Goal: Task Accomplishment & Management: Manage account settings

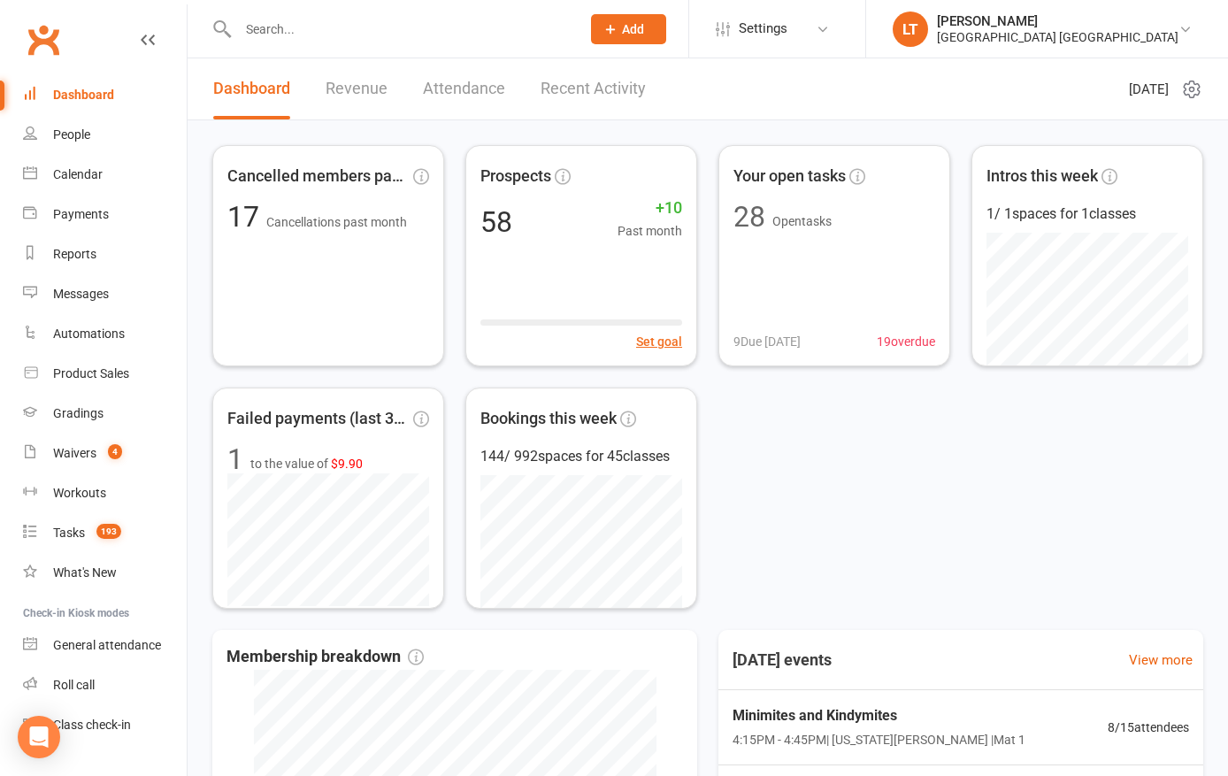
click at [82, 250] on div "Reports" at bounding box center [74, 254] width 43 height 14
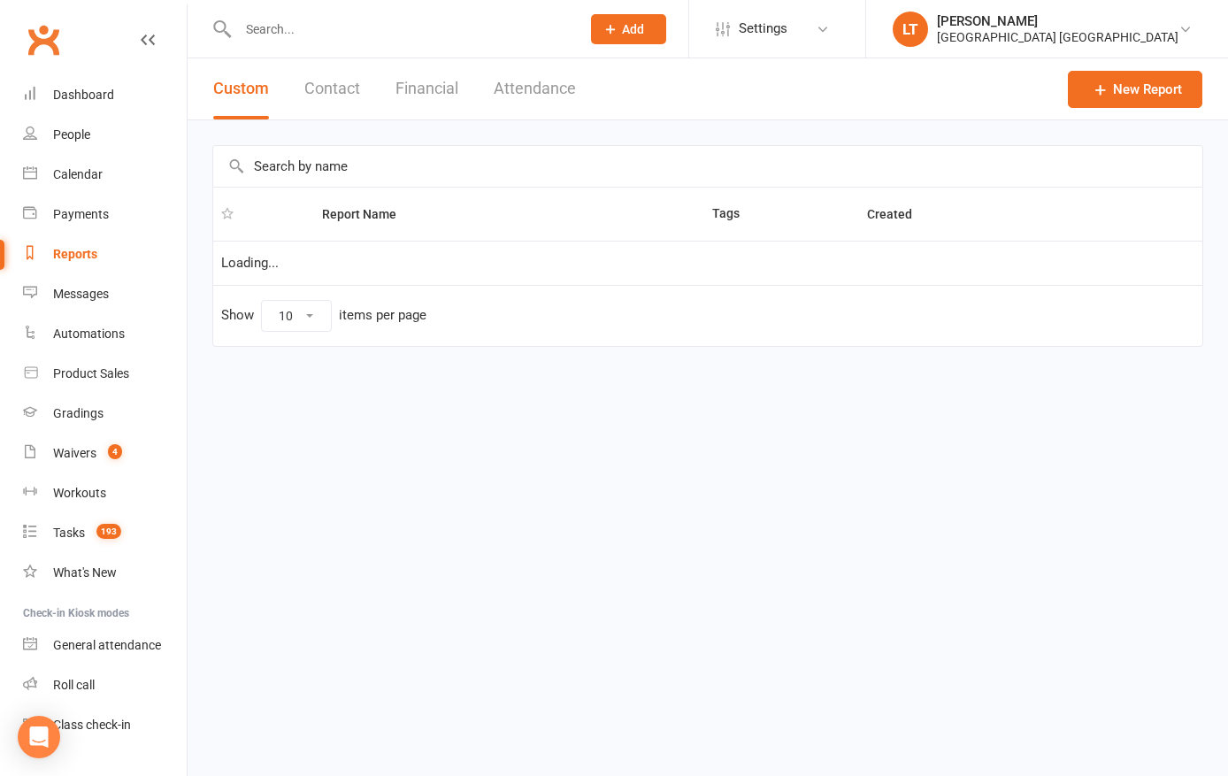
select select "100"
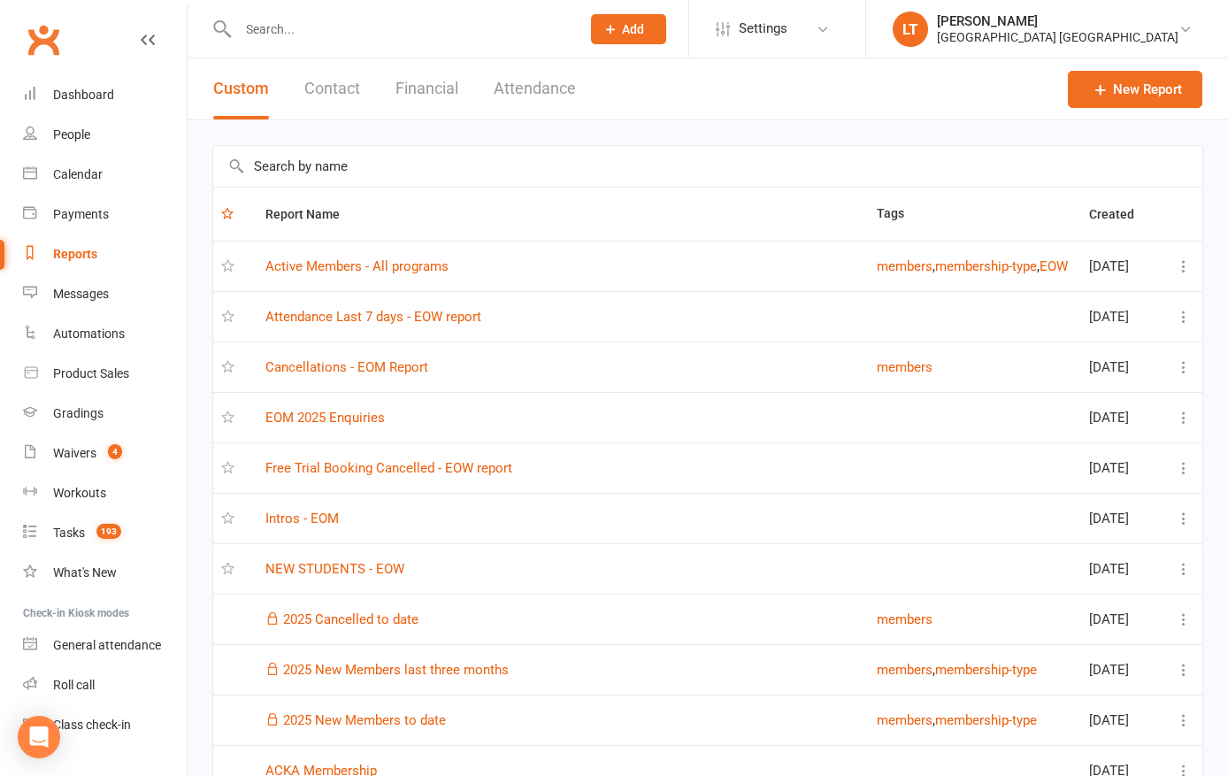
click at [417, 267] on link "Active Members - All programs" at bounding box center [356, 266] width 183 height 16
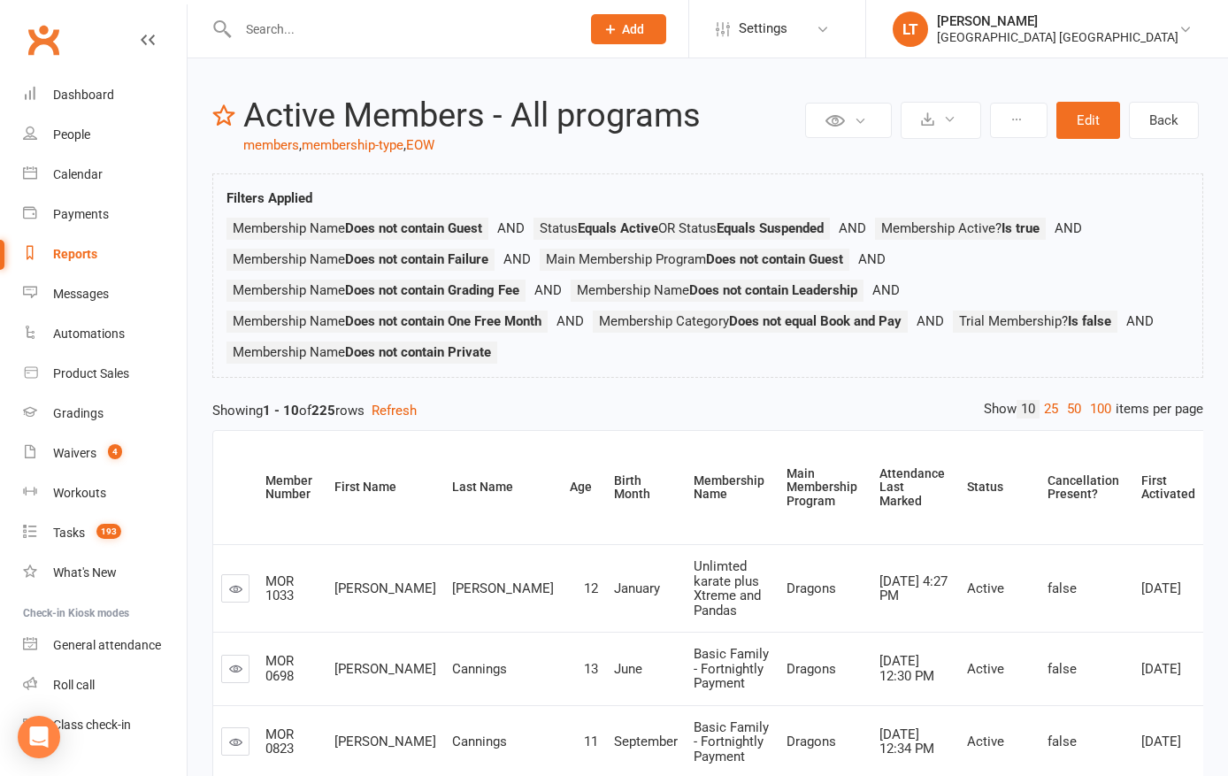
click at [1141, 29] on div "Hunter Valley Martial Arts Centre Morisset" at bounding box center [1057, 37] width 241 height 16
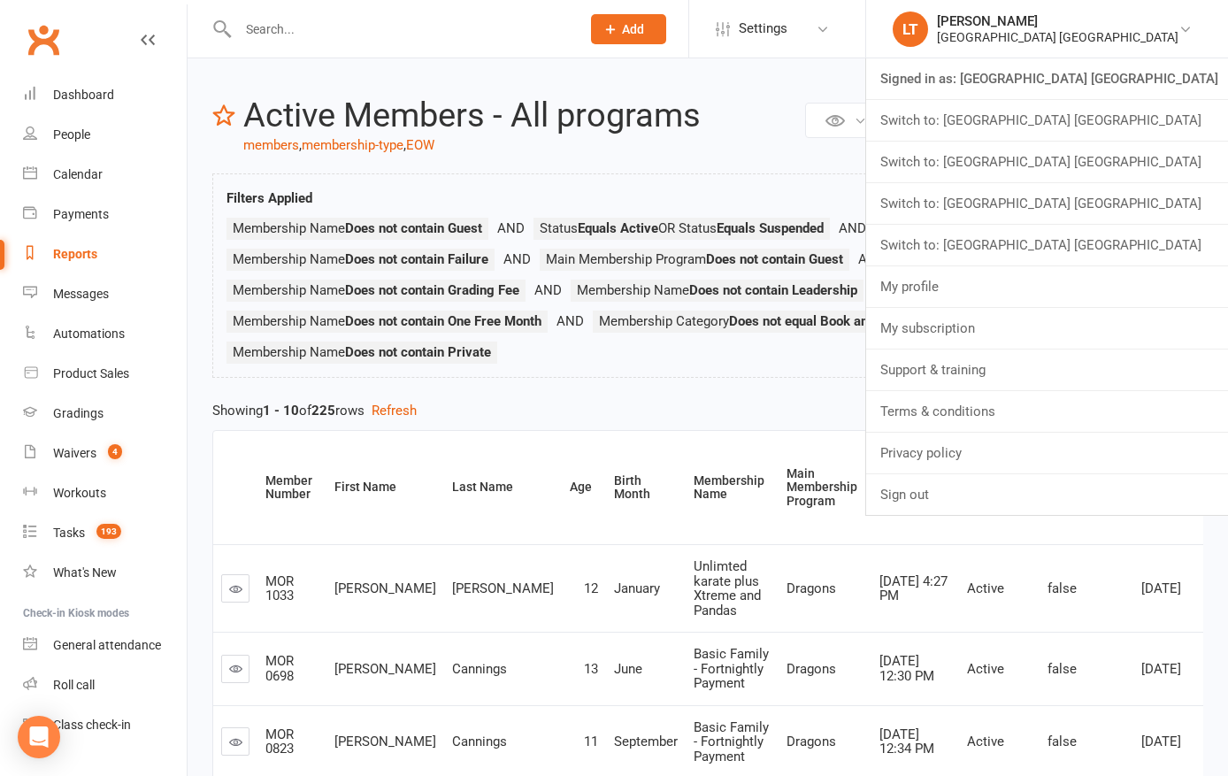
click at [1153, 203] on link "Switch to: Hunter Valley Martial Arts Centre Waratah" at bounding box center [1047, 203] width 362 height 41
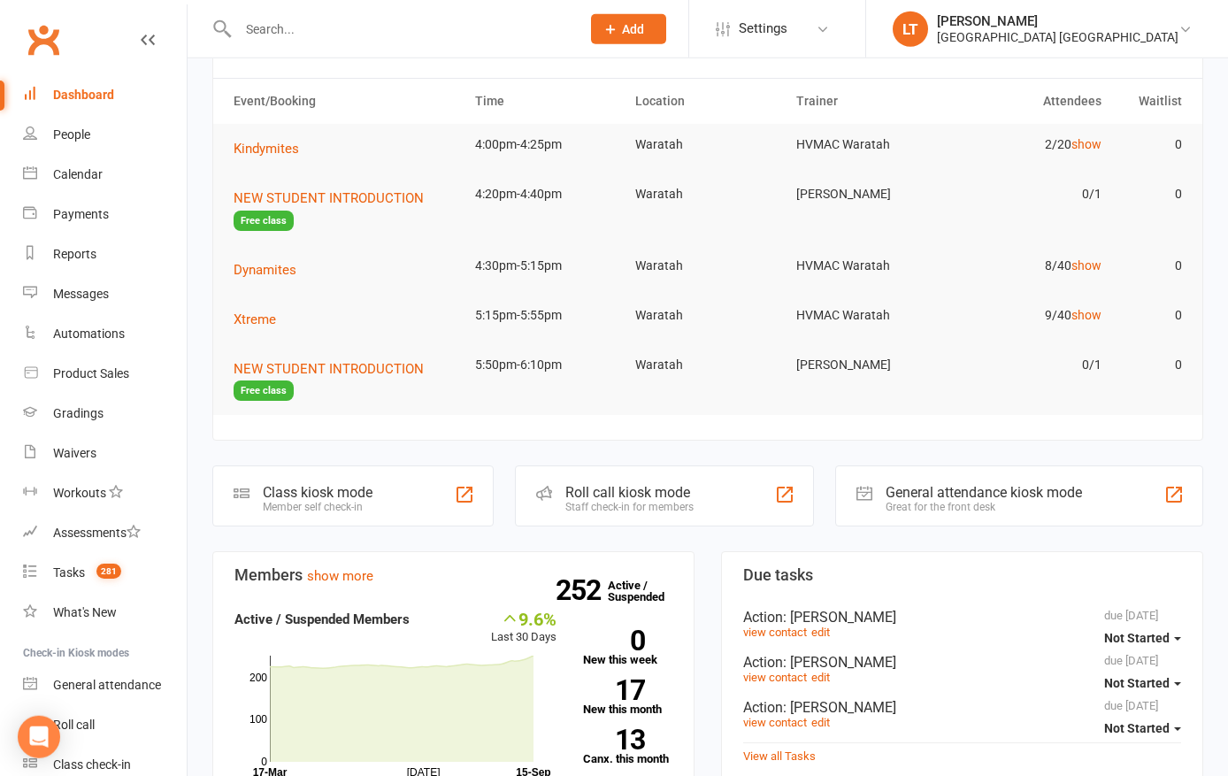
scroll to position [68, 0]
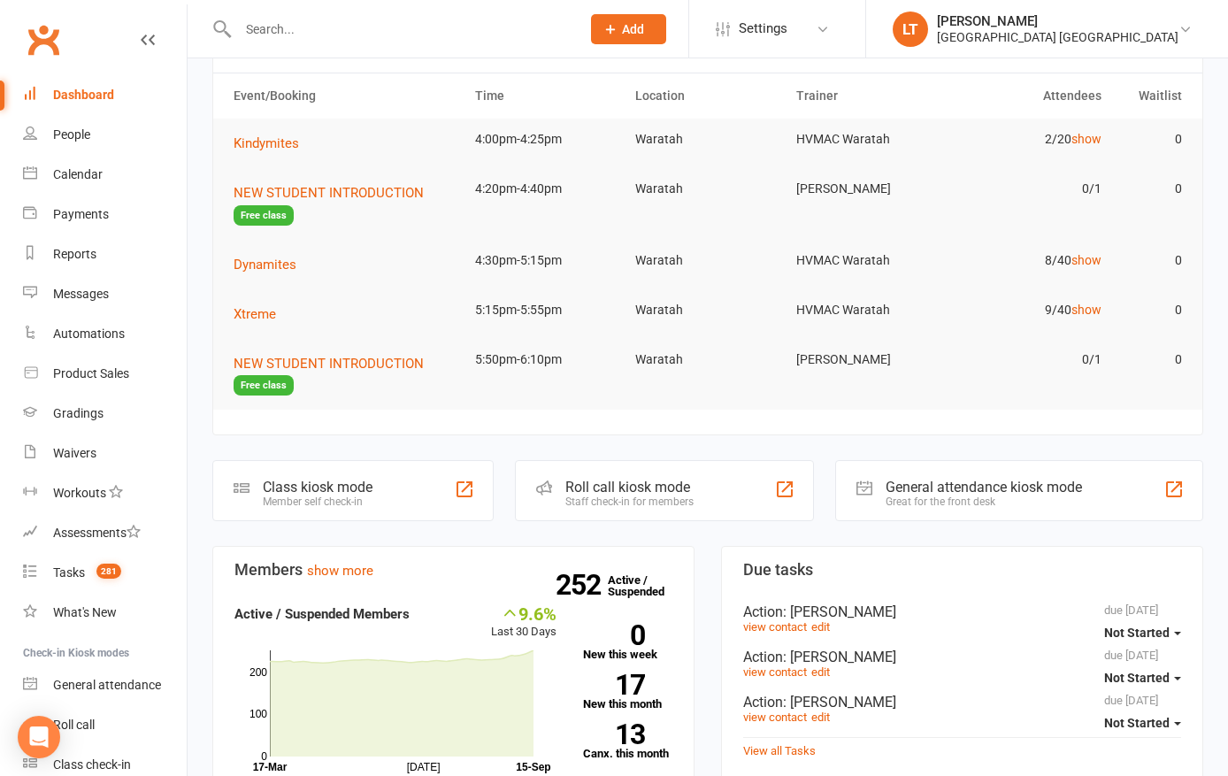
click at [65, 254] on div "Reports" at bounding box center [74, 254] width 43 height 14
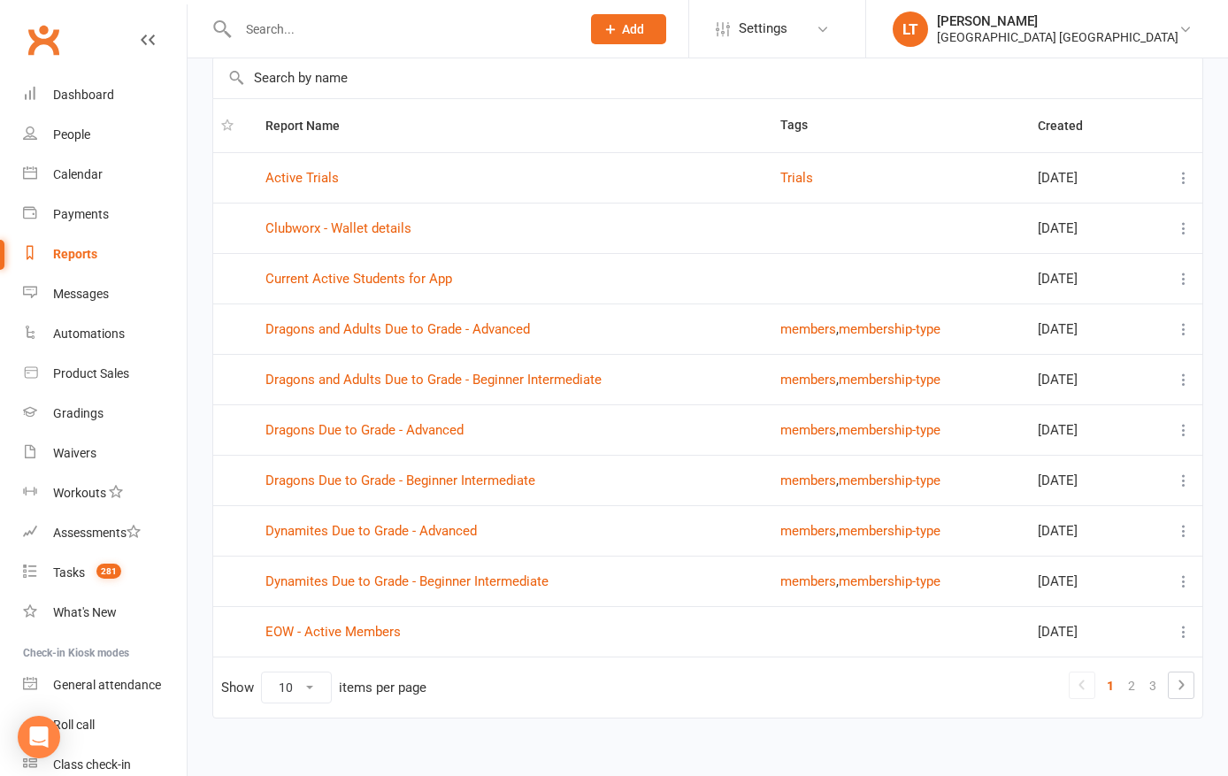
scroll to position [88, 0]
click at [339, 637] on link "EOW - Active Members" at bounding box center [332, 632] width 135 height 16
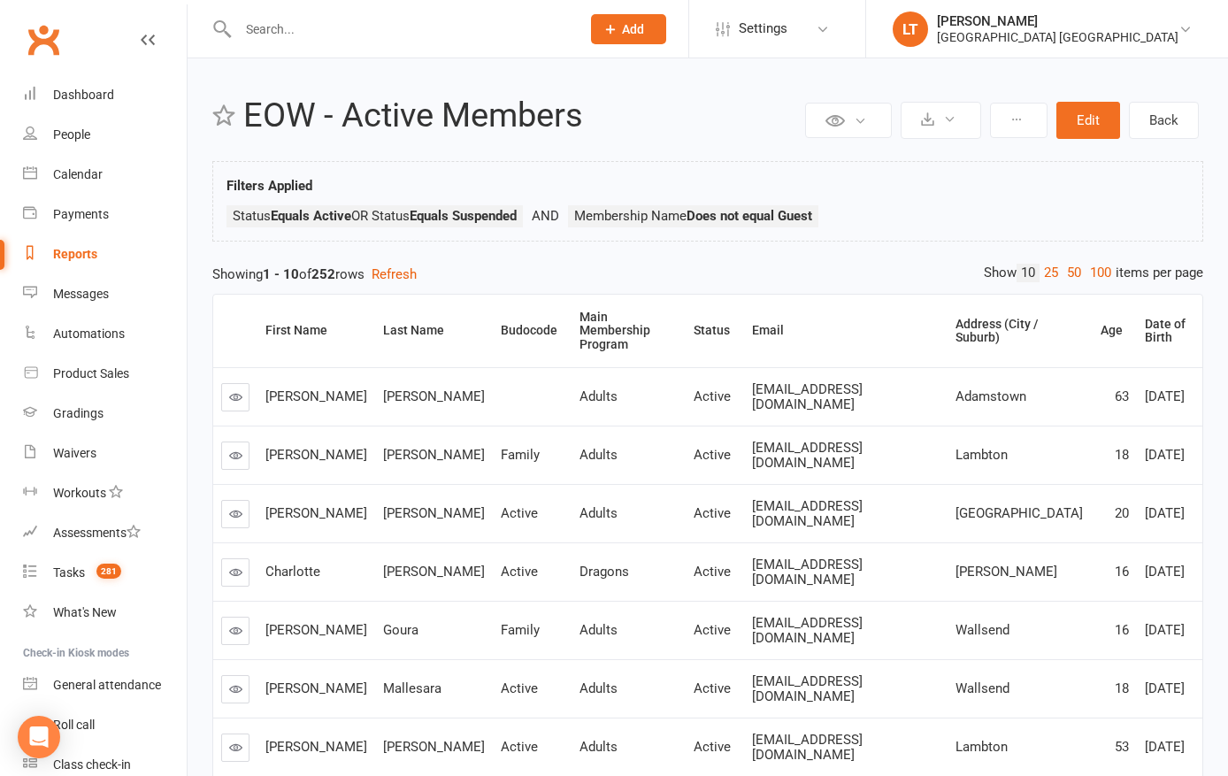
click at [1138, 29] on div "Hunter Valley Martial Arts Centre Waratah" at bounding box center [1057, 37] width 241 height 16
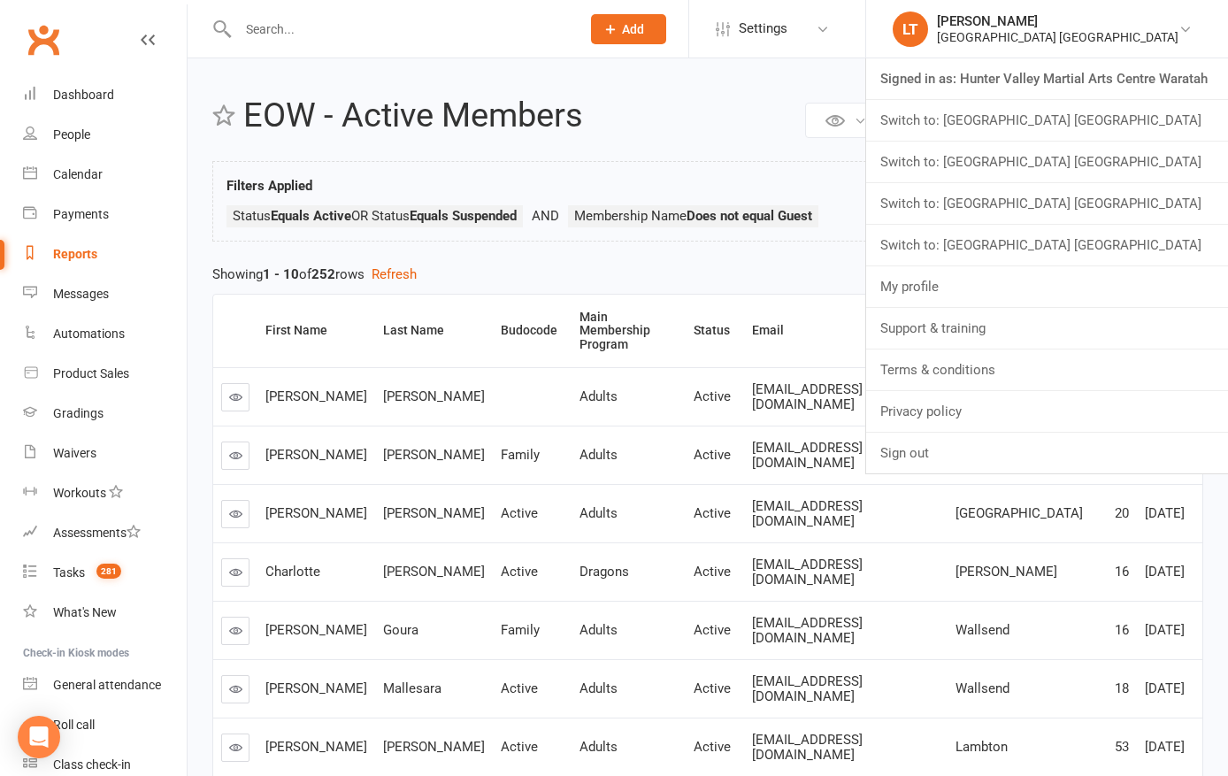
click at [1158, 120] on link "Switch to: [GEOGRAPHIC_DATA] [GEOGRAPHIC_DATA]" at bounding box center [1047, 120] width 362 height 41
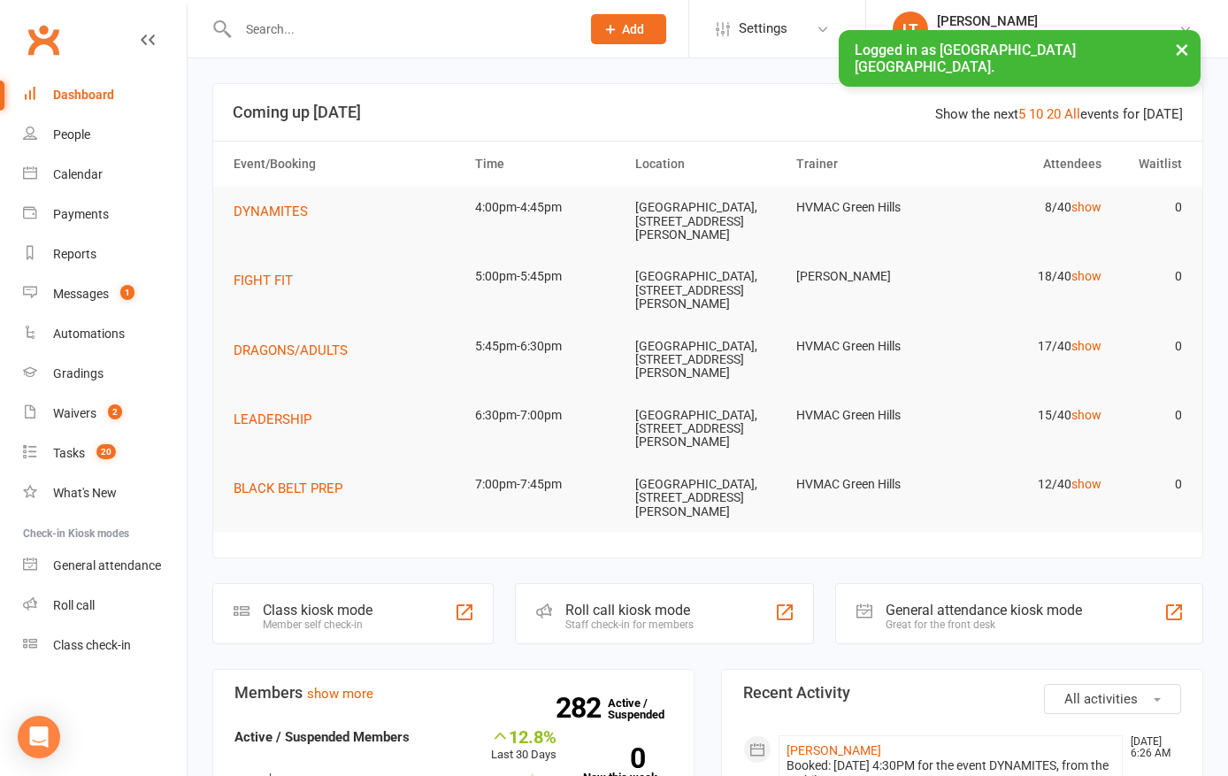
click at [78, 252] on div "Reports" at bounding box center [74, 254] width 43 height 14
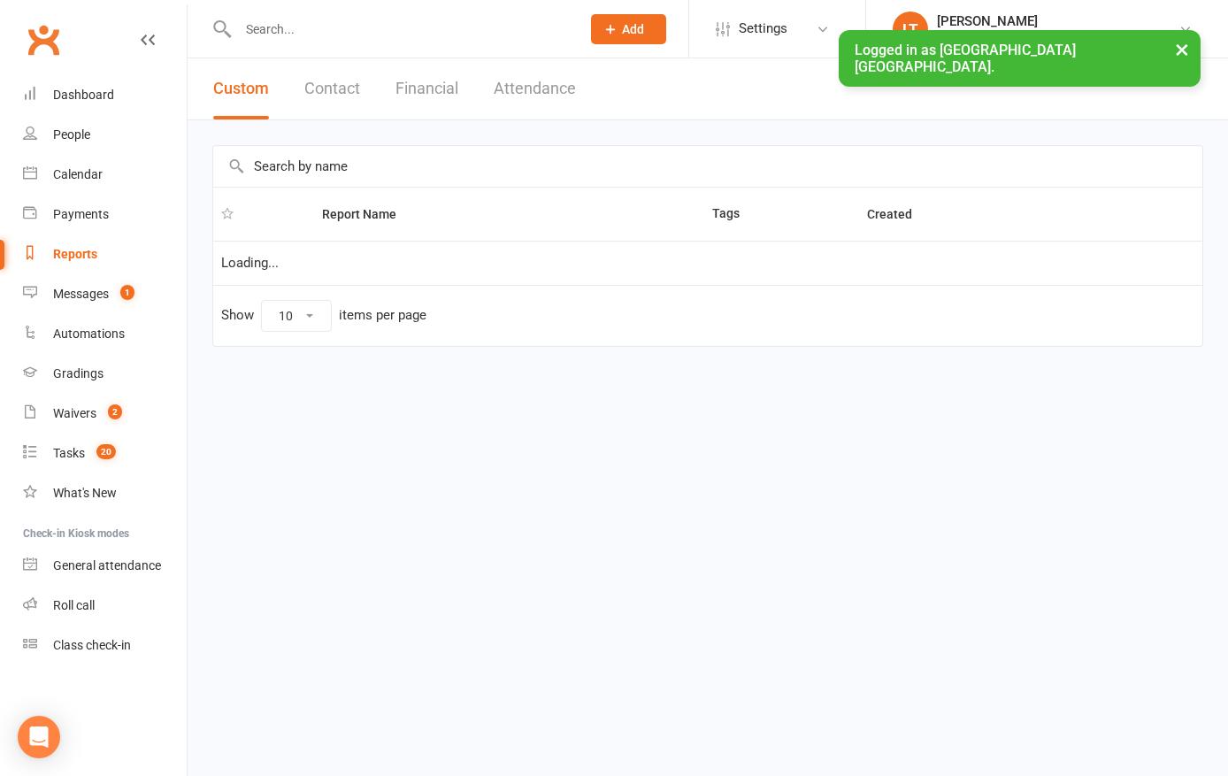
select select "50"
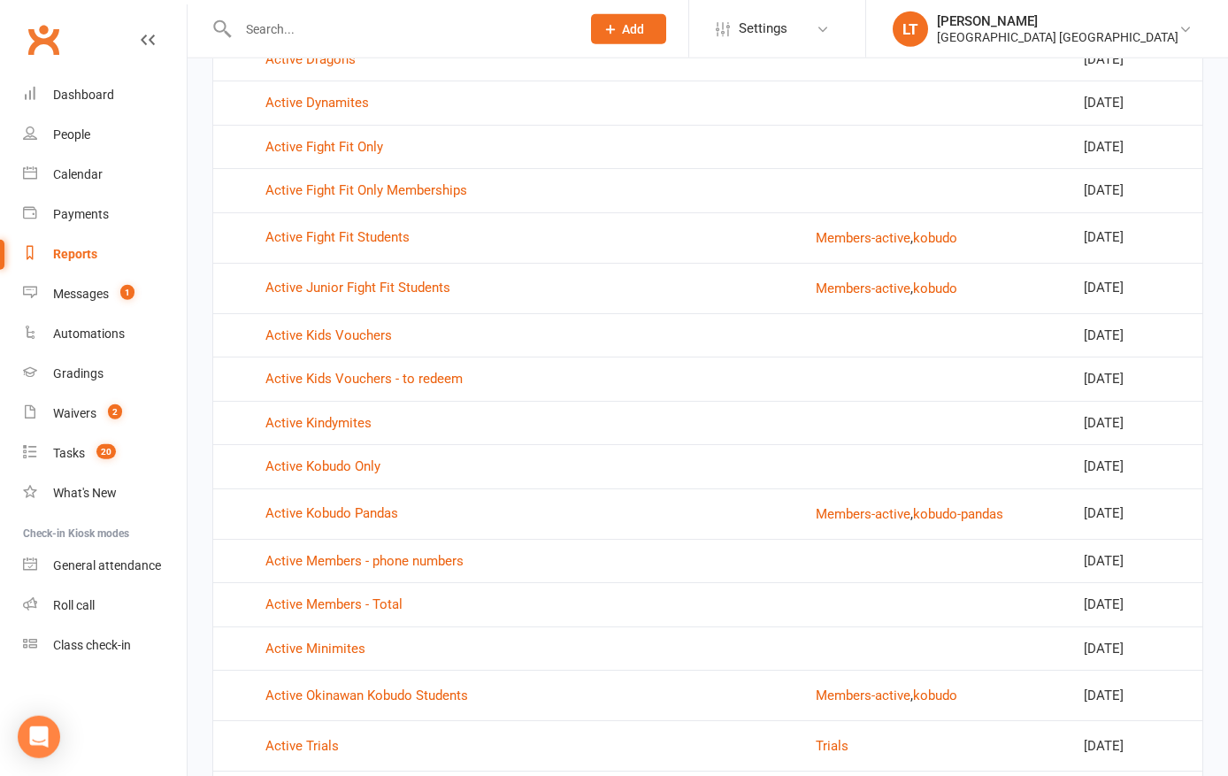
scroll to position [424, 0]
click at [350, 595] on link "Active Members - Total" at bounding box center [333, 603] width 137 height 16
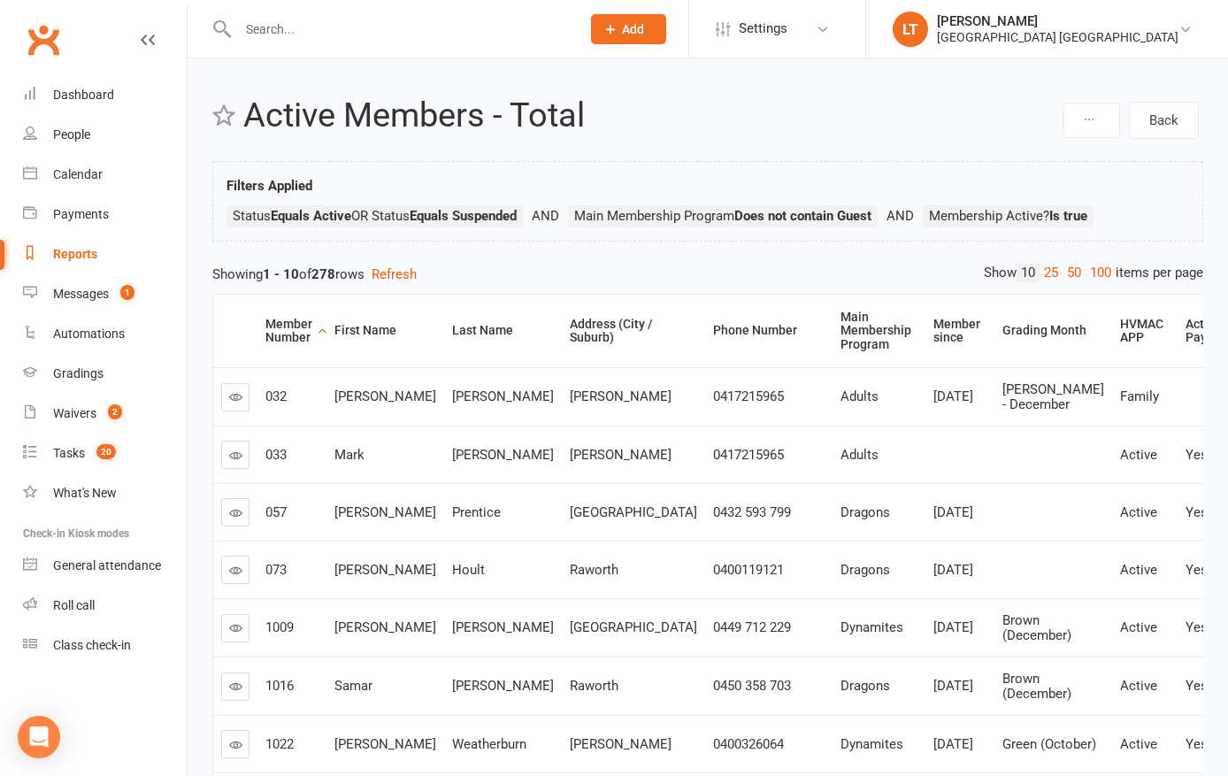
click at [70, 411] on div "Waivers" at bounding box center [74, 413] width 43 height 14
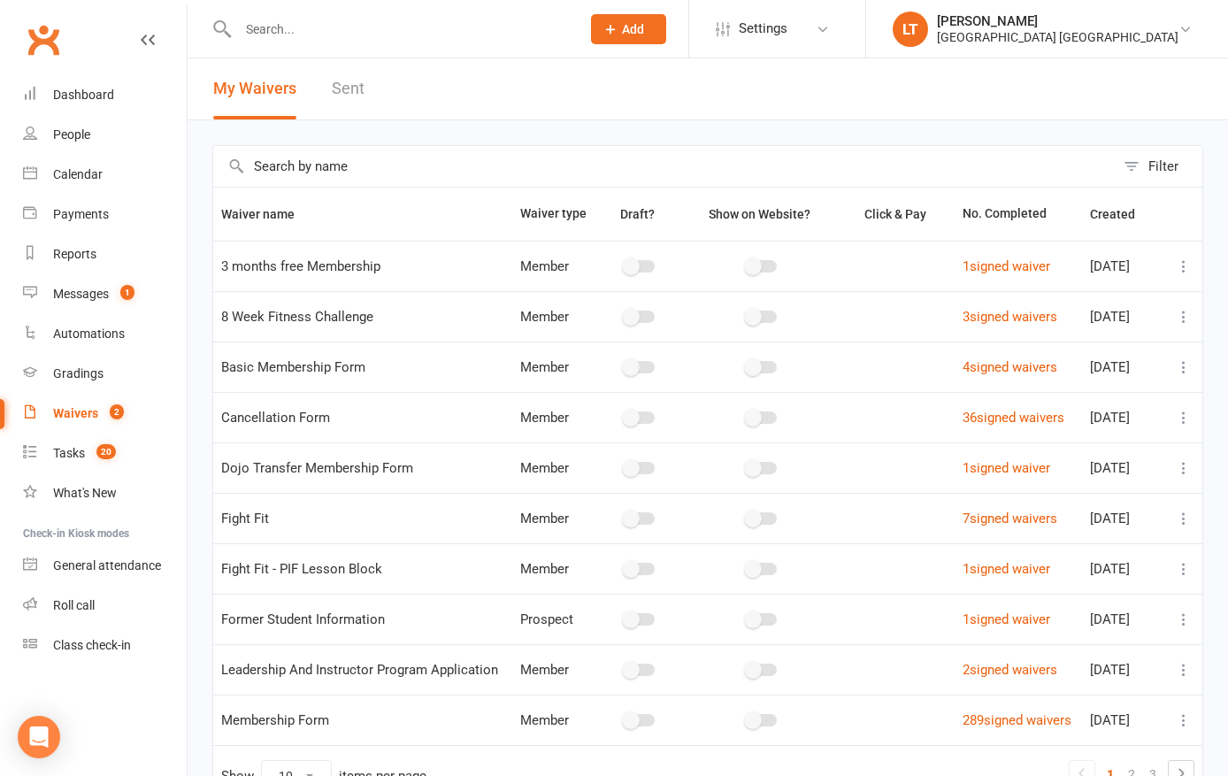
click at [1097, 23] on div "[PERSON_NAME]" at bounding box center [1057, 21] width 241 height 16
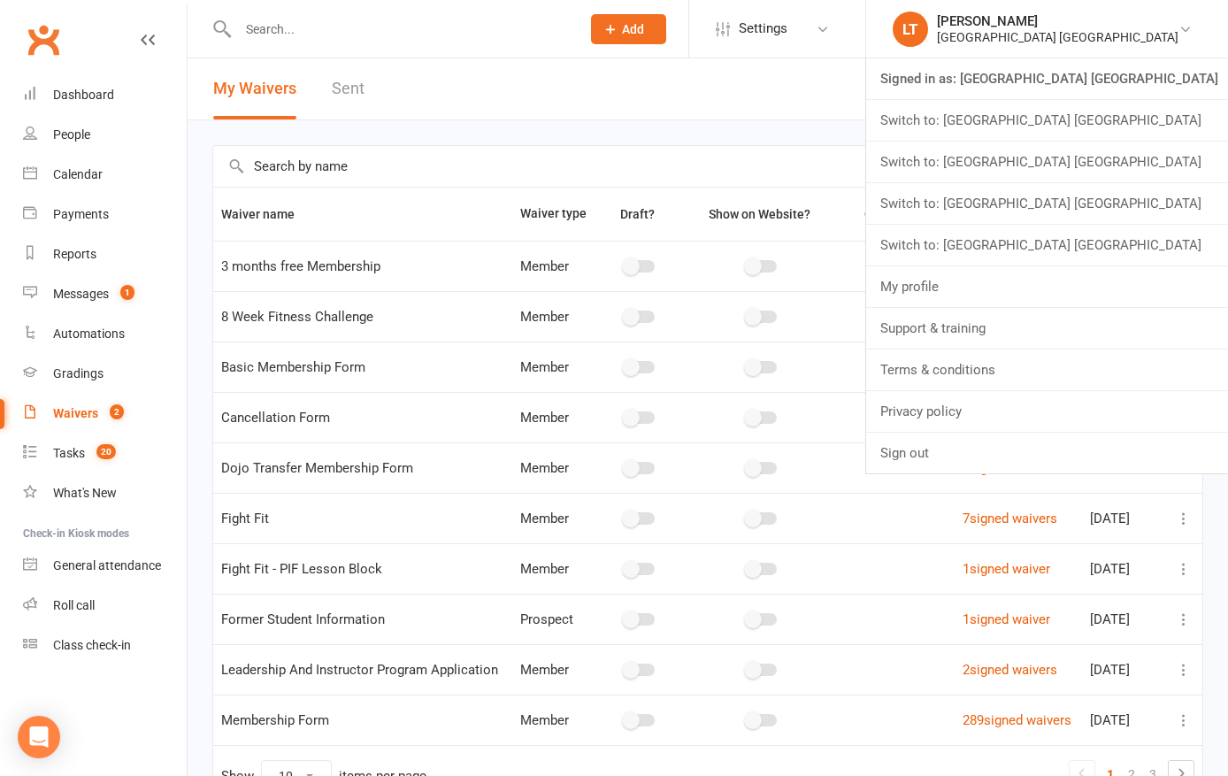
click at [1104, 172] on link "Switch to: [GEOGRAPHIC_DATA] [GEOGRAPHIC_DATA]" at bounding box center [1047, 162] width 362 height 41
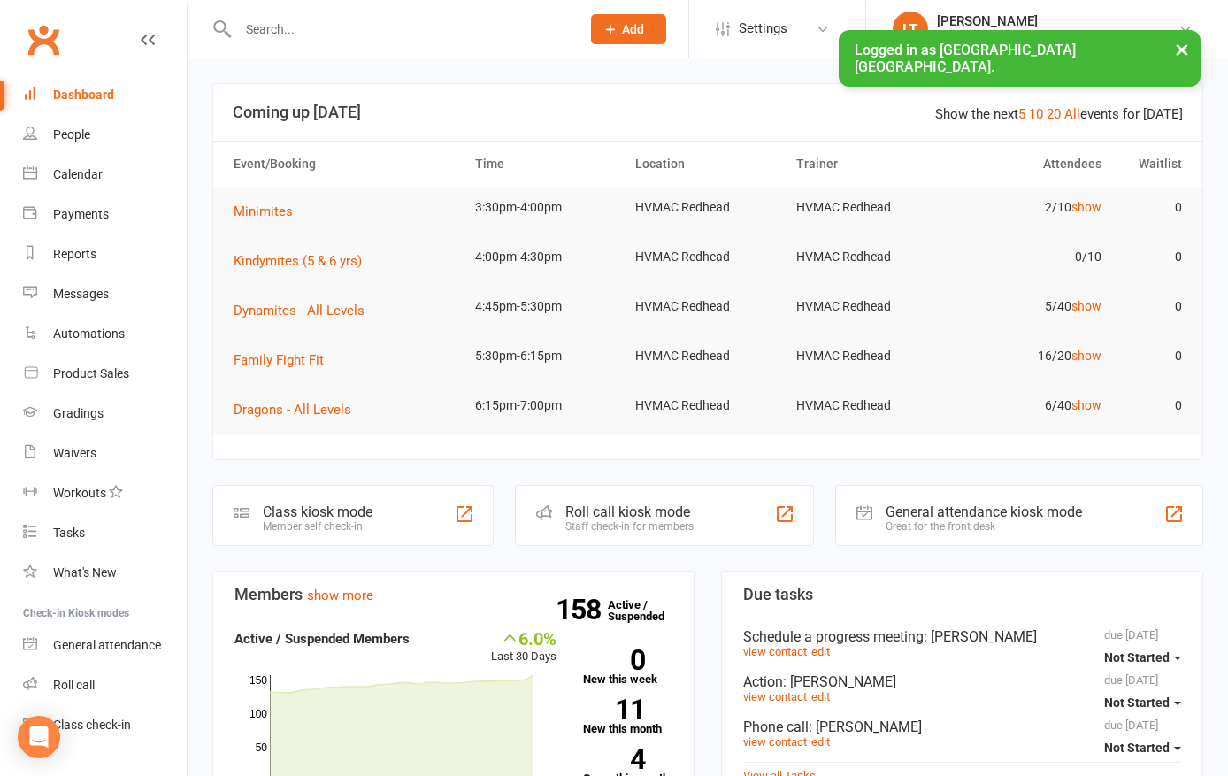
click at [83, 251] on div "Reports" at bounding box center [74, 254] width 43 height 14
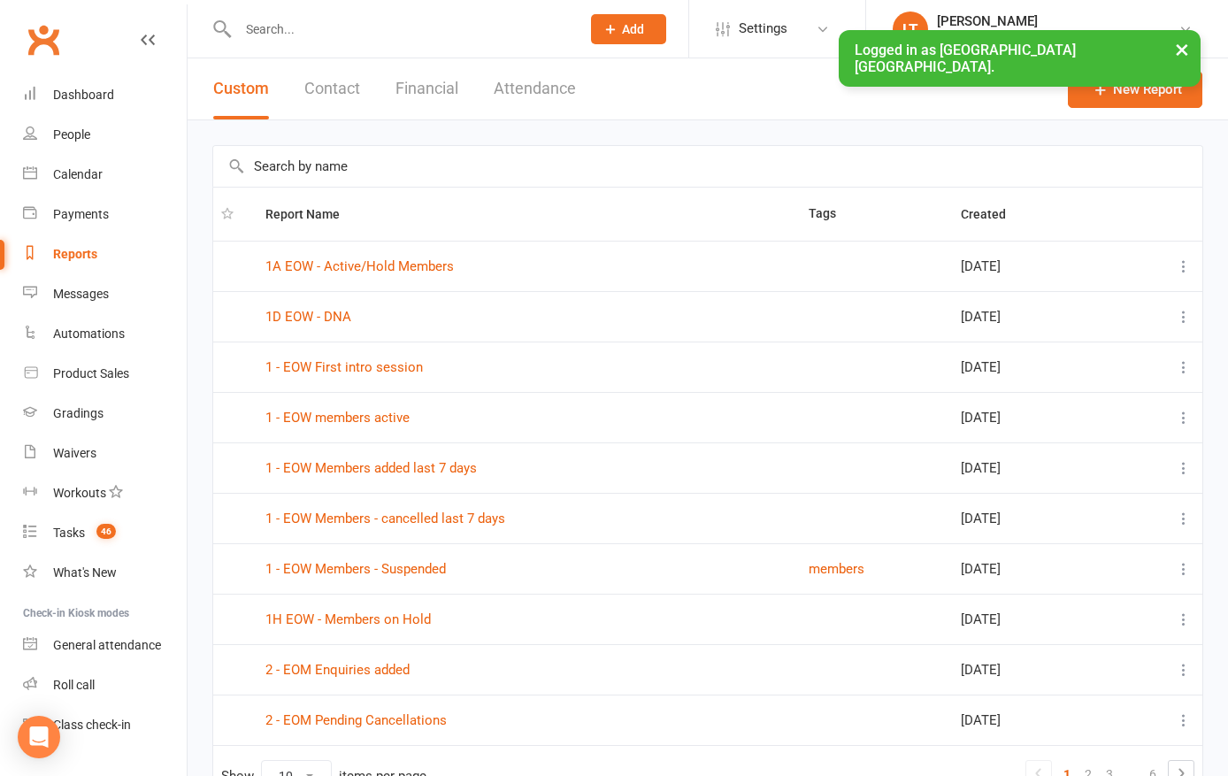
click at [334, 159] on input "text" at bounding box center [707, 166] width 989 height 41
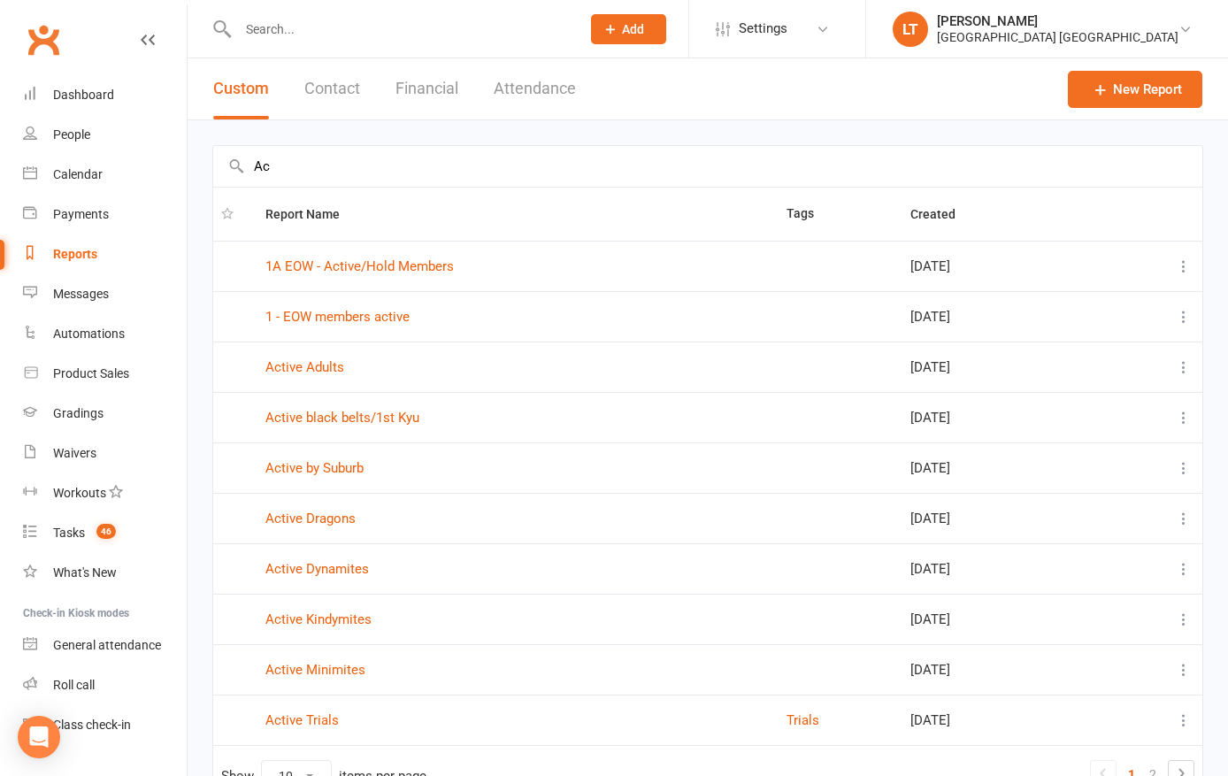
type input "Ac"
click at [430, 266] on link "1A EOW - Active/Hold Members" at bounding box center [359, 266] width 188 height 16
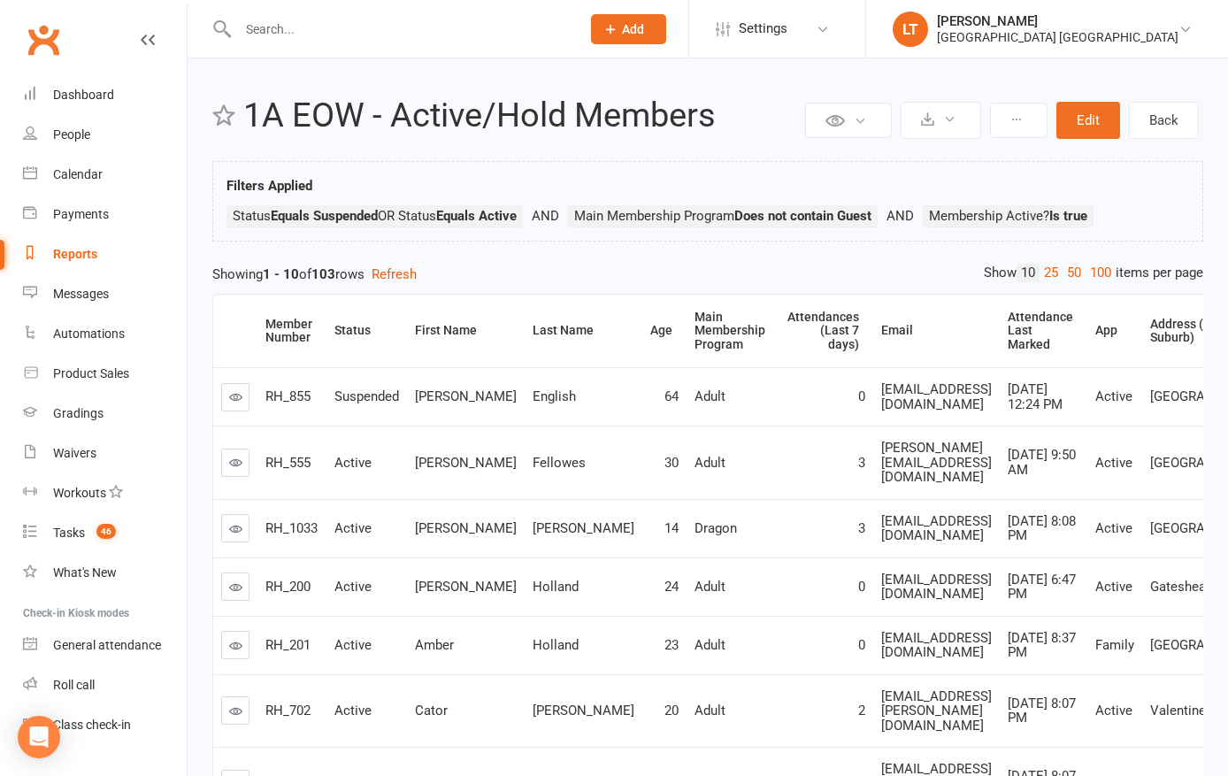
click at [1143, 34] on div "Hunter Valley Martial Arts Centre Redhead" at bounding box center [1057, 37] width 241 height 16
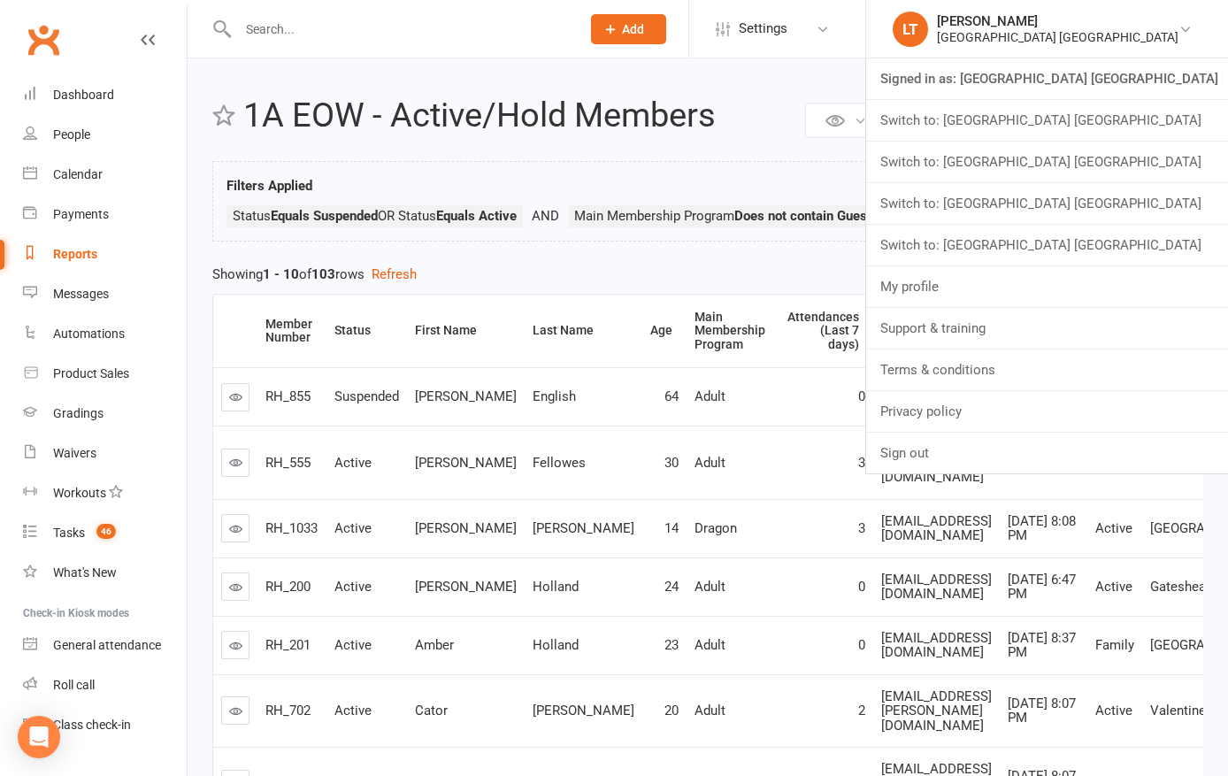
click at [1173, 243] on link "Switch to: [GEOGRAPHIC_DATA] [GEOGRAPHIC_DATA]" at bounding box center [1047, 245] width 362 height 41
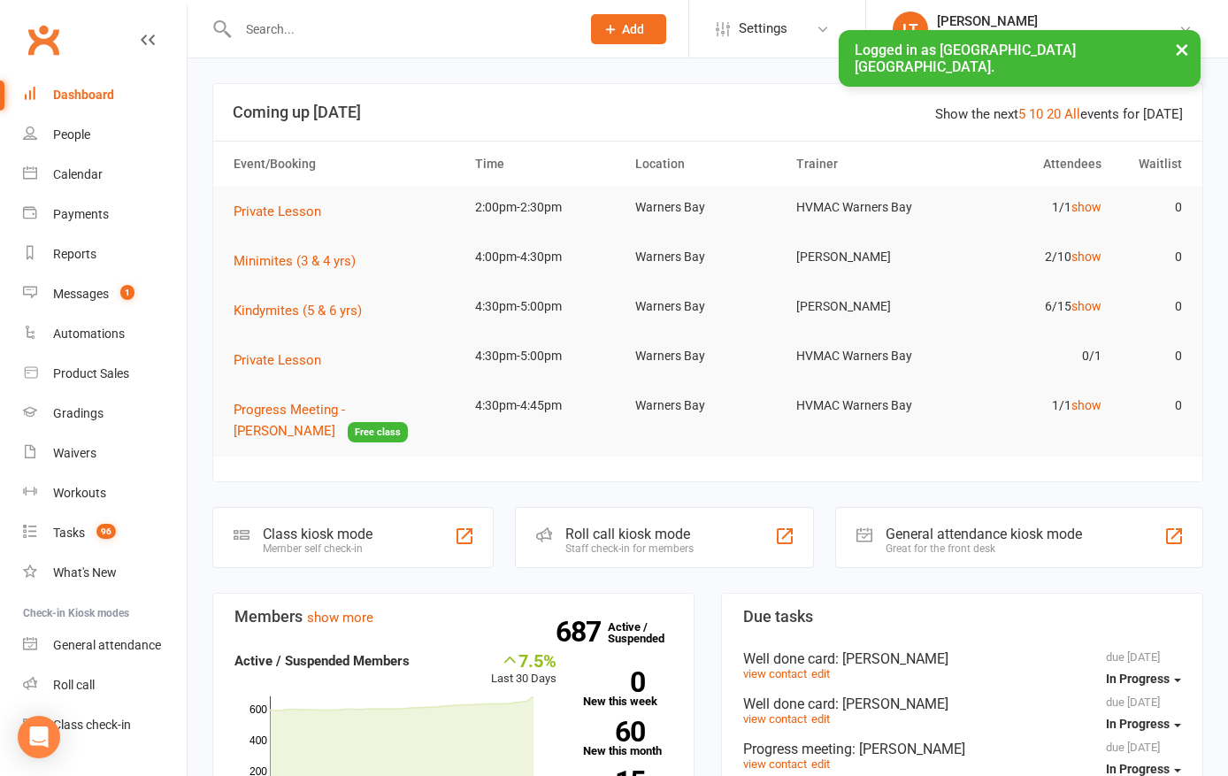
click at [77, 253] on div "Reports" at bounding box center [74, 254] width 43 height 14
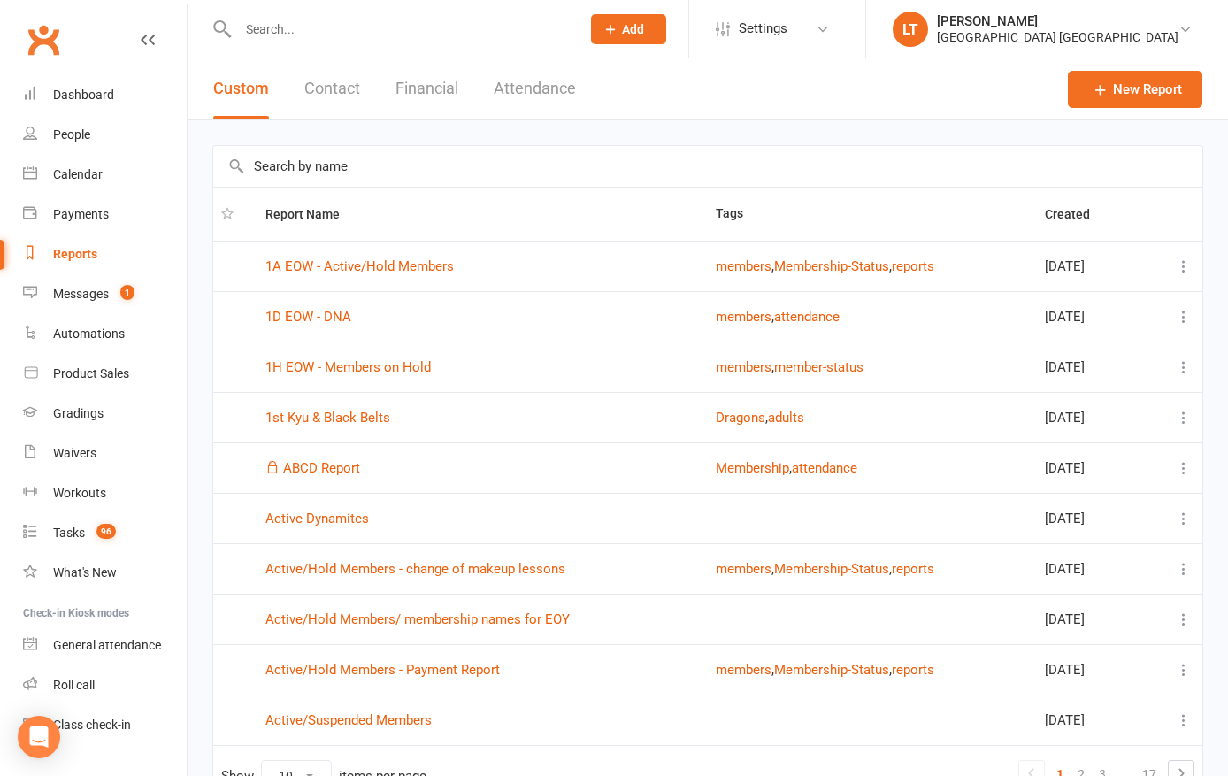
click at [411, 268] on link "1A EOW - Active/Hold Members" at bounding box center [359, 266] width 188 height 16
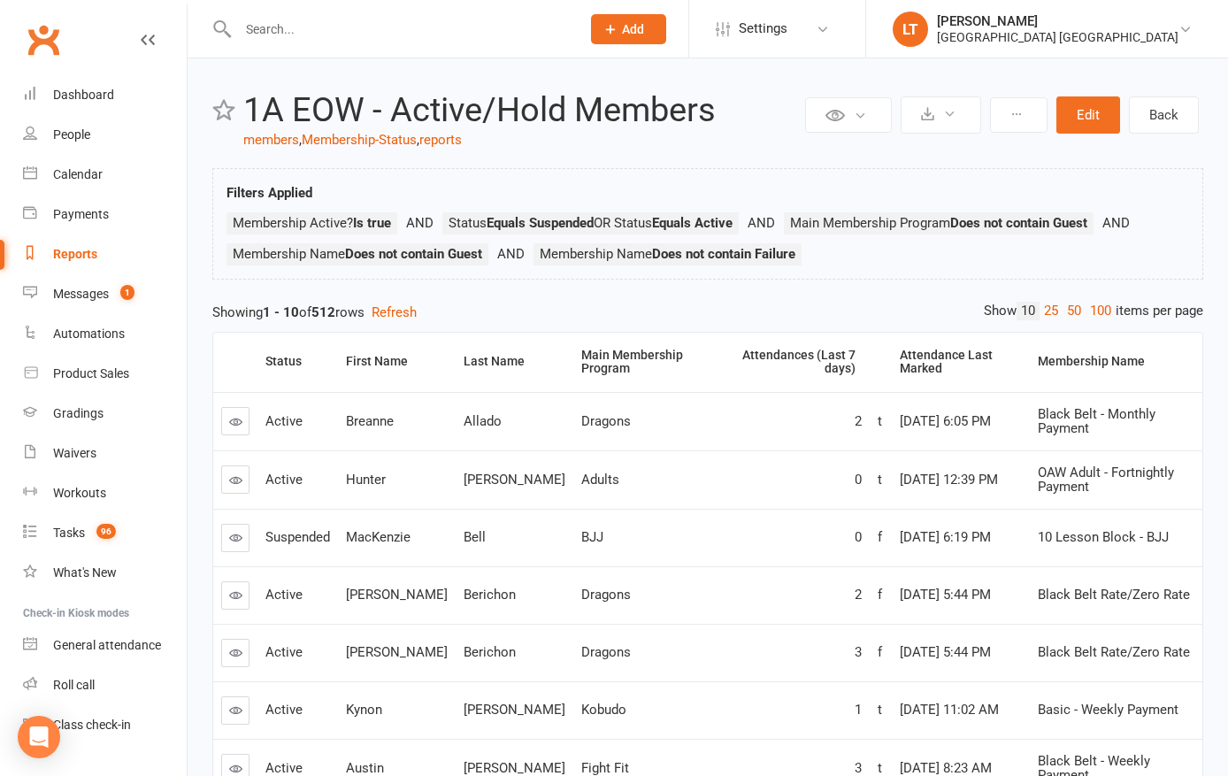
scroll to position [6, 0]
click at [85, 89] on div "Dashboard" at bounding box center [83, 95] width 61 height 14
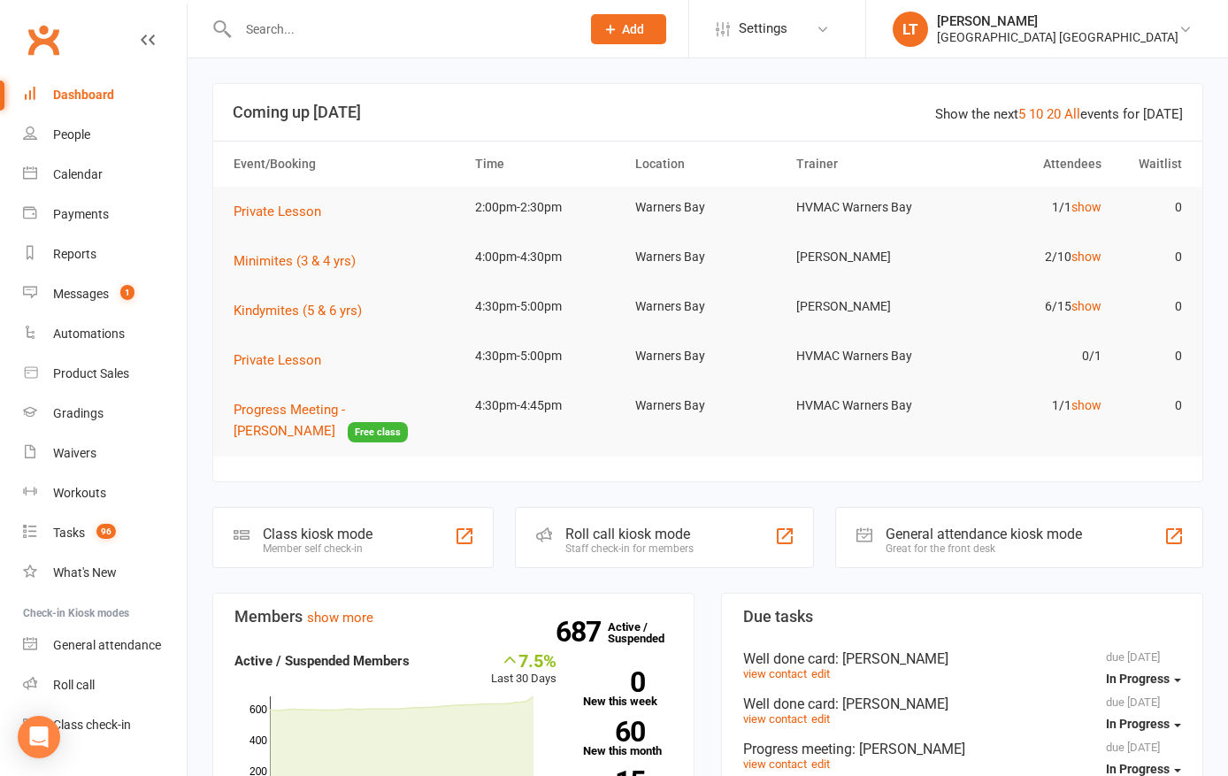
click at [1102, 42] on div "Hunter Valley Martial Arts Centre Warners Bay" at bounding box center [1057, 37] width 241 height 16
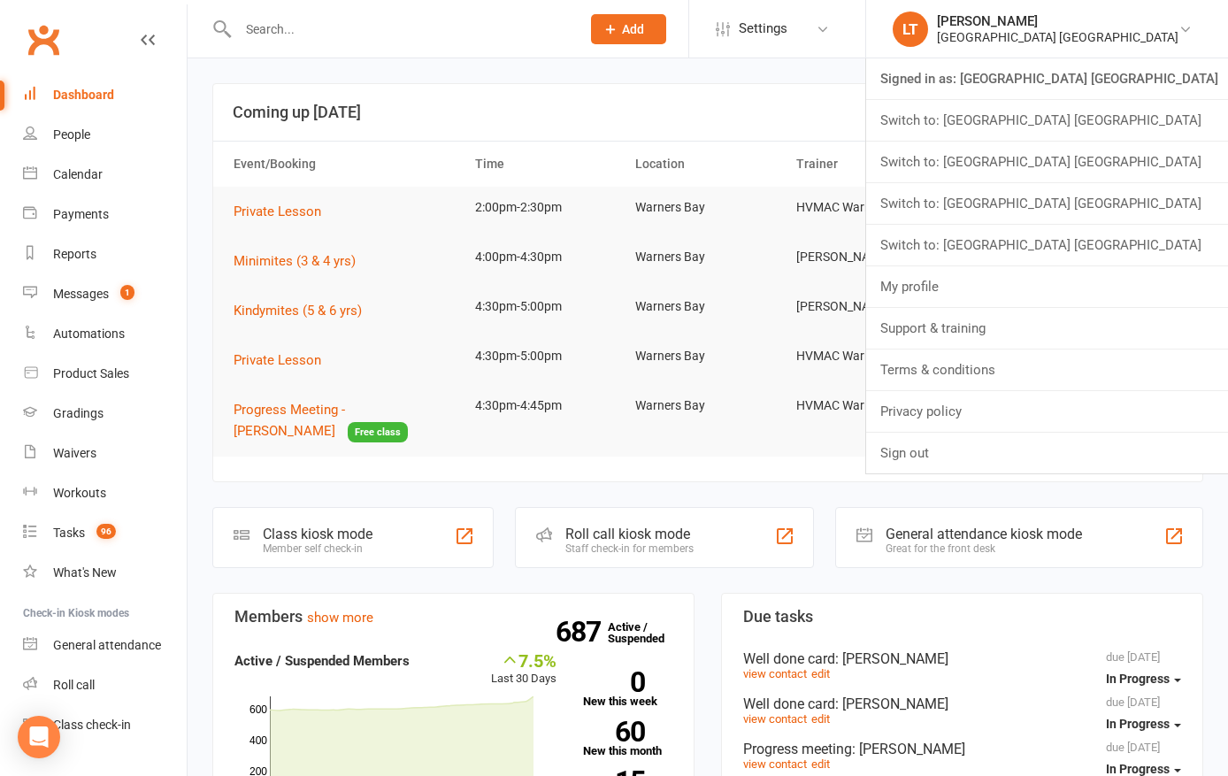
click at [1145, 171] on link "Switch to: [GEOGRAPHIC_DATA] [GEOGRAPHIC_DATA]" at bounding box center [1047, 162] width 362 height 41
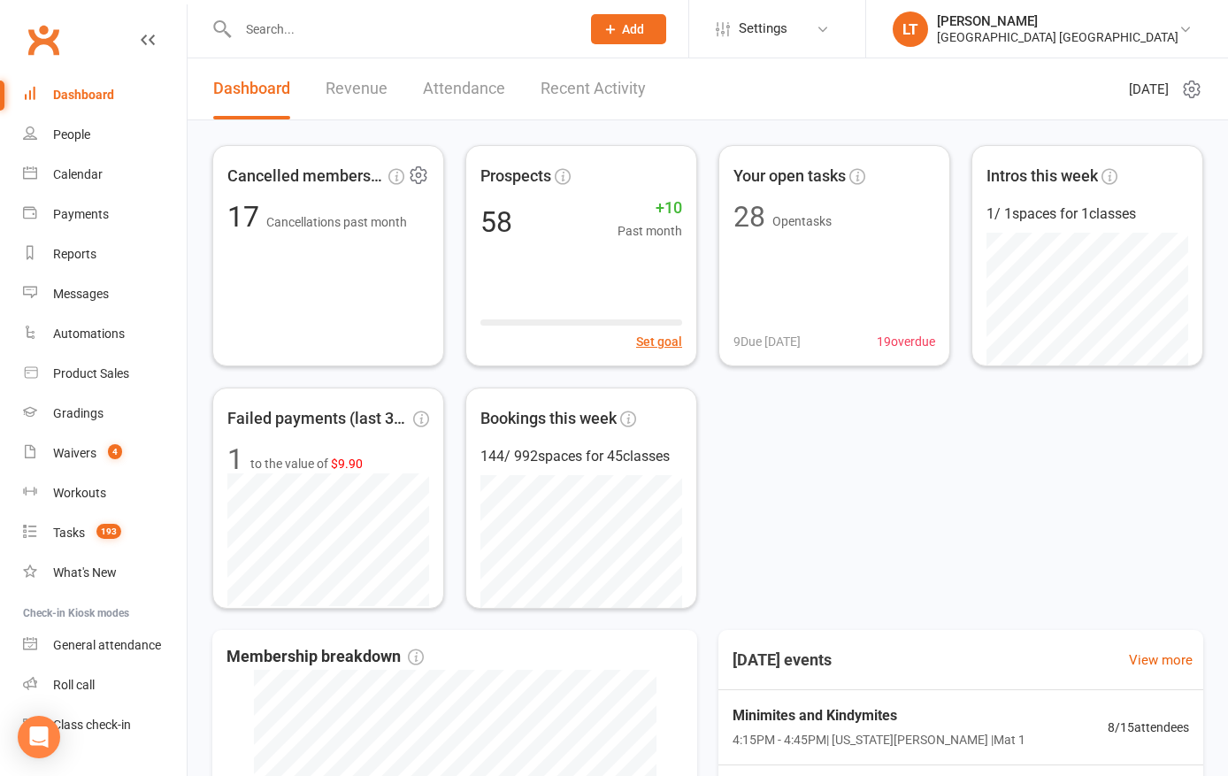
click at [338, 299] on div "Cancelled members past mon... 17 Cancellations past month" at bounding box center [328, 255] width 232 height 221
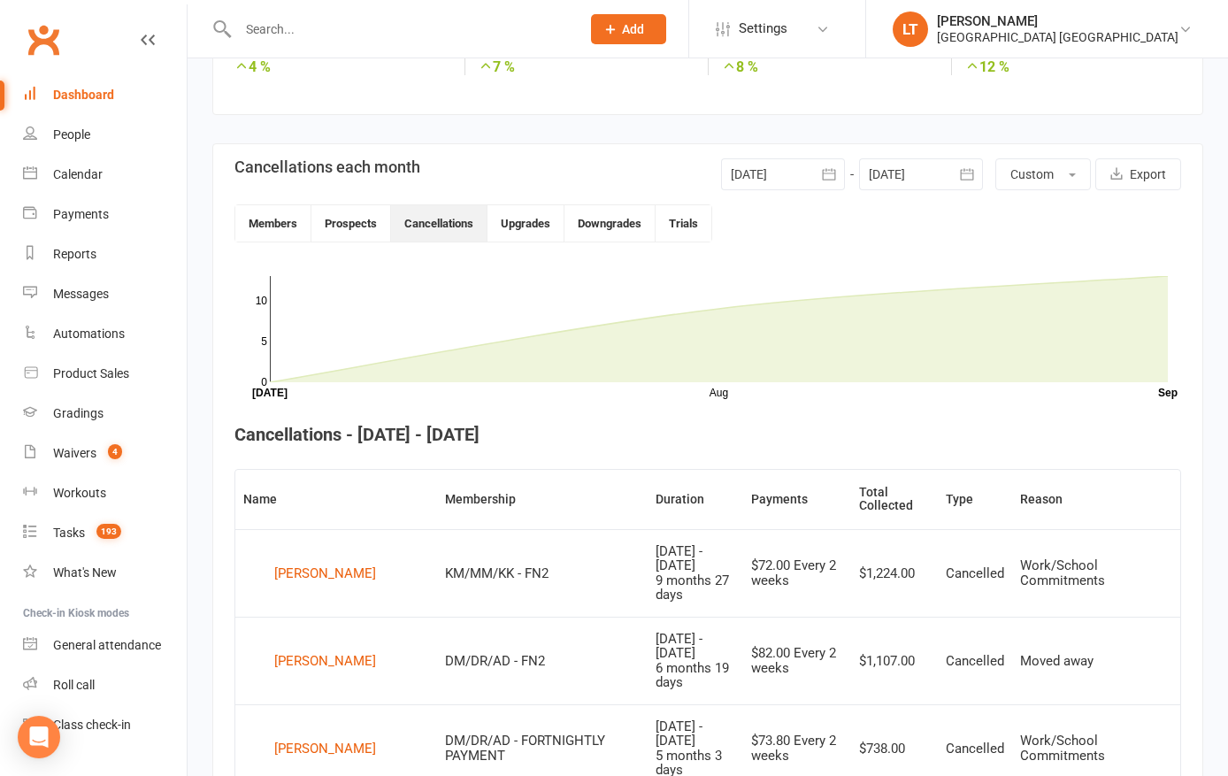
click at [267, 221] on button "Members" at bounding box center [273, 223] width 76 height 36
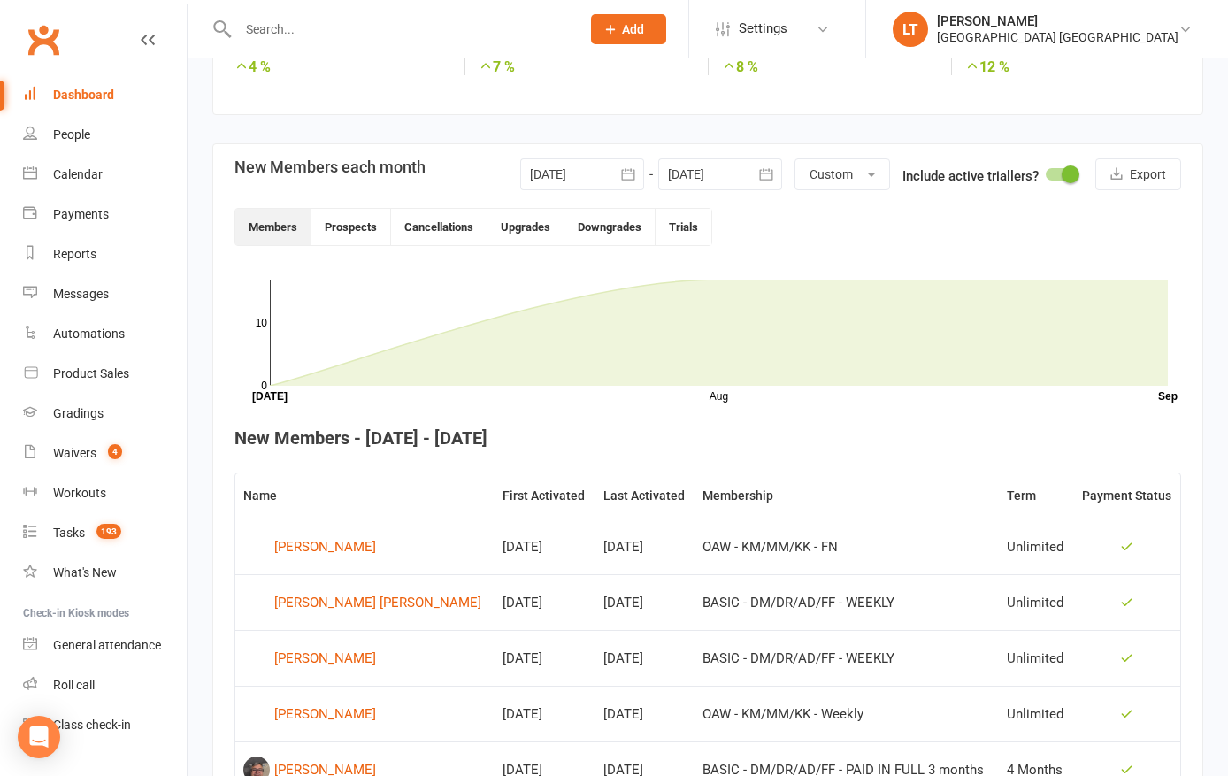
click at [569, 172] on div at bounding box center [582, 174] width 124 height 32
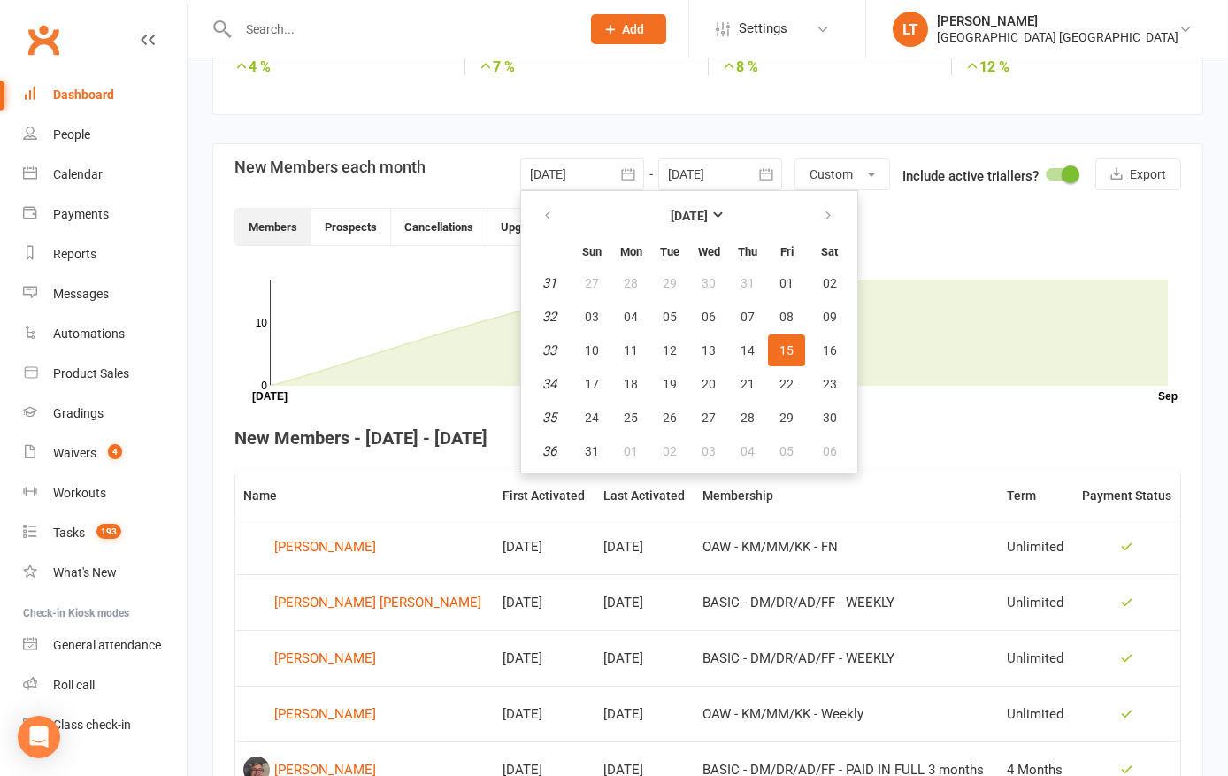
click at [854, 170] on button "Custom" at bounding box center [842, 174] width 96 height 32
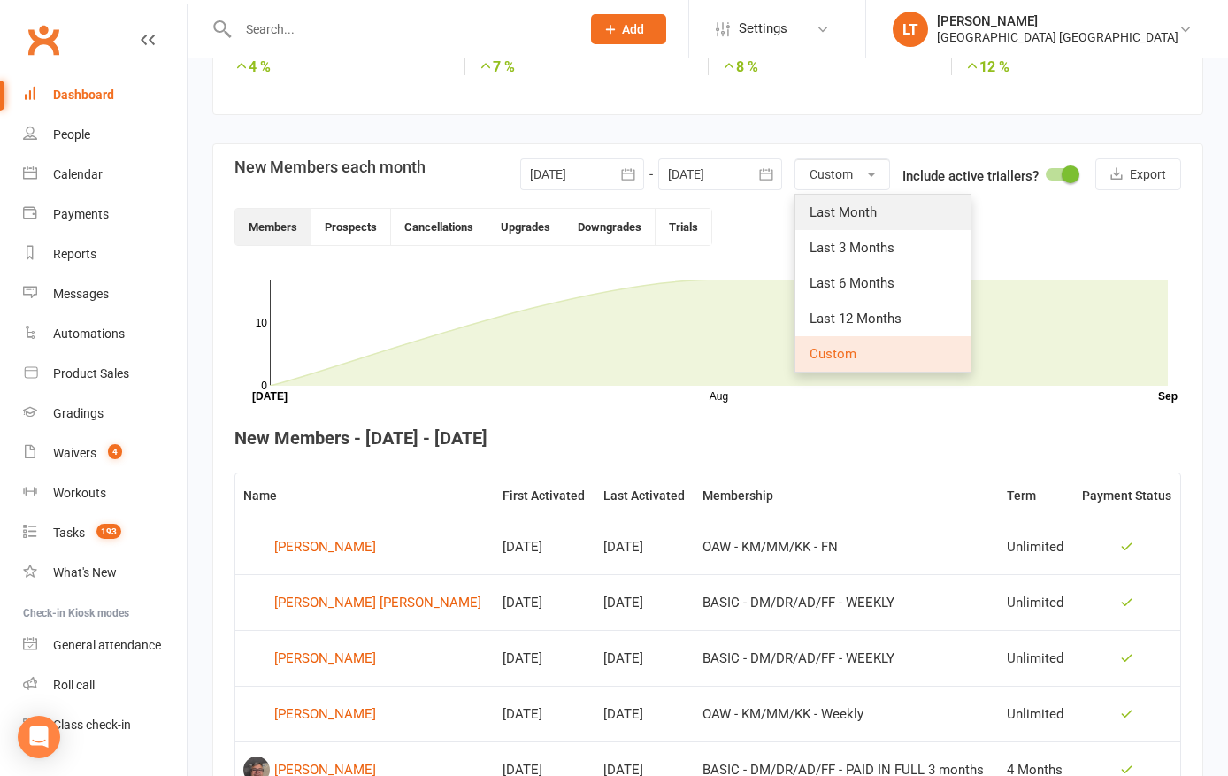
click at [871, 211] on span "Last Month" at bounding box center [842, 212] width 67 height 16
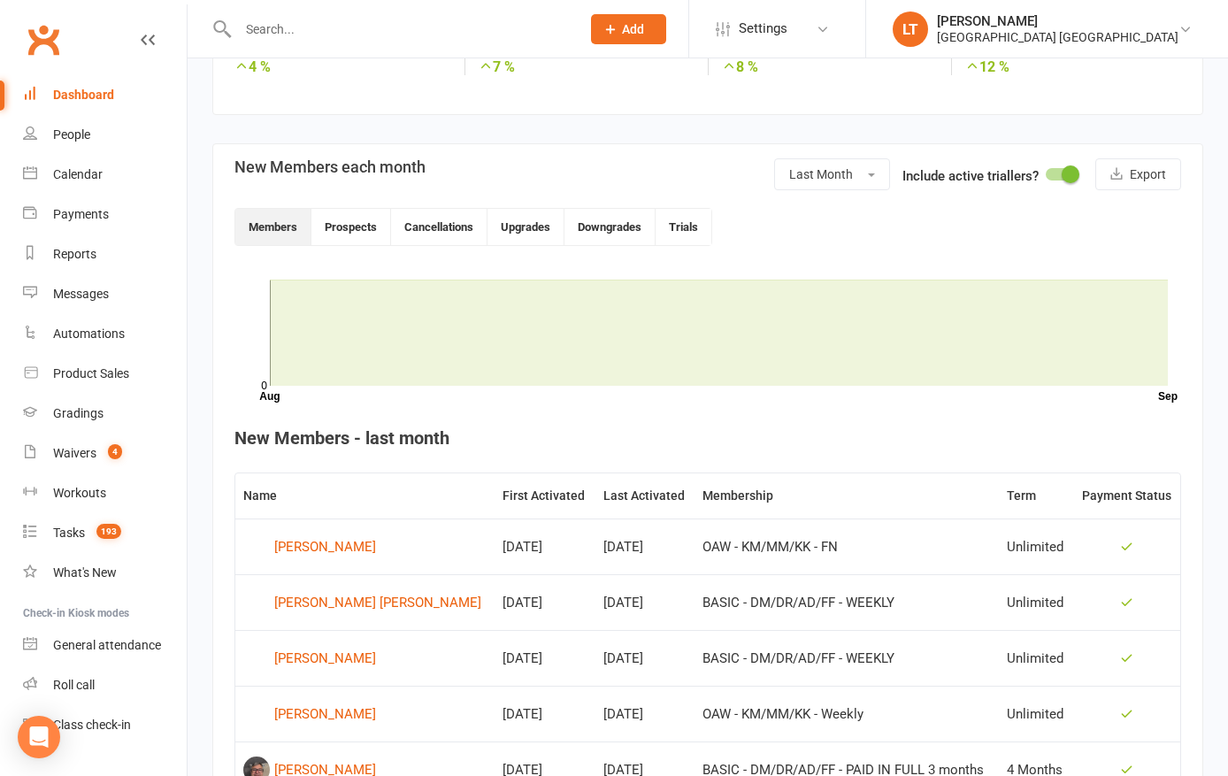
click at [1114, 343] on icon at bounding box center [719, 333] width 898 height 106
click at [1158, 34] on div "[GEOGRAPHIC_DATA] [GEOGRAPHIC_DATA]" at bounding box center [1057, 37] width 241 height 16
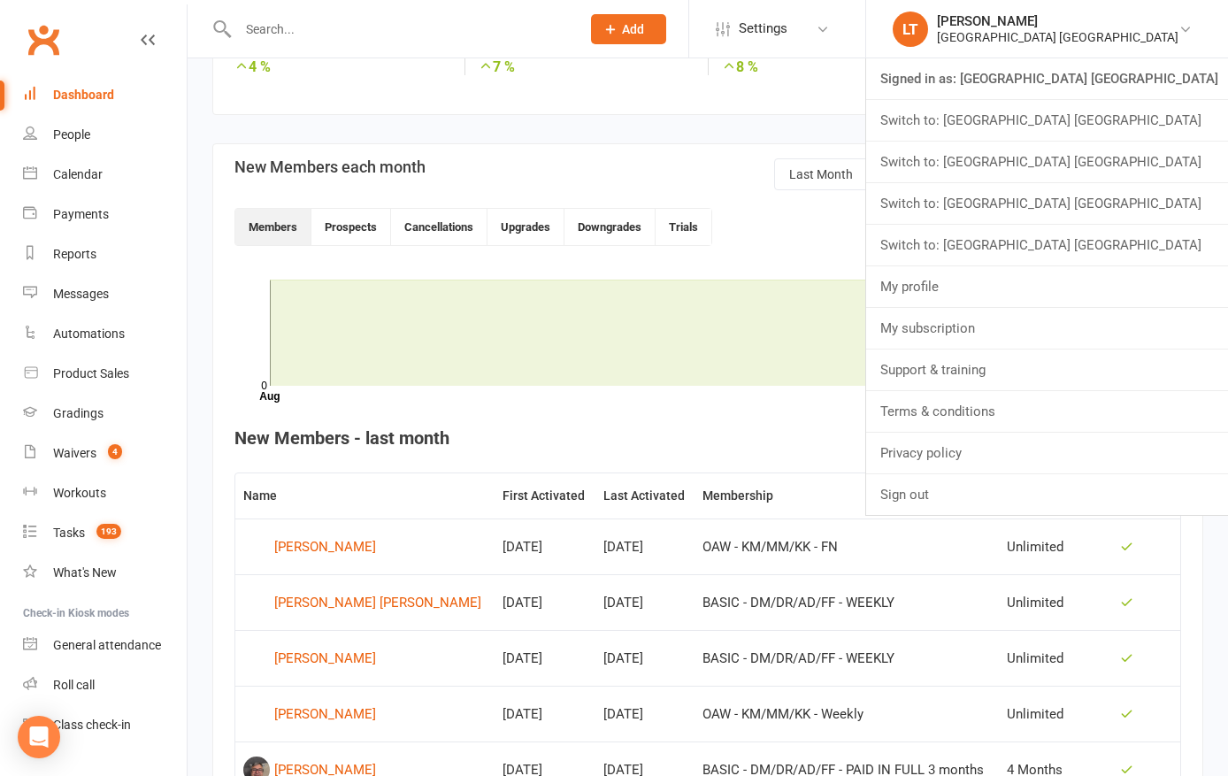
click at [1155, 209] on link "Switch to: [GEOGRAPHIC_DATA] [GEOGRAPHIC_DATA]" at bounding box center [1047, 203] width 362 height 41
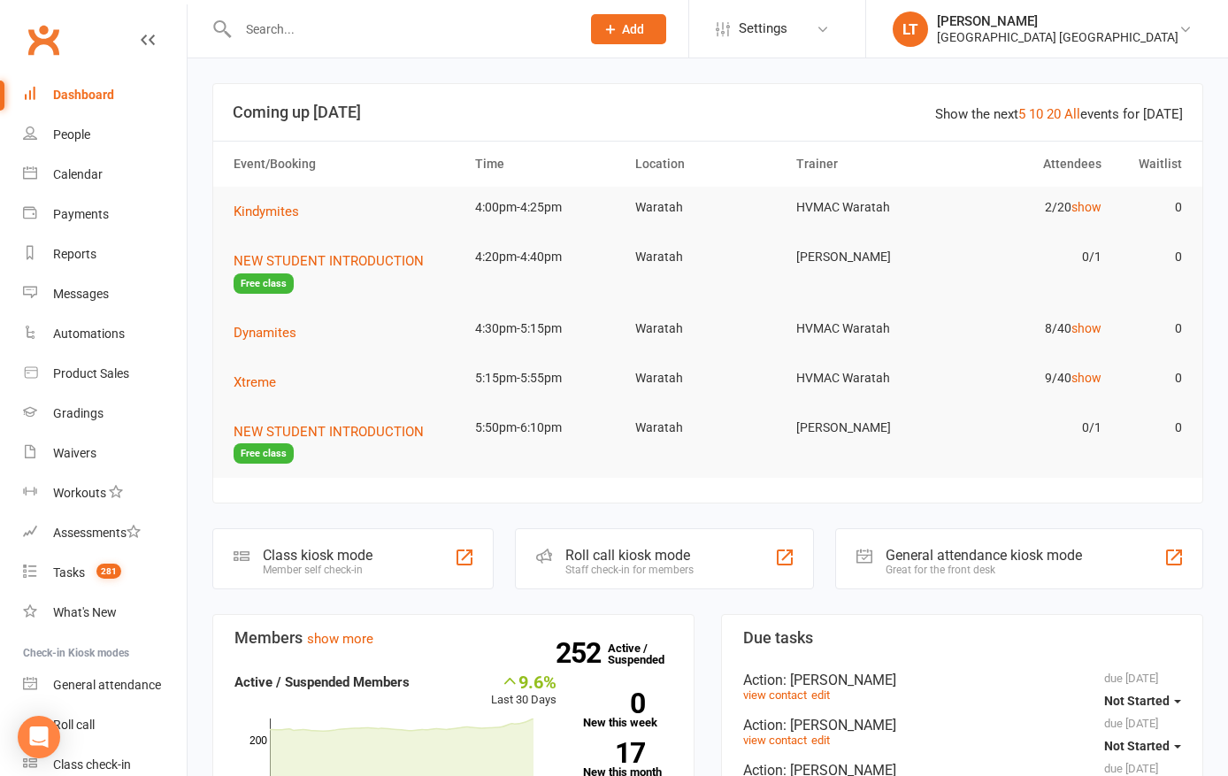
click at [1111, 35] on div "[GEOGRAPHIC_DATA] [GEOGRAPHIC_DATA]" at bounding box center [1057, 37] width 241 height 16
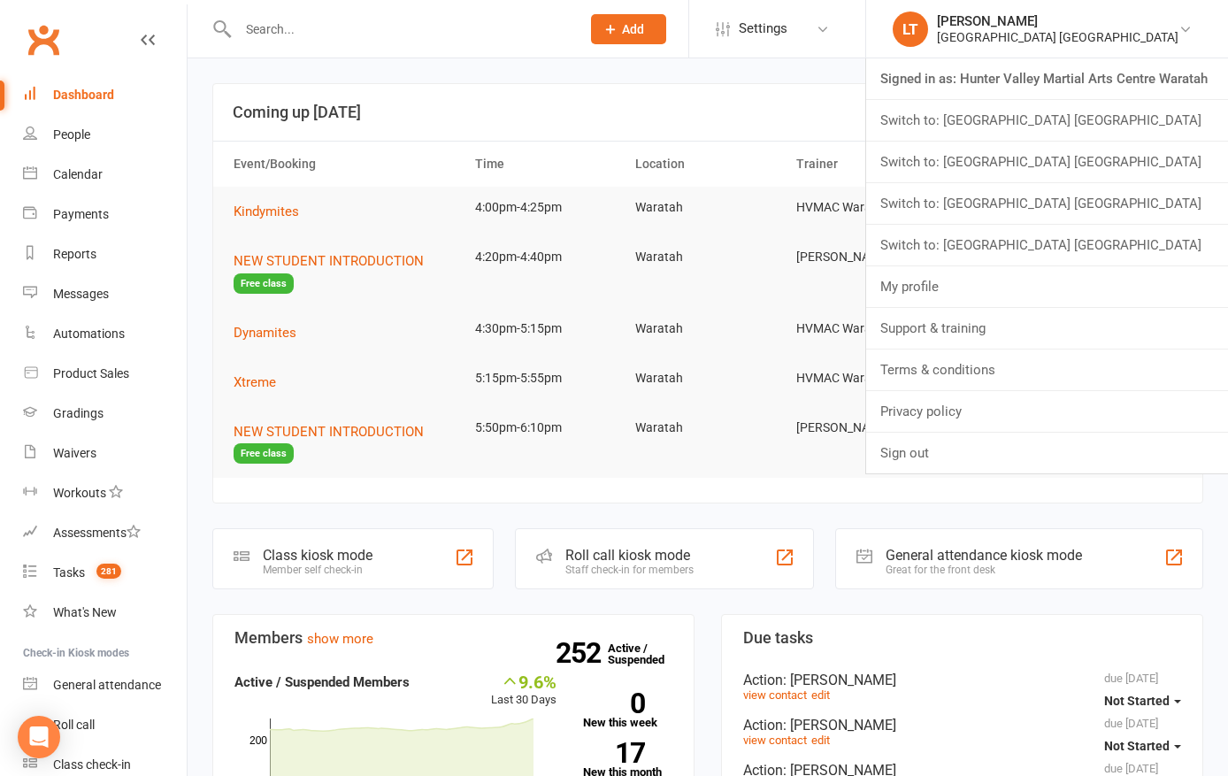
click at [1158, 164] on link "Switch to: [GEOGRAPHIC_DATA] [GEOGRAPHIC_DATA]" at bounding box center [1047, 162] width 362 height 41
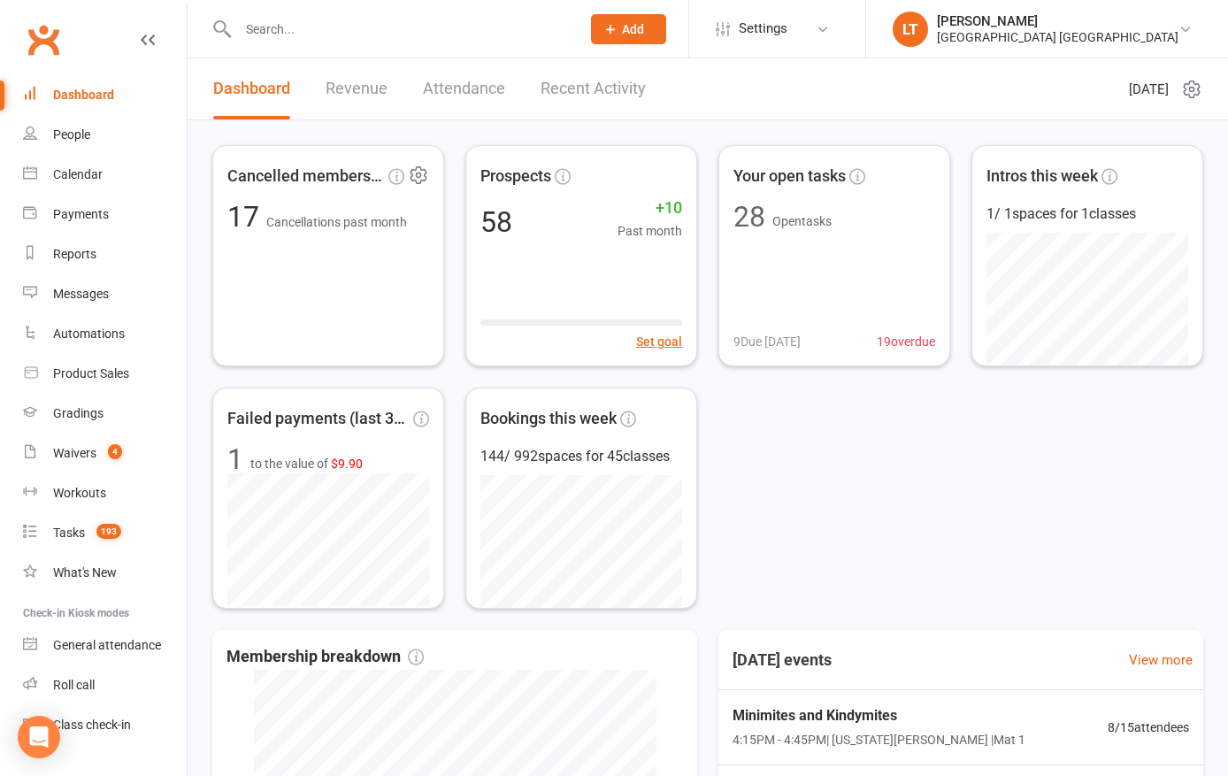
click at [333, 302] on div "Cancelled members past mon... 17 Cancellations past month" at bounding box center [328, 255] width 232 height 221
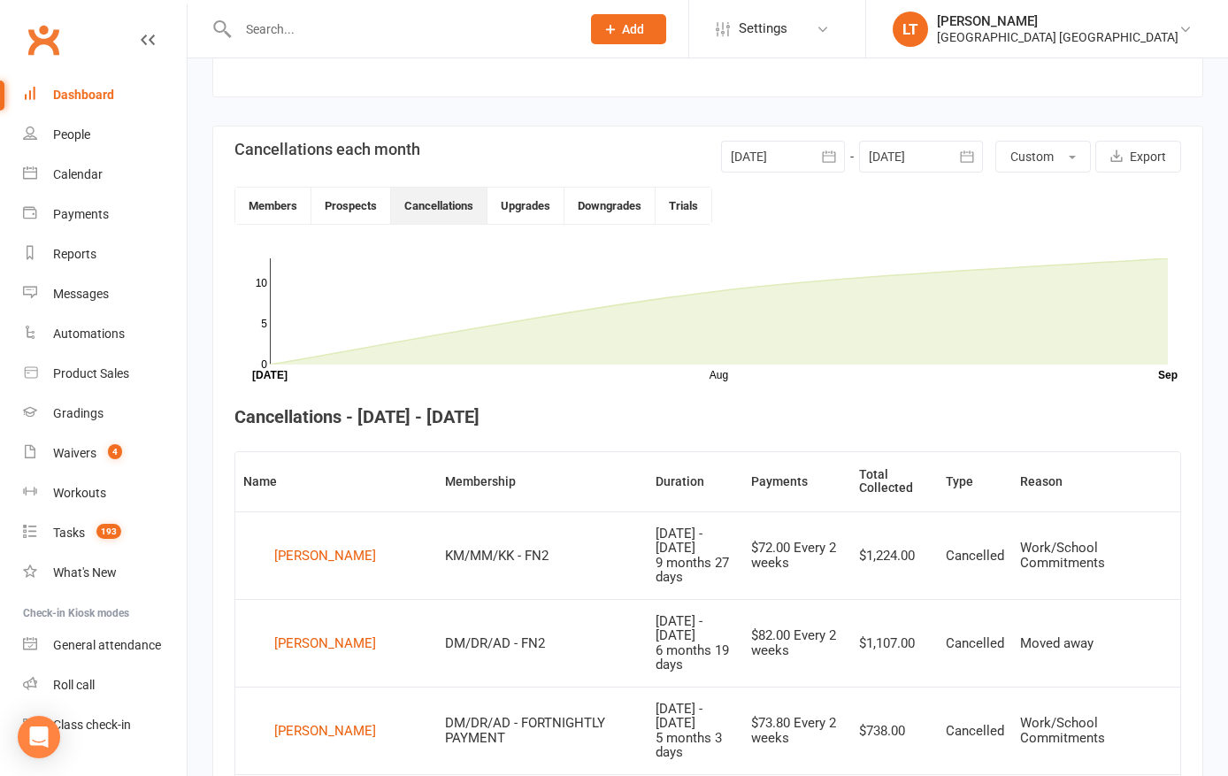
scroll to position [458, 0]
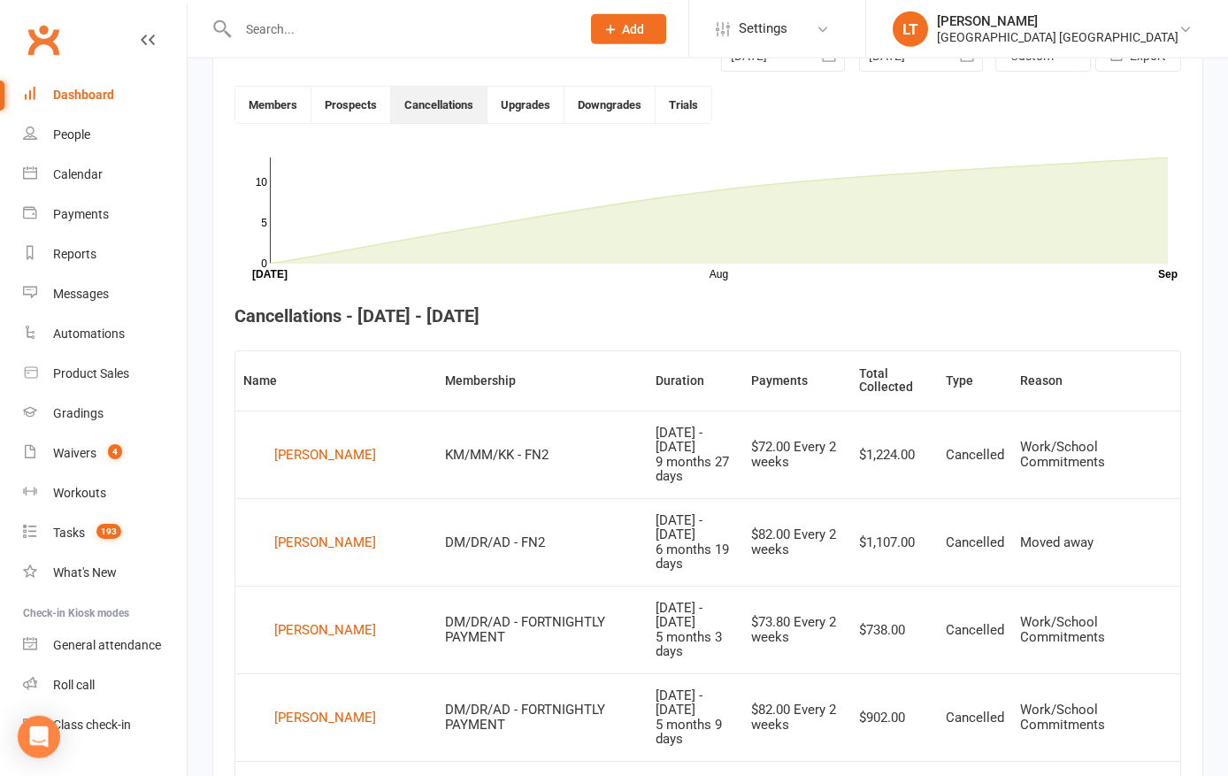
click at [255, 105] on button "Members" at bounding box center [273, 105] width 76 height 36
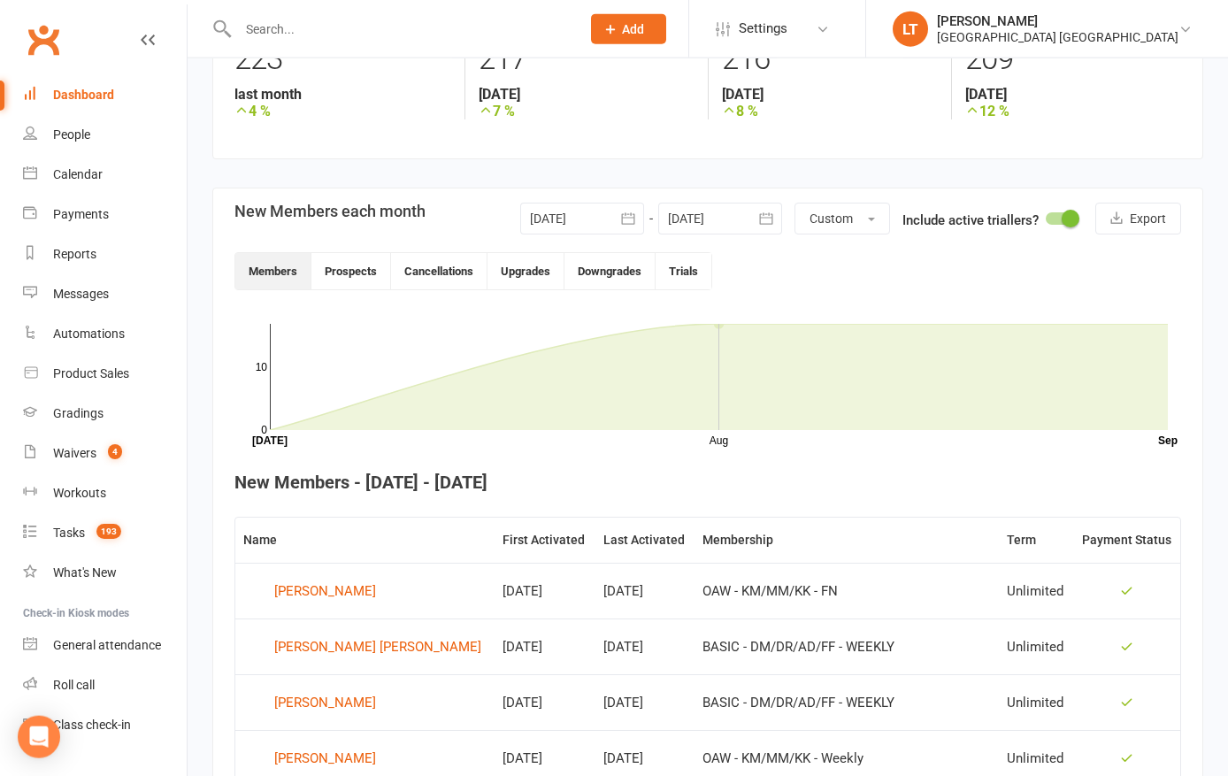
scroll to position [295, 0]
click at [593, 220] on div at bounding box center [582, 219] width 124 height 32
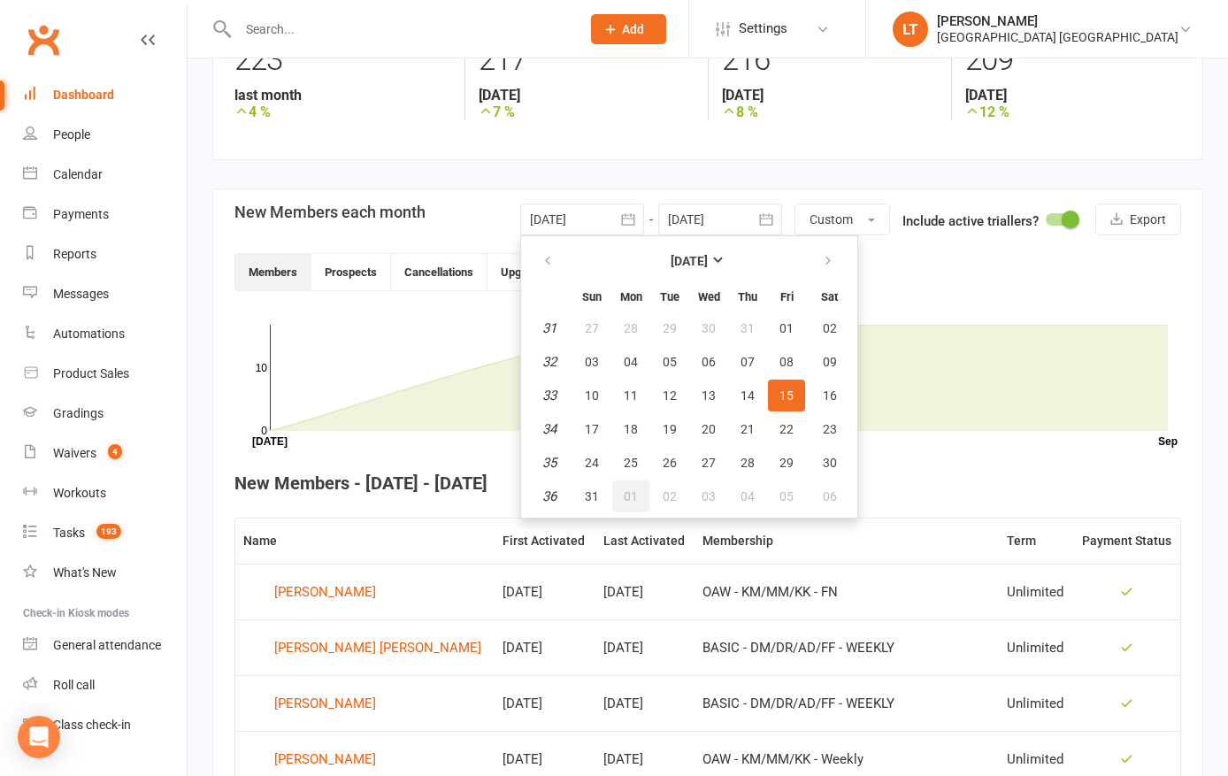
click at [624, 494] on span "01" at bounding box center [631, 496] width 14 height 14
type input "[DATE]"
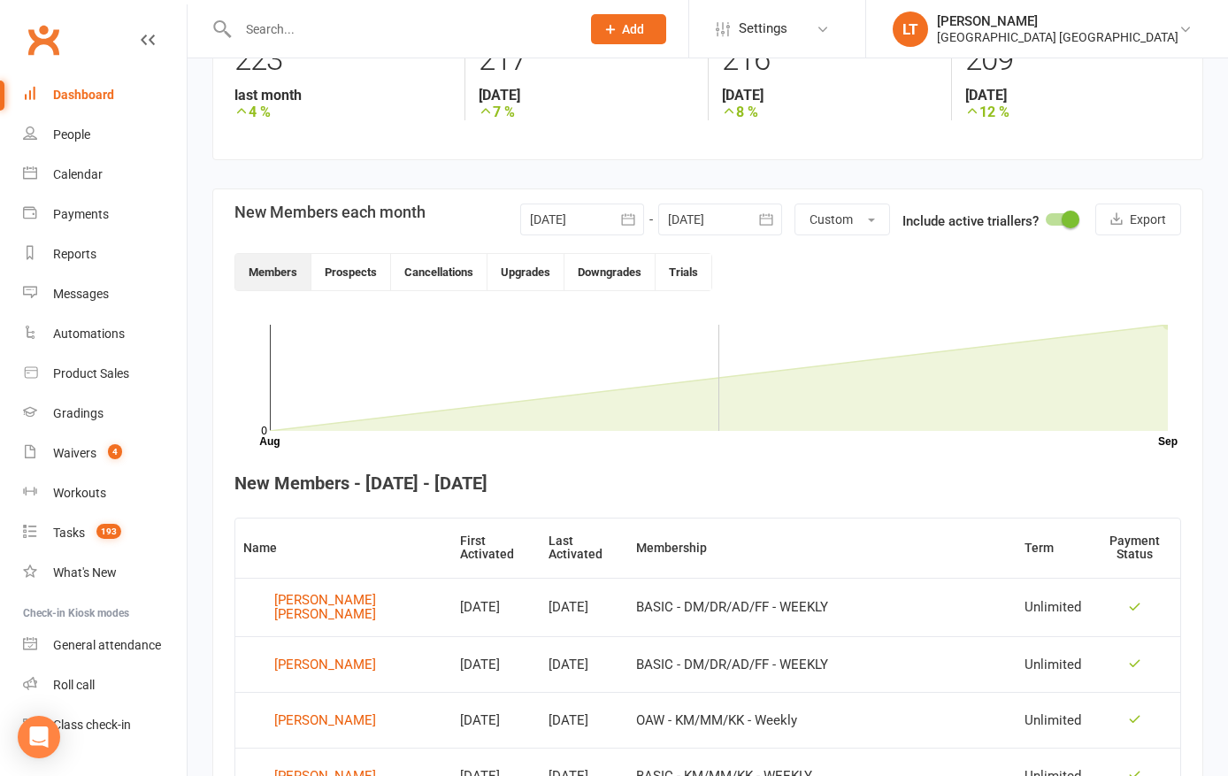
click at [745, 211] on div at bounding box center [720, 219] width 124 height 32
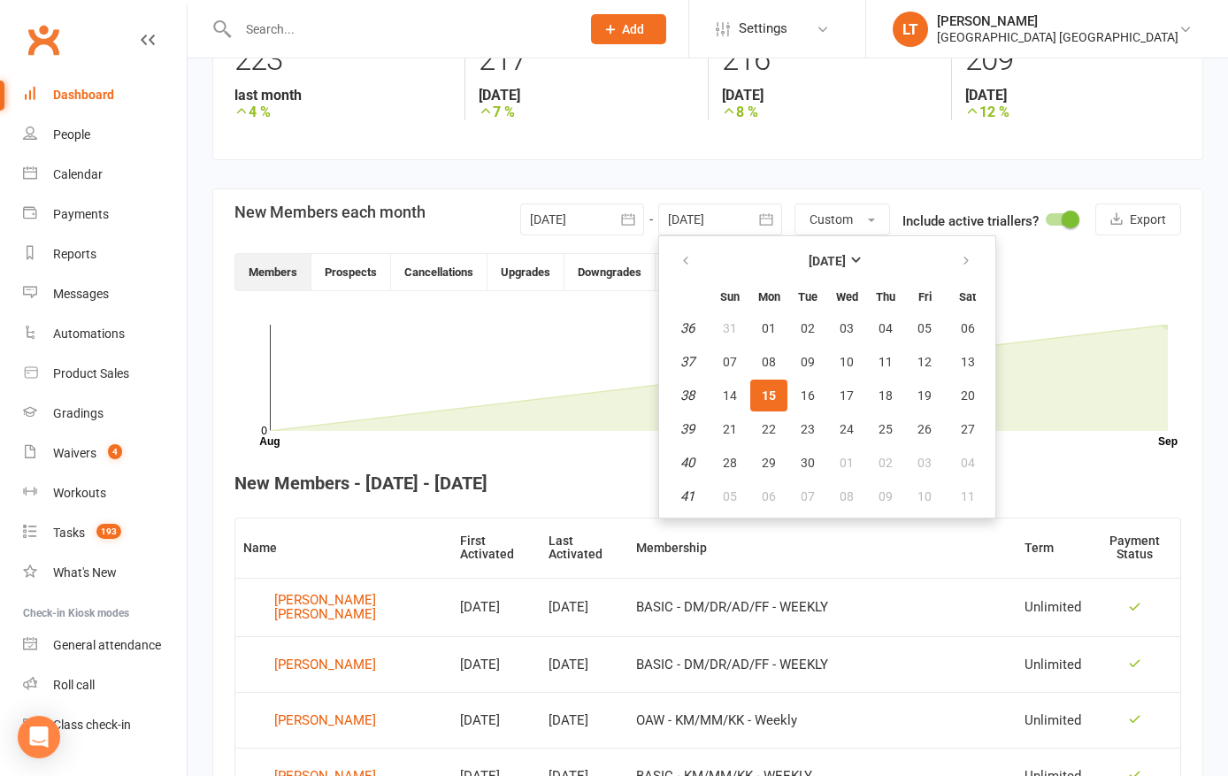
click at [896, 165] on div "234 total active / suspended members Last 6 Months [DATE]-[DATE]-[DATE]-[DATE]-…" at bounding box center [708, 658] width 1040 height 1788
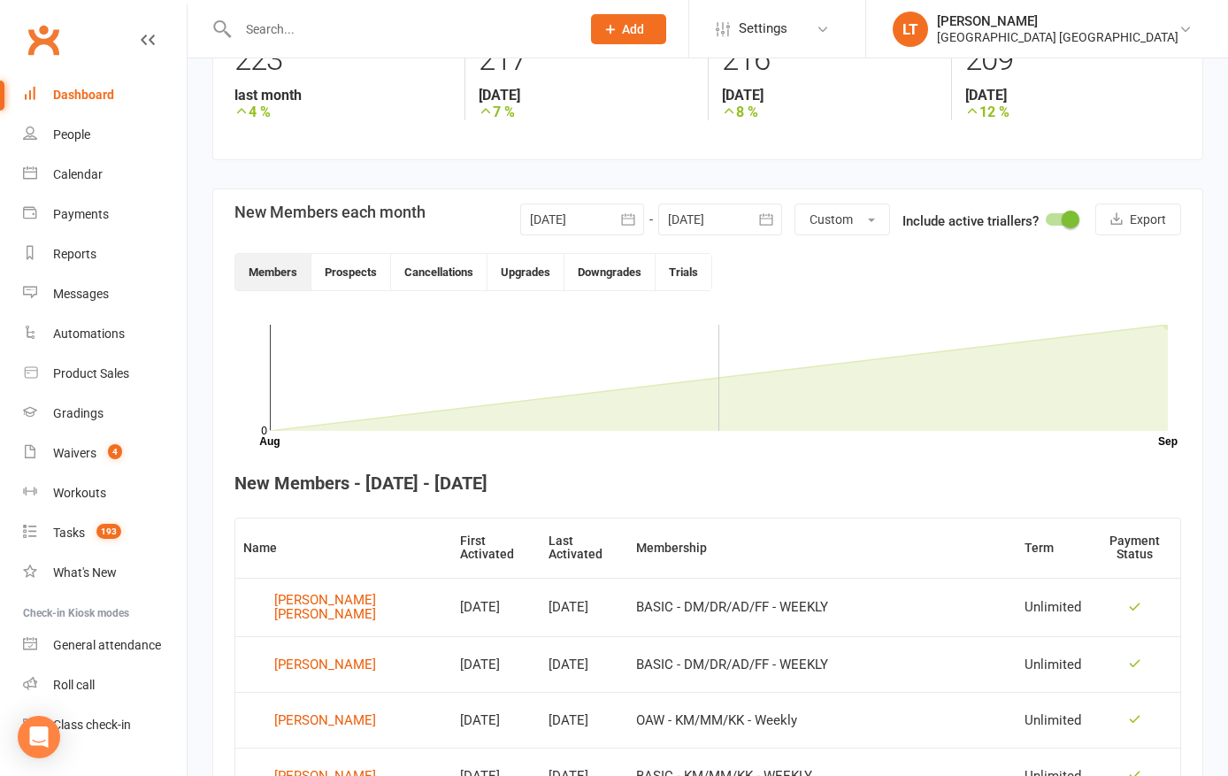
click at [1148, 392] on icon at bounding box center [719, 378] width 898 height 106
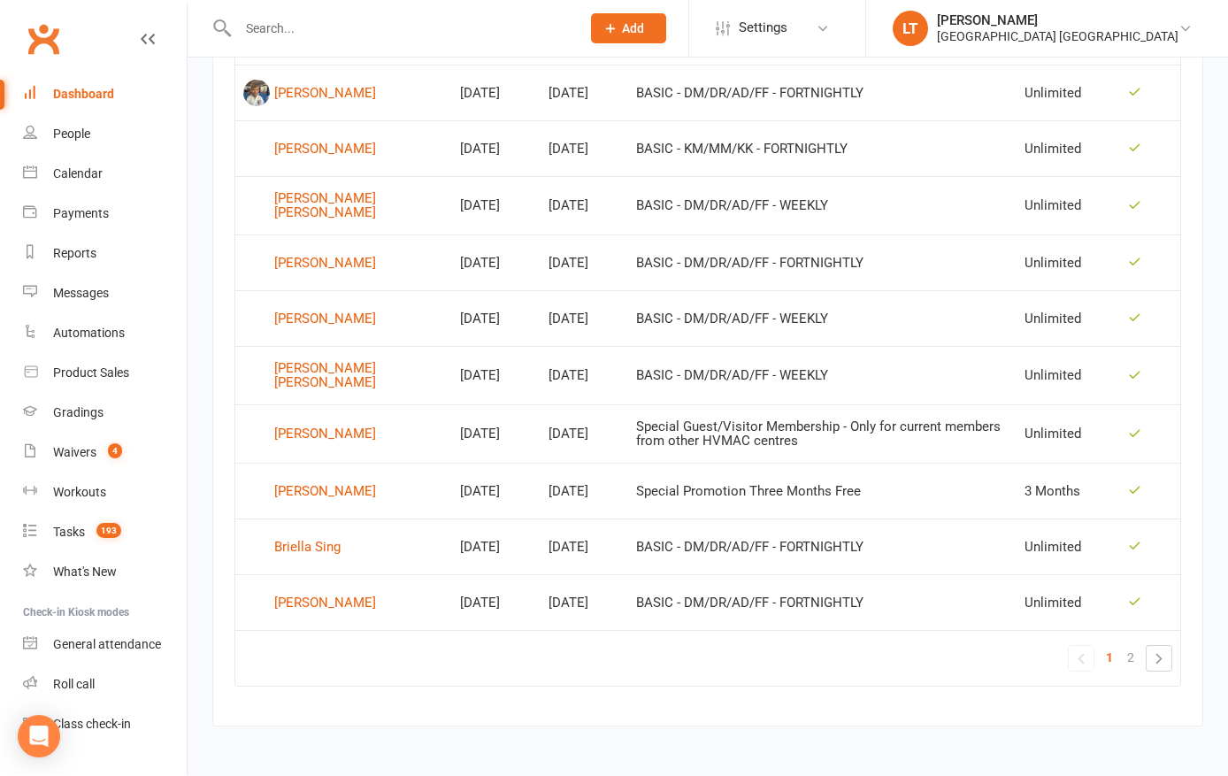
scroll to position [1091, 0]
click at [1133, 666] on span "2" at bounding box center [1130, 658] width 7 height 25
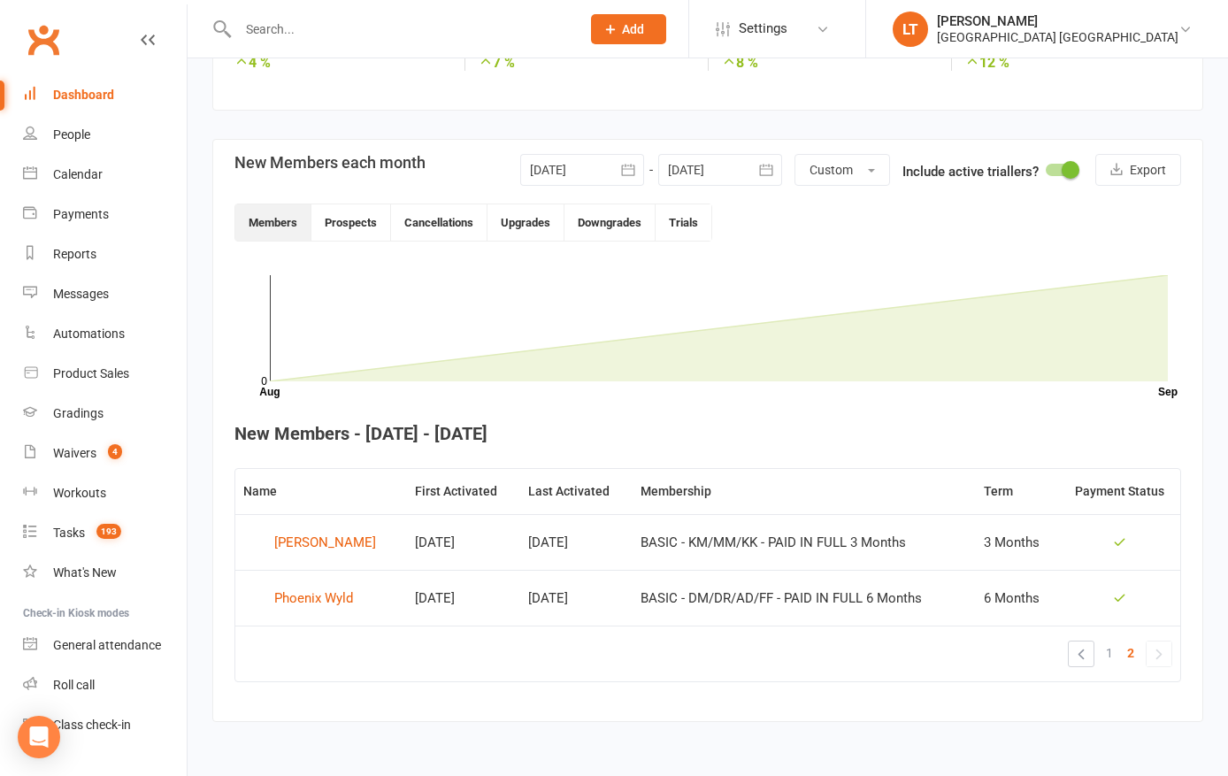
scroll to position [326, 0]
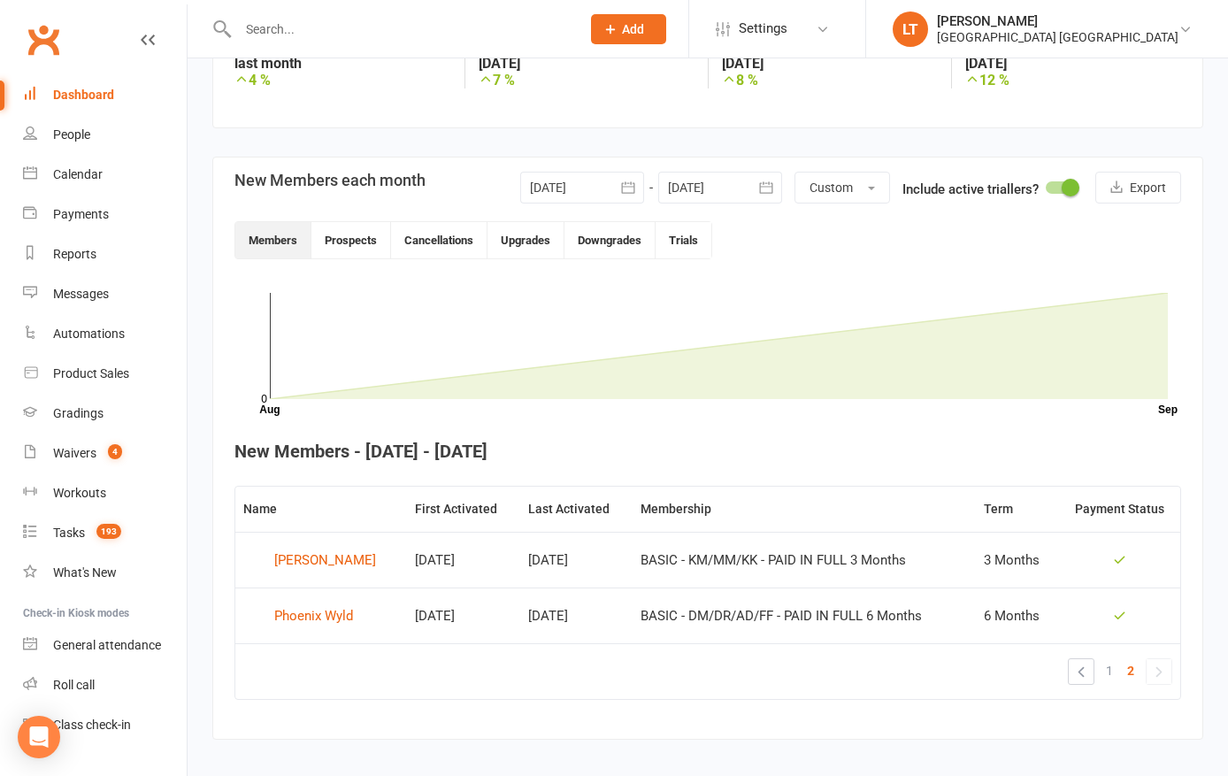
click at [303, 619] on div "Phoenix Wyld" at bounding box center [313, 615] width 79 height 27
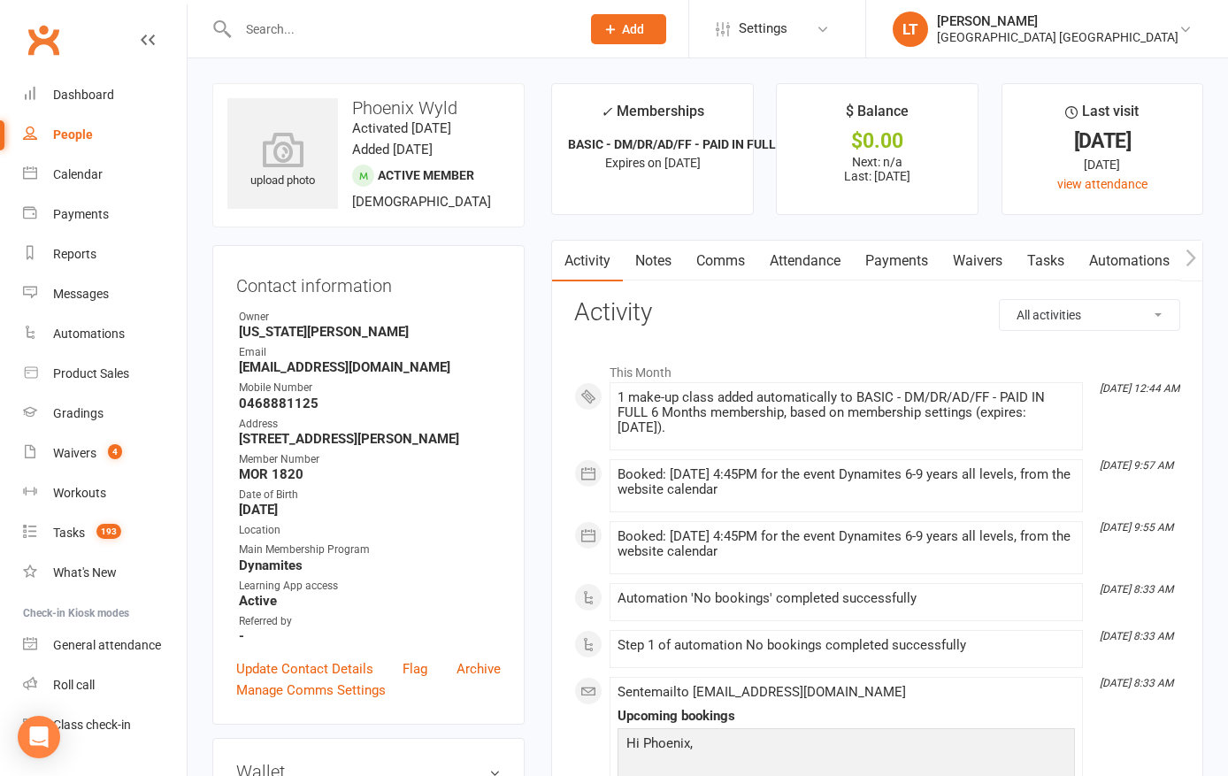
click at [78, 443] on link "Waivers 4" at bounding box center [105, 453] width 164 height 40
select select "50"
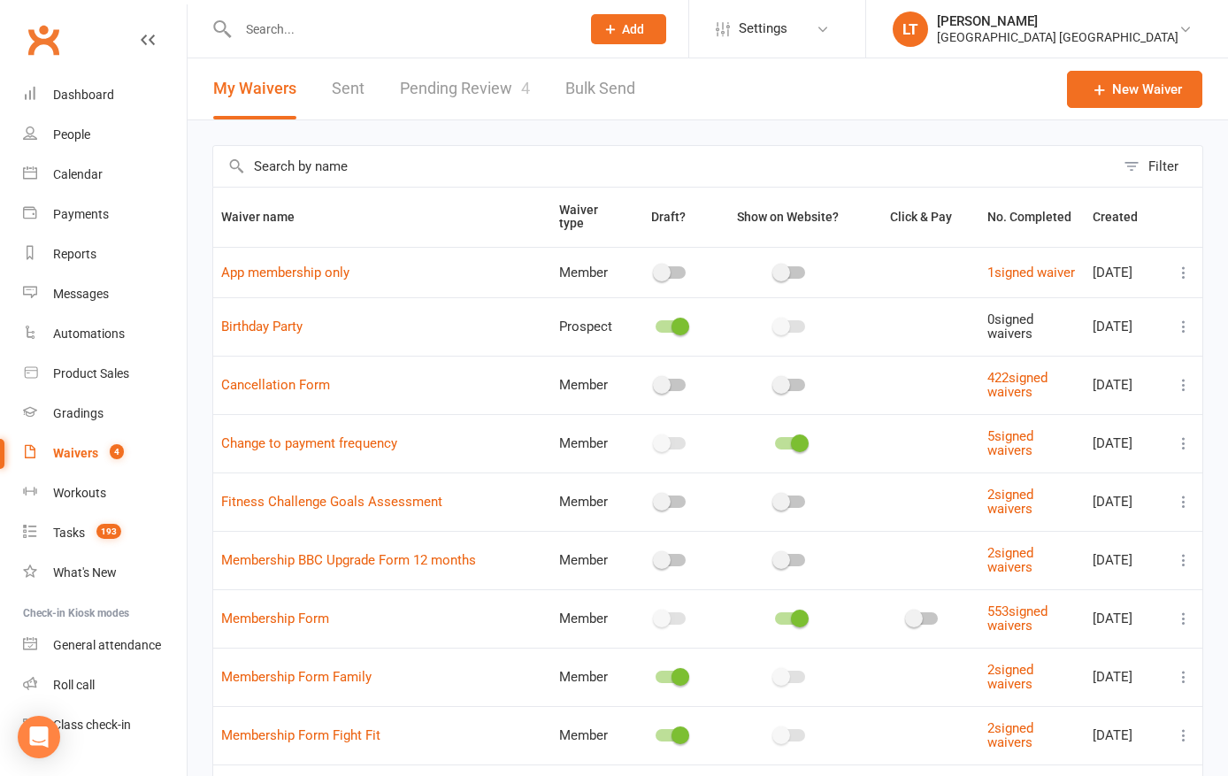
click at [497, 88] on link "Pending Review 4" at bounding box center [465, 88] width 130 height 61
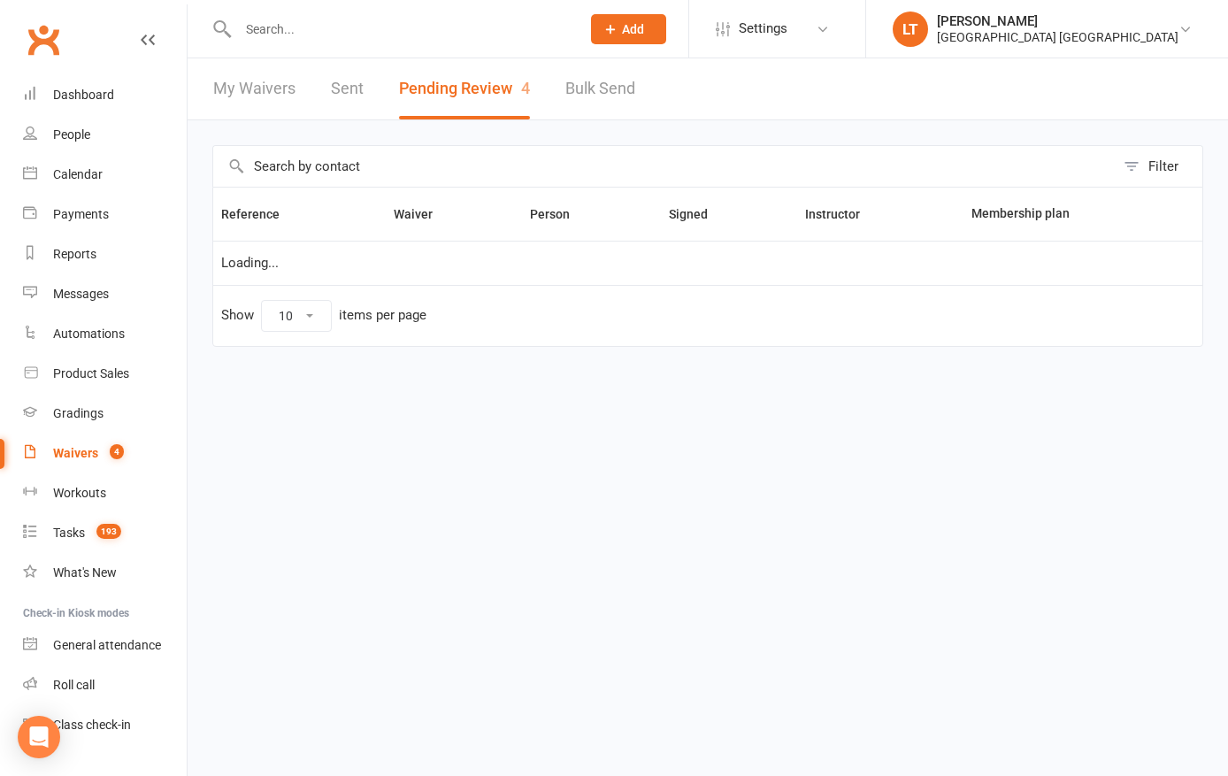
select select "50"
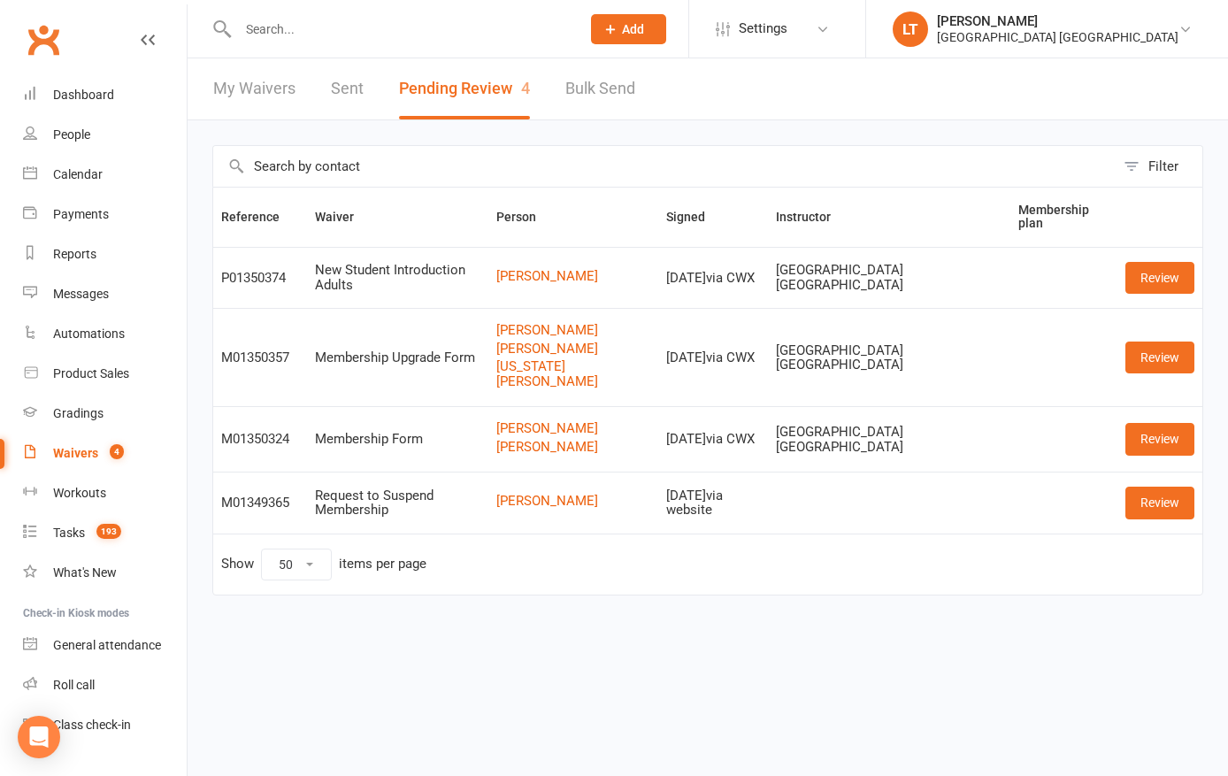
click at [1155, 437] on link "Review" at bounding box center [1159, 439] width 69 height 32
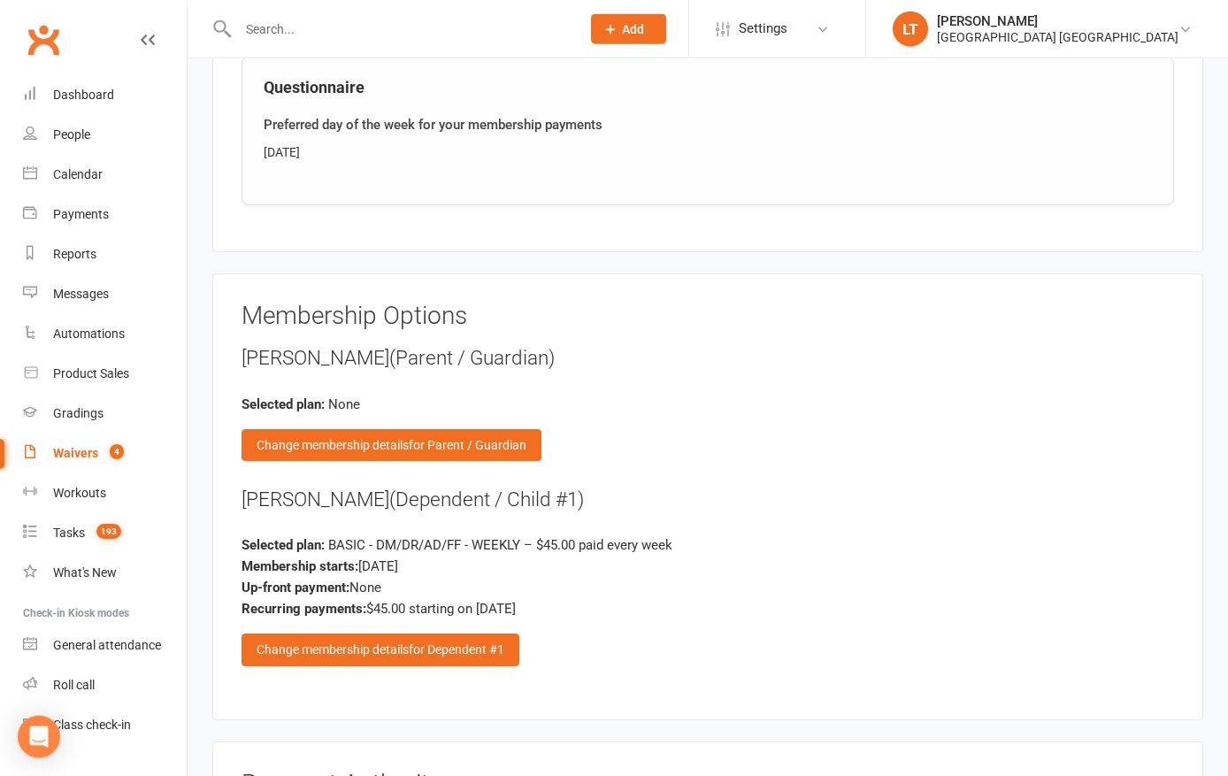
scroll to position [1946, 0]
click at [434, 647] on span "for Dependent #1" at bounding box center [457, 648] width 96 height 14
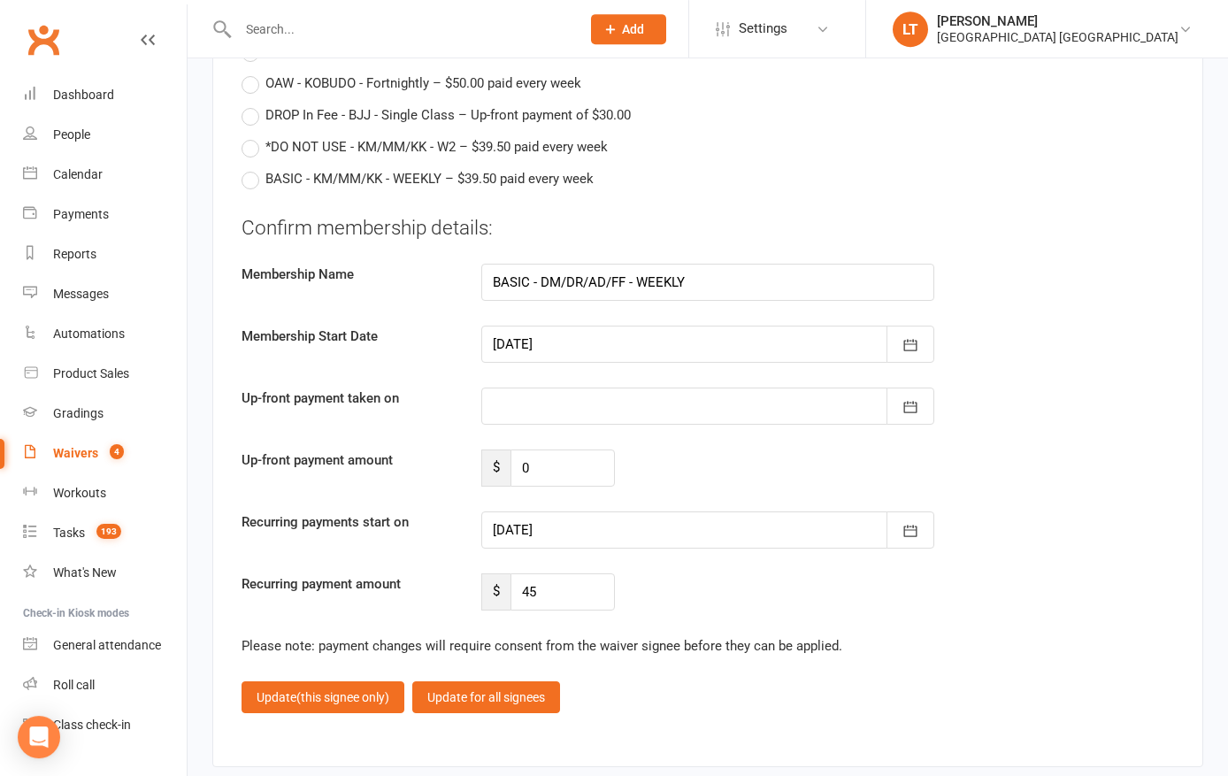
scroll to position [4243, 0]
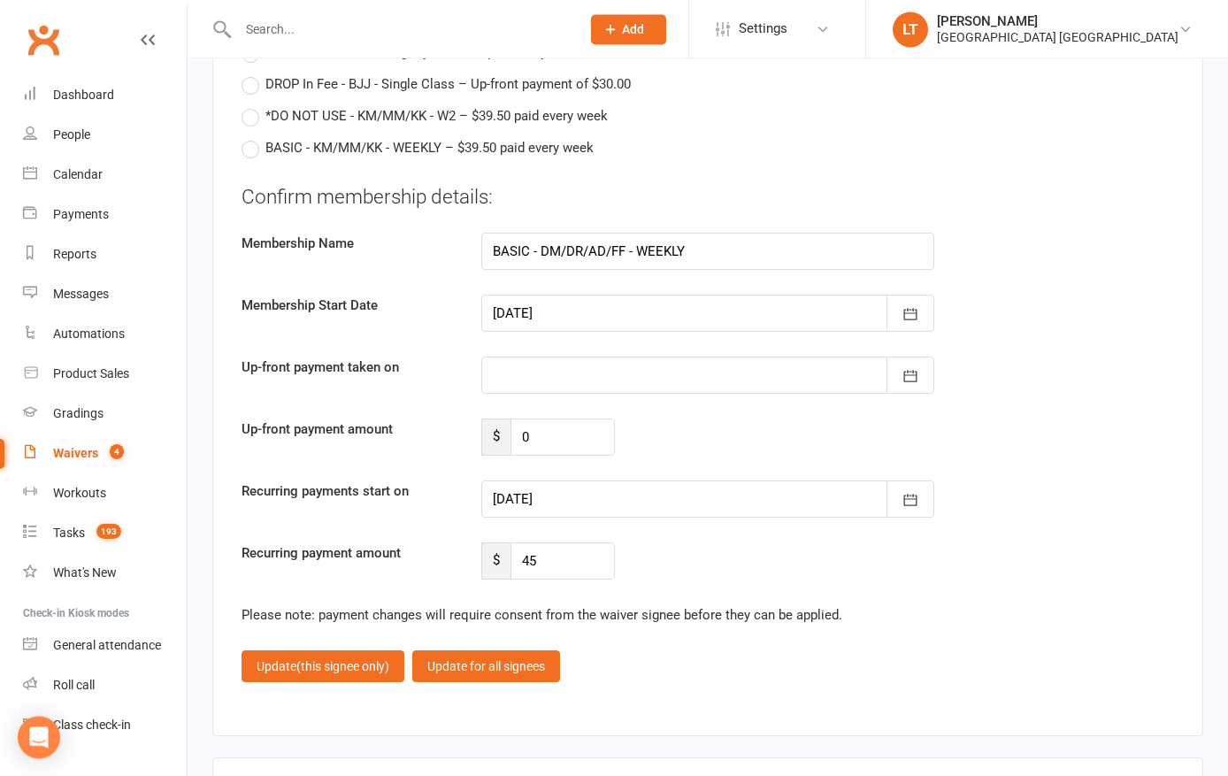
click at [716, 502] on div at bounding box center [707, 498] width 453 height 37
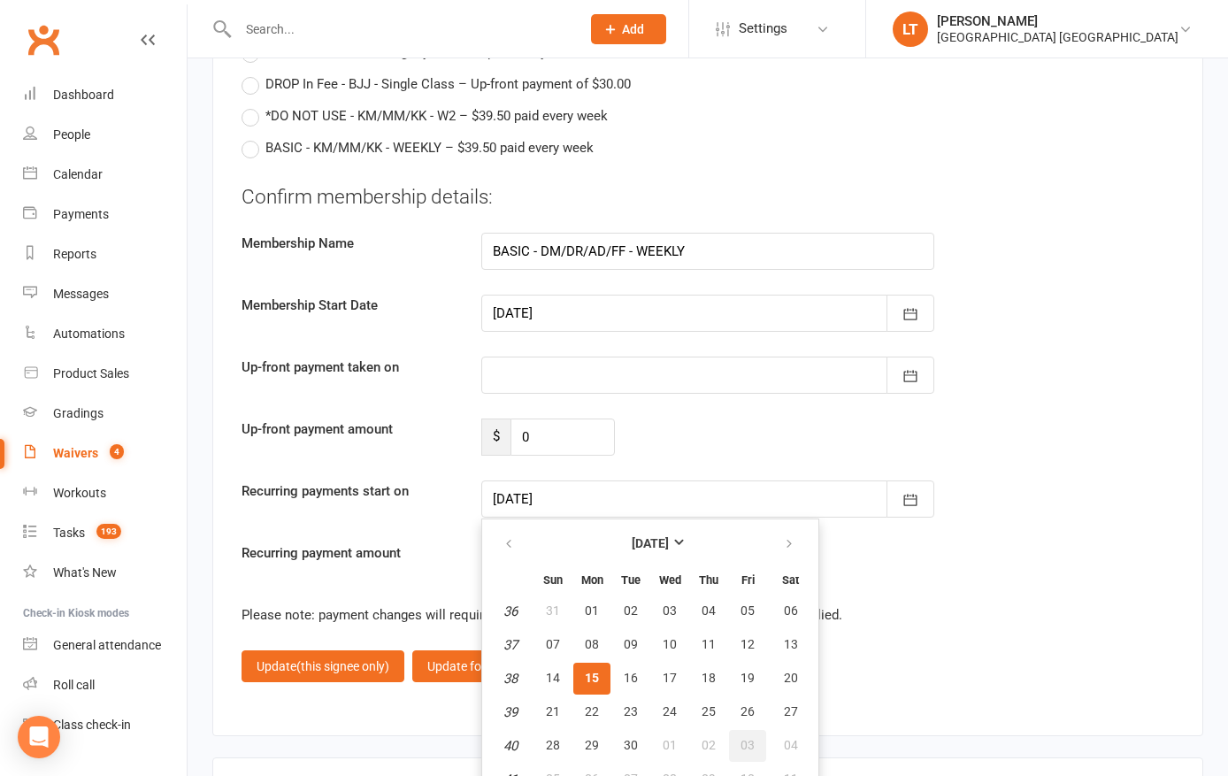
click at [750, 740] on span "03" at bounding box center [747, 745] width 14 height 14
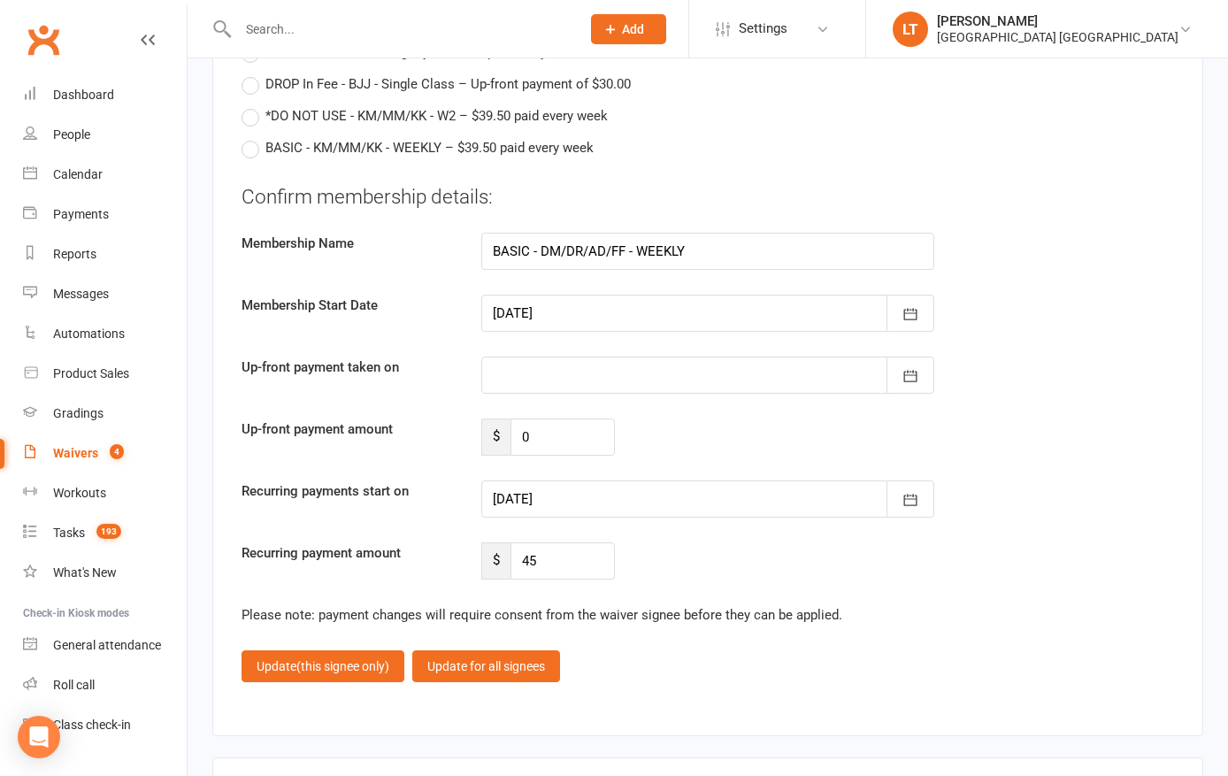
type input "[DATE]"
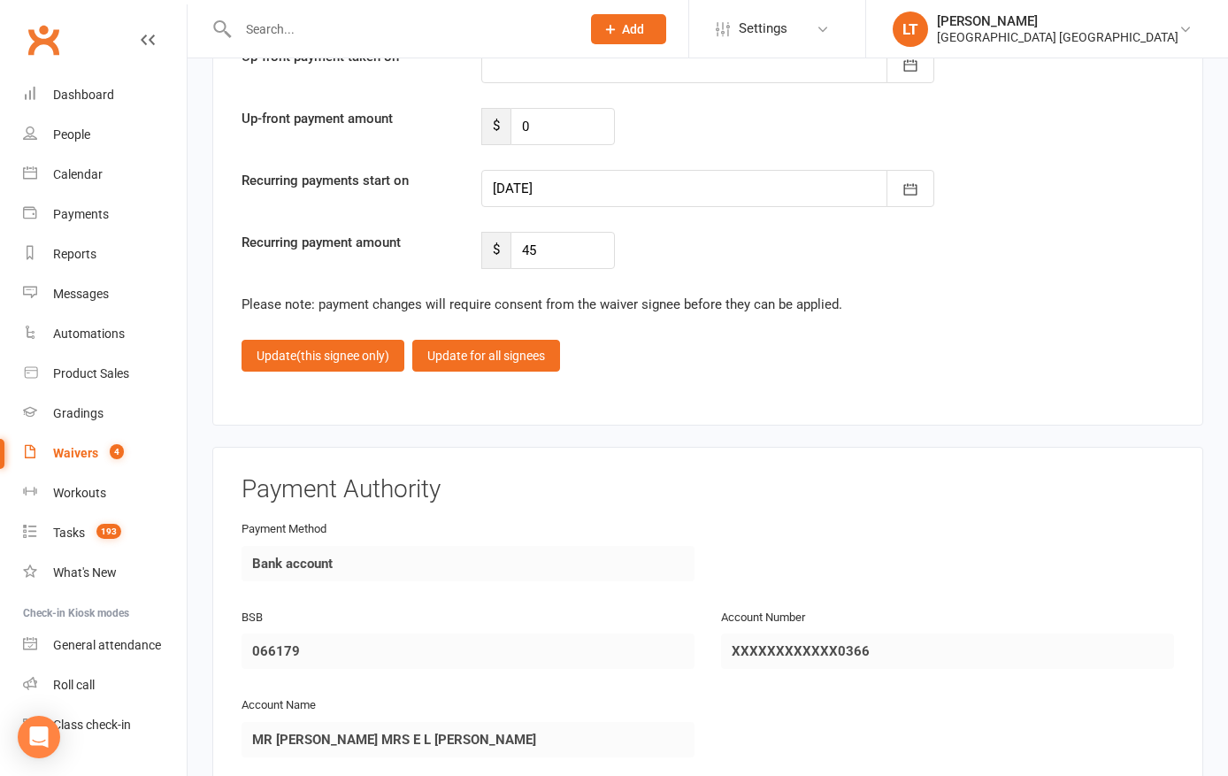
click at [718, 180] on div at bounding box center [707, 188] width 453 height 37
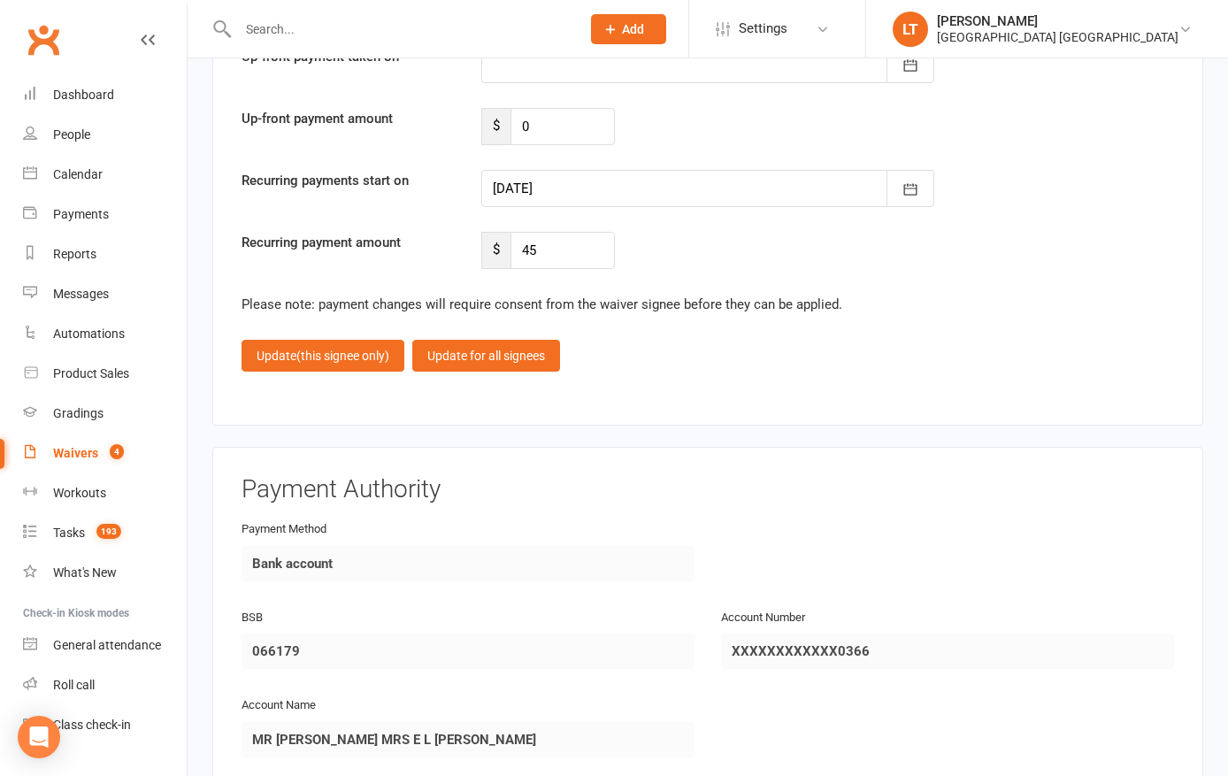
click at [330, 350] on span "(this signee only)" at bounding box center [342, 356] width 93 height 14
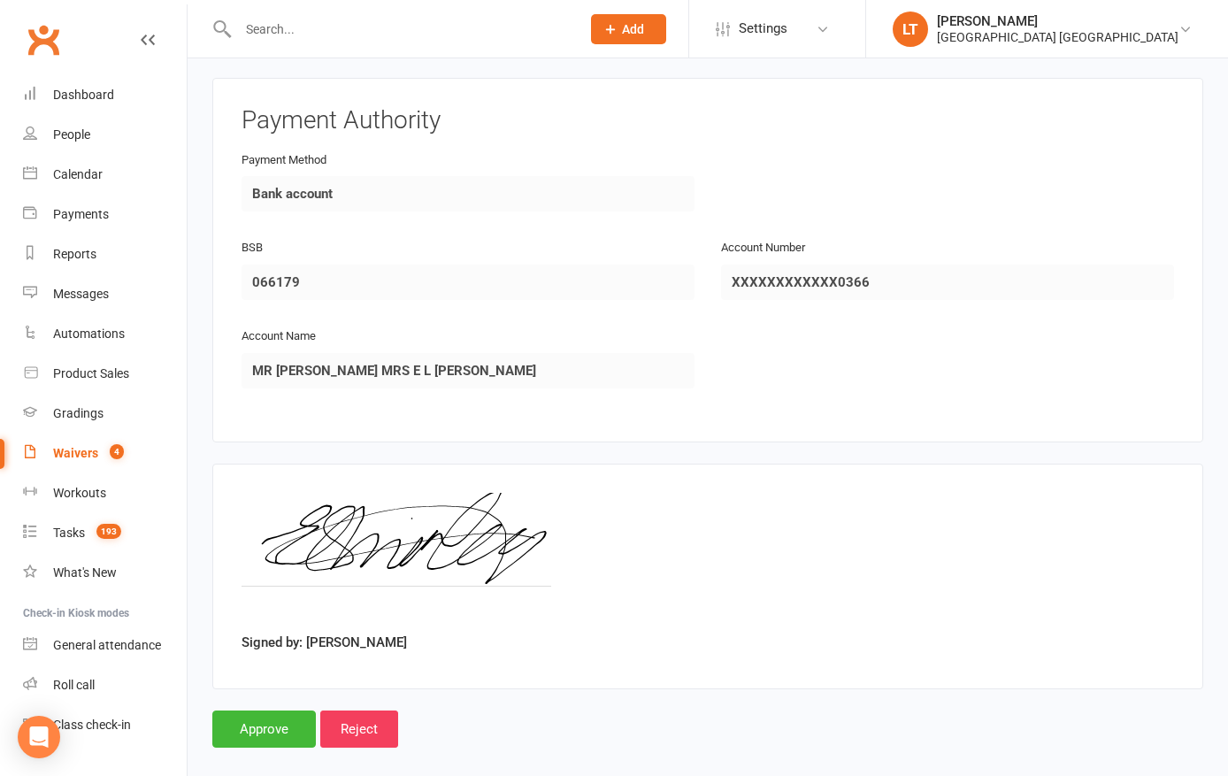
click at [253, 734] on input "Approve" at bounding box center [263, 728] width 103 height 37
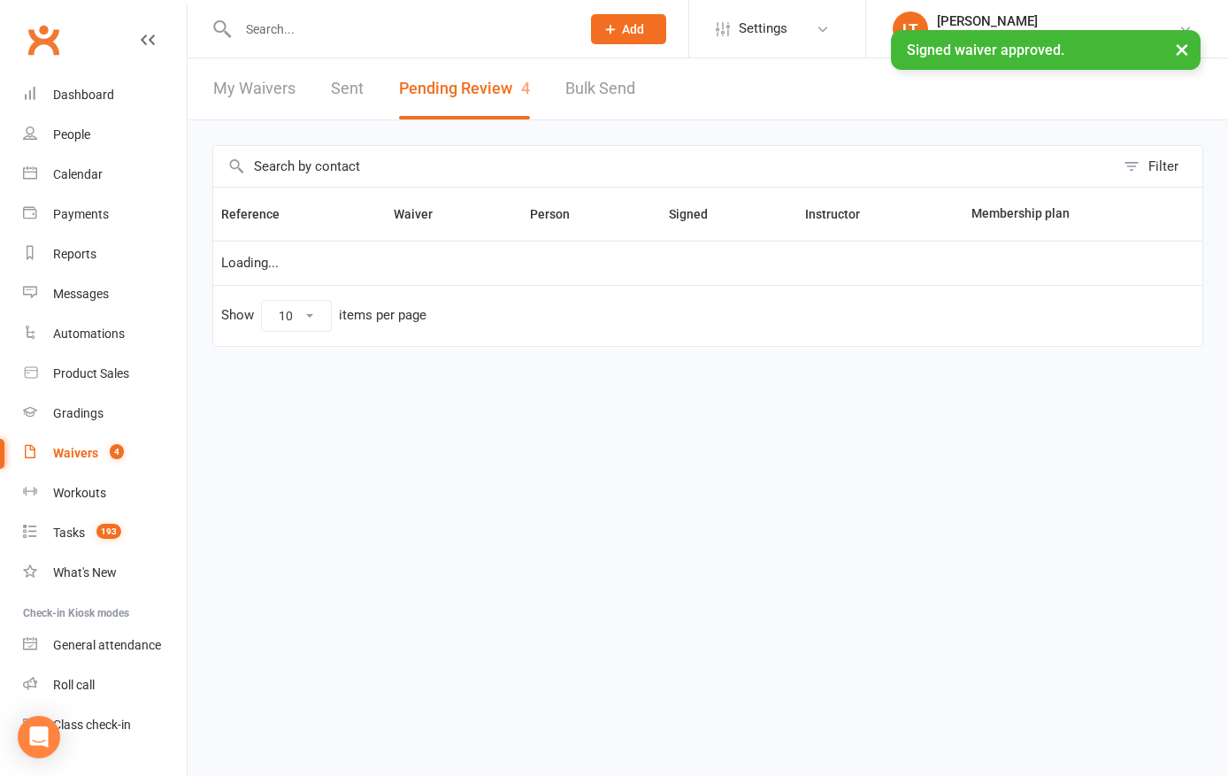
select select "50"
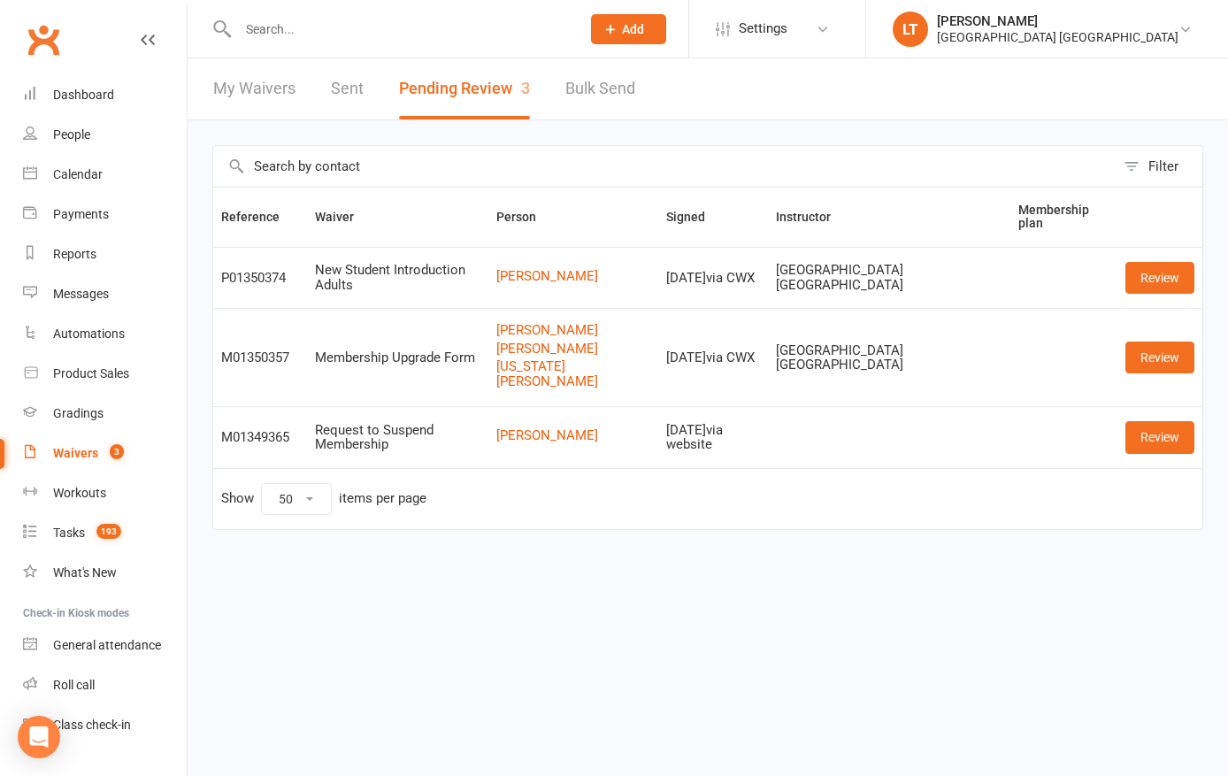
click at [1158, 279] on link "Review" at bounding box center [1159, 278] width 69 height 32
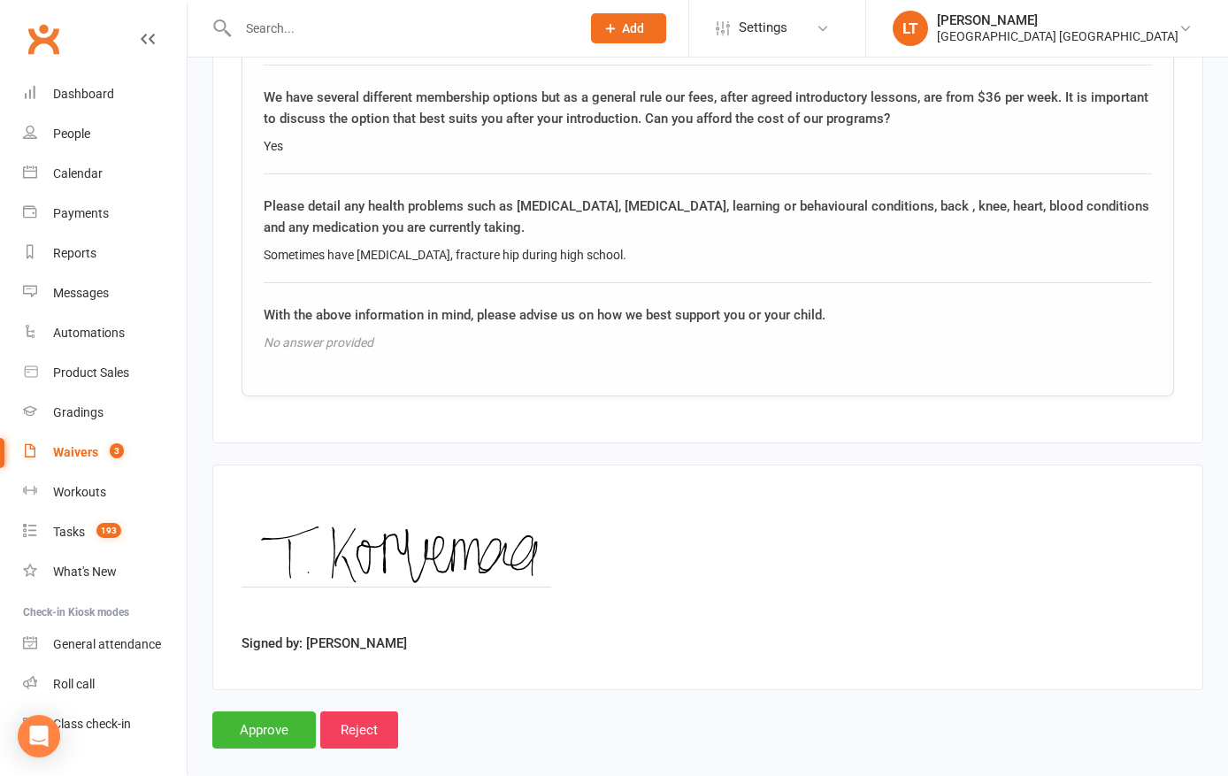
scroll to position [2007, 0]
click at [253, 719] on input "Approve" at bounding box center [263, 730] width 103 height 37
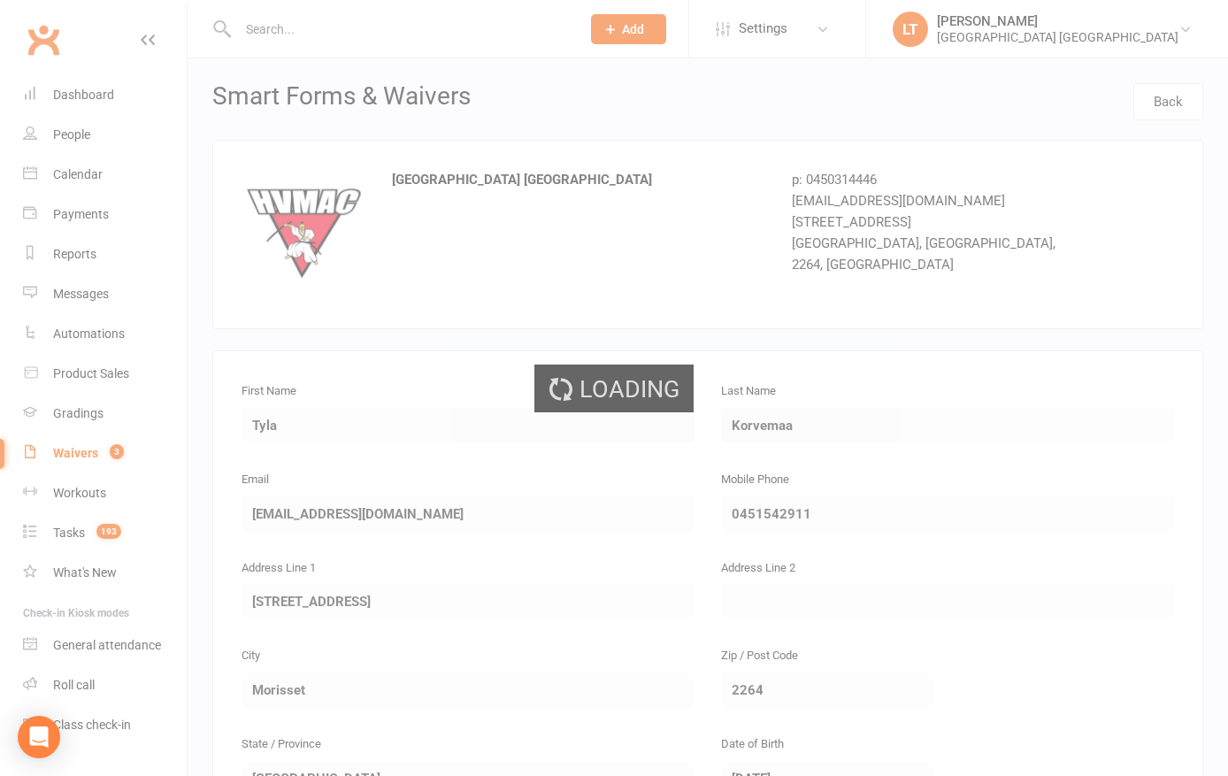
select select "50"
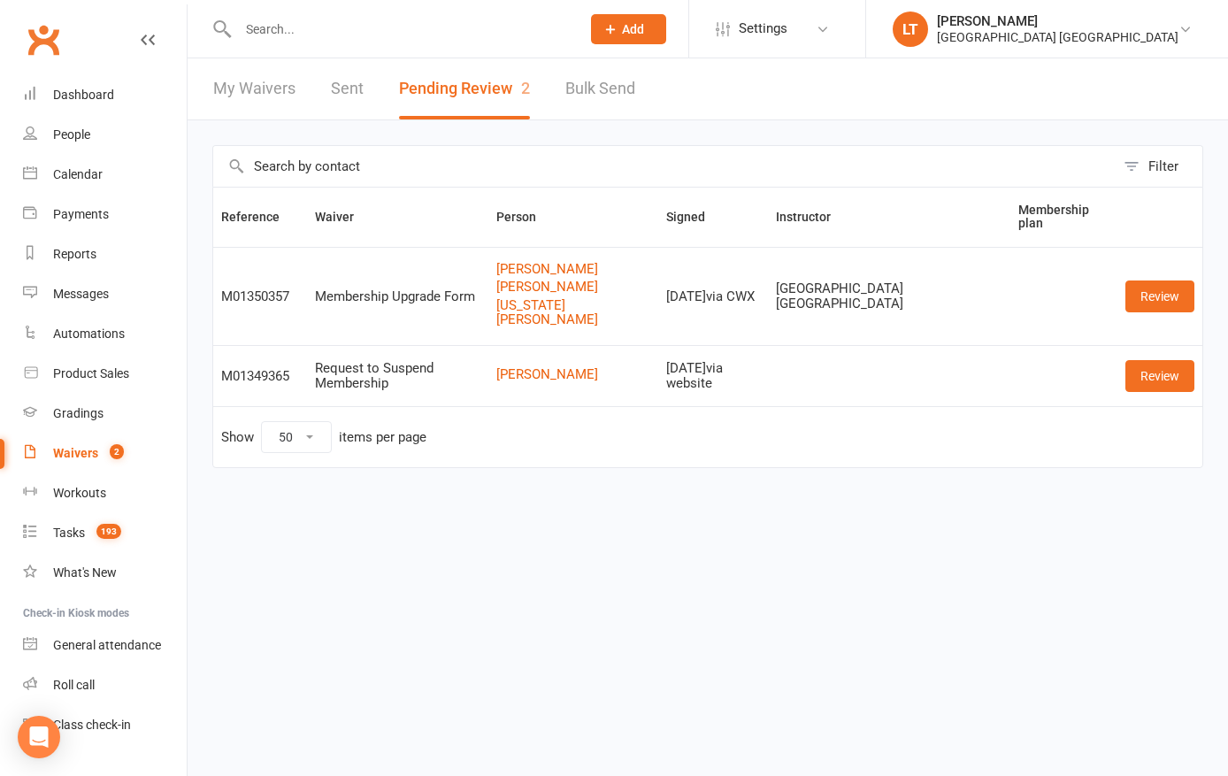
click at [80, 88] on div "Dashboard" at bounding box center [83, 95] width 61 height 14
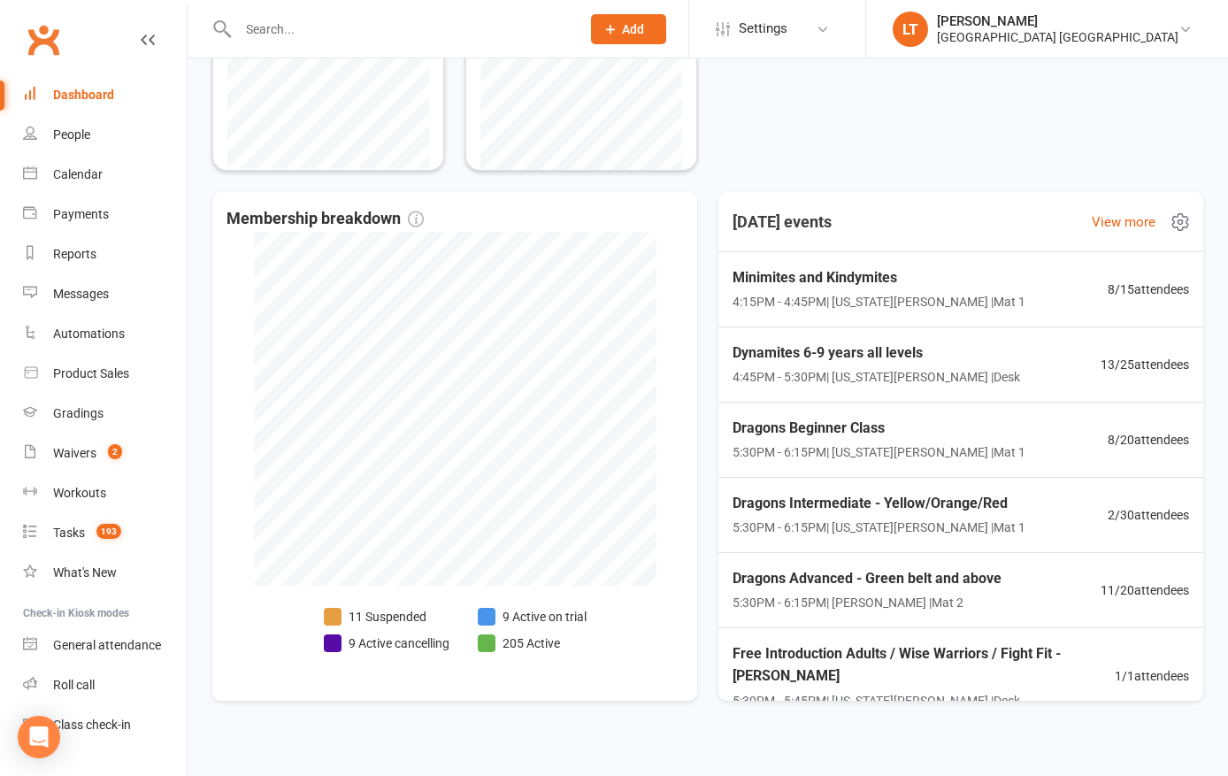
click at [785, 296] on span "4:15PM - 4:45PM | [US_STATE][PERSON_NAME] | Mat 1" at bounding box center [878, 301] width 293 height 19
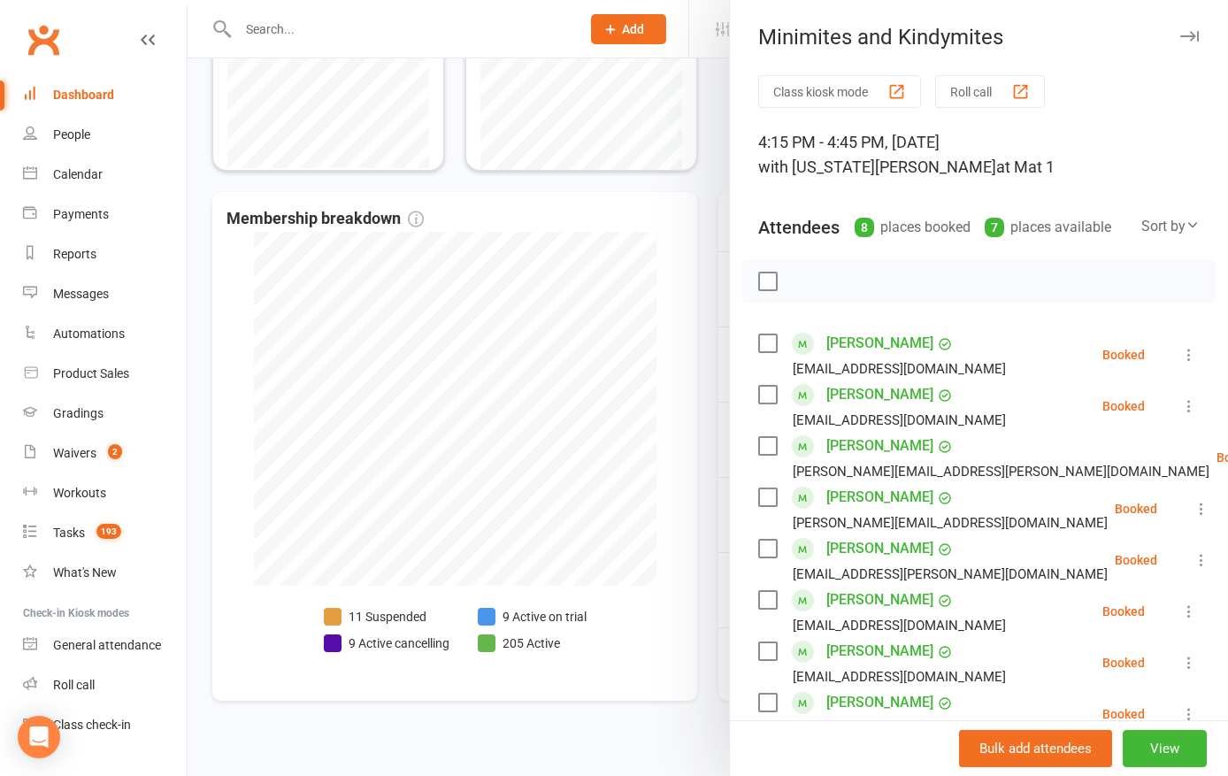
click at [1194, 30] on button "button" at bounding box center [1188, 36] width 21 height 21
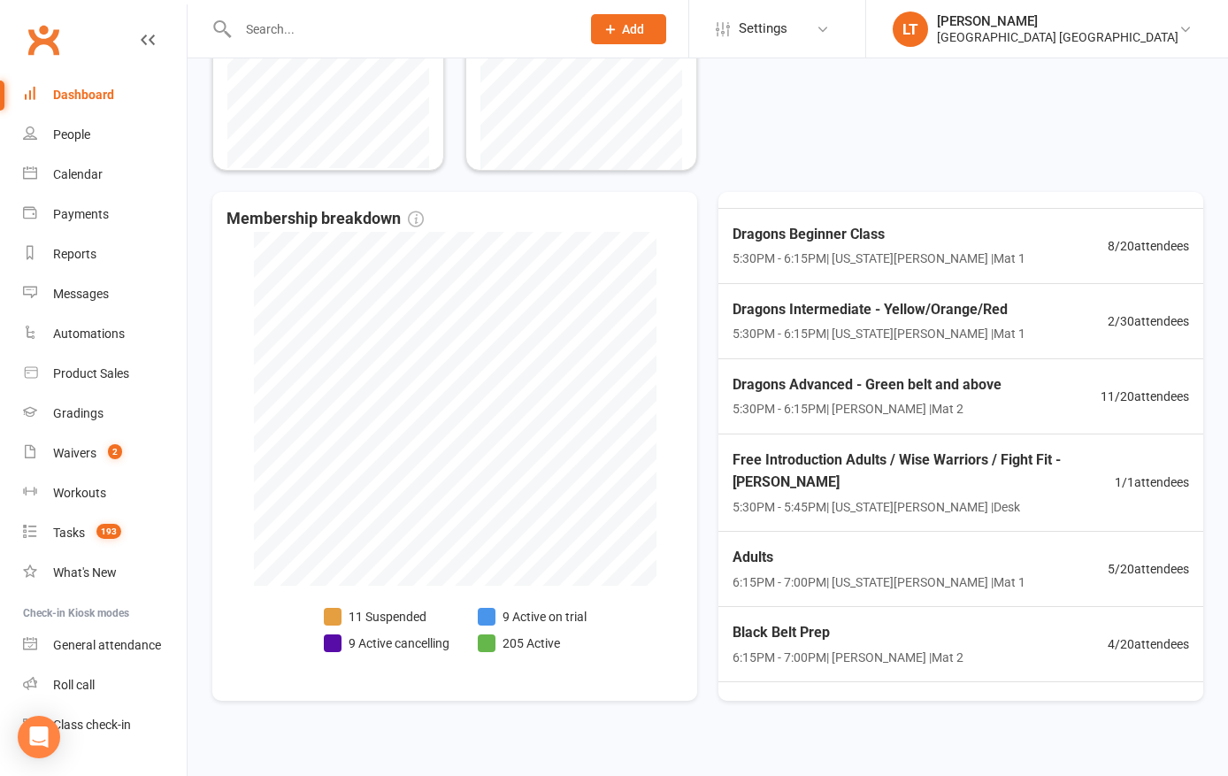
scroll to position [198, 0]
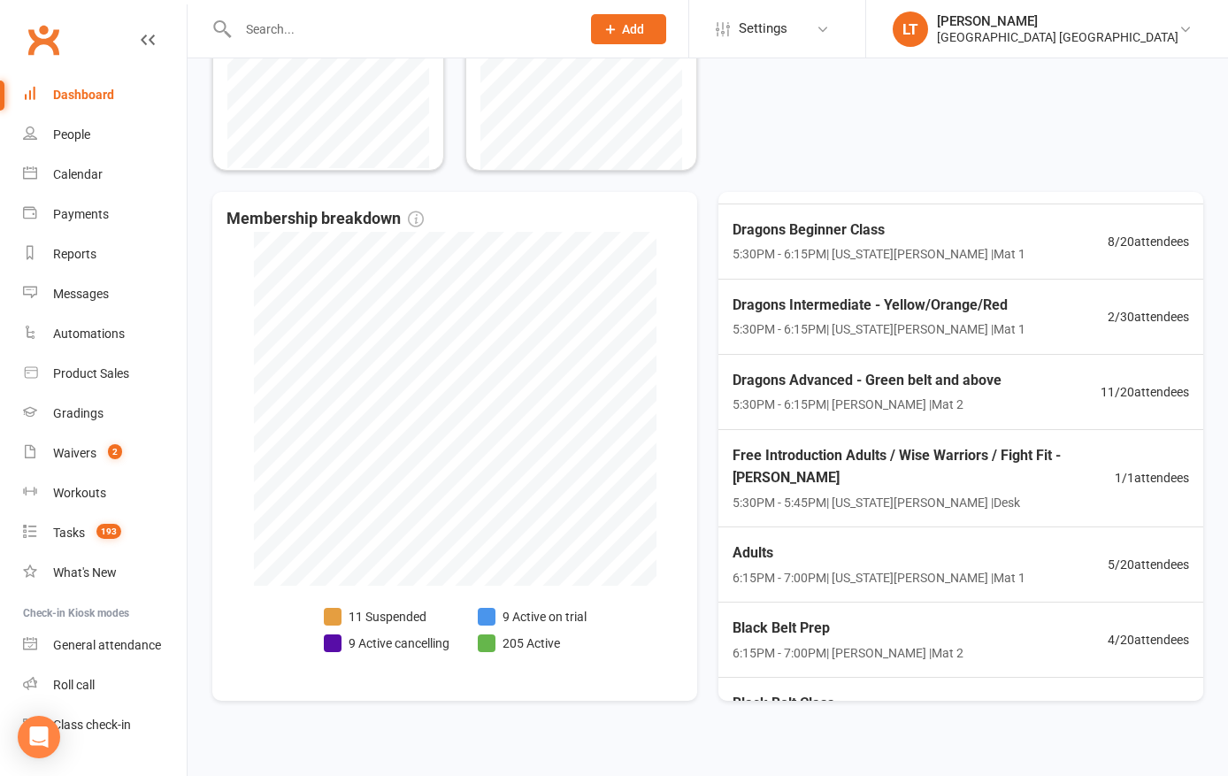
click at [775, 460] on span "Free Introduction Adults / Wise Warriors / Fight Fit - [PERSON_NAME]" at bounding box center [923, 466] width 382 height 45
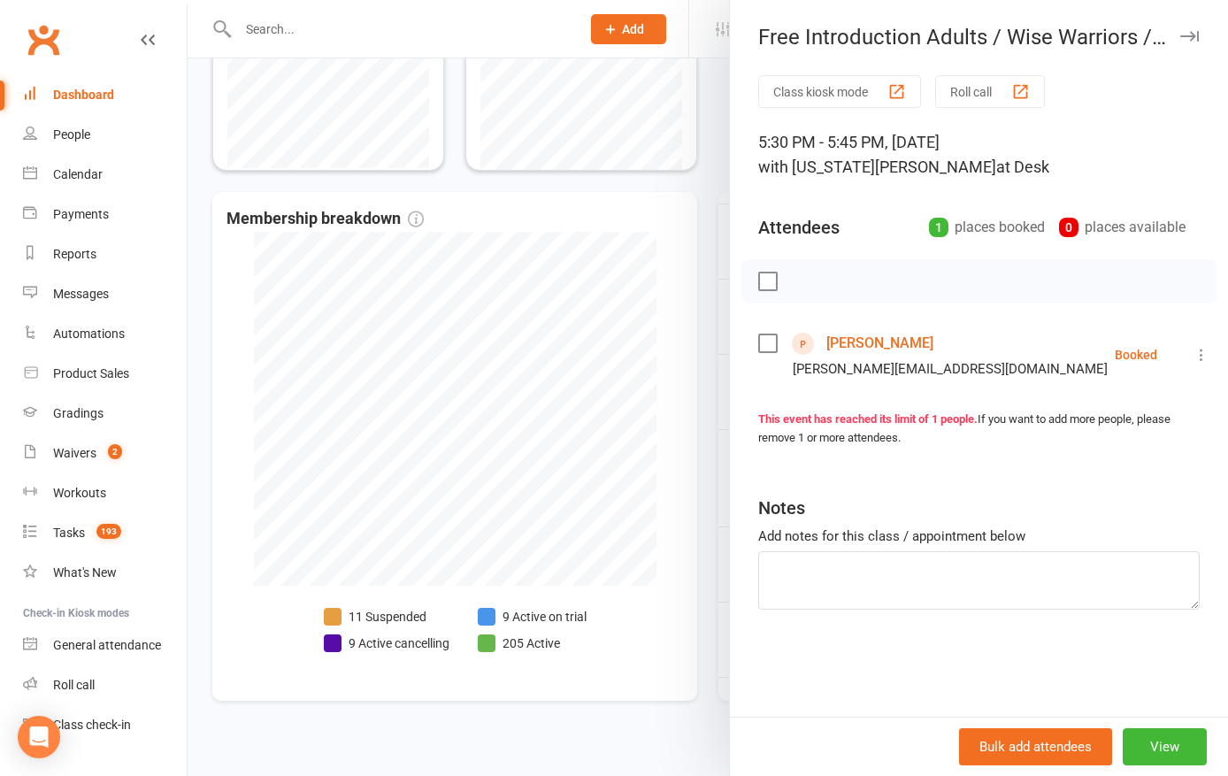
click at [867, 344] on link "[PERSON_NAME]" at bounding box center [879, 343] width 107 height 28
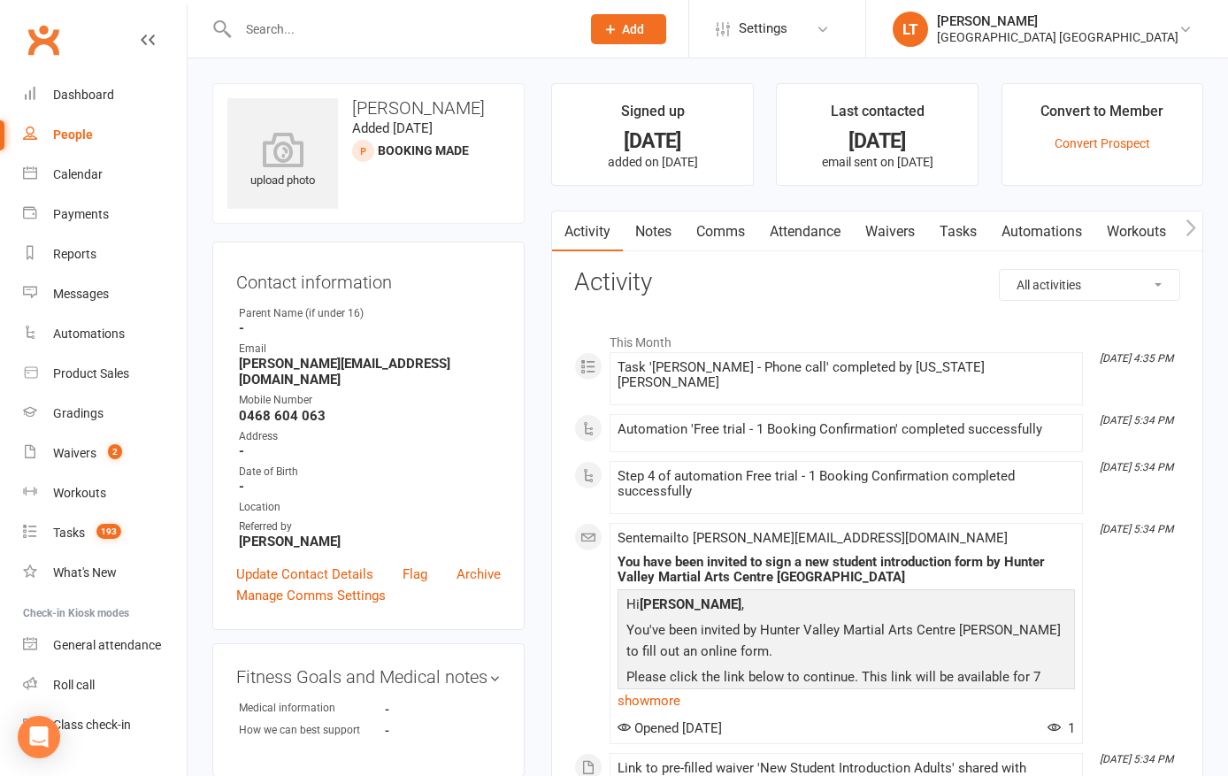
click at [900, 228] on link "Waivers" at bounding box center [890, 231] width 74 height 41
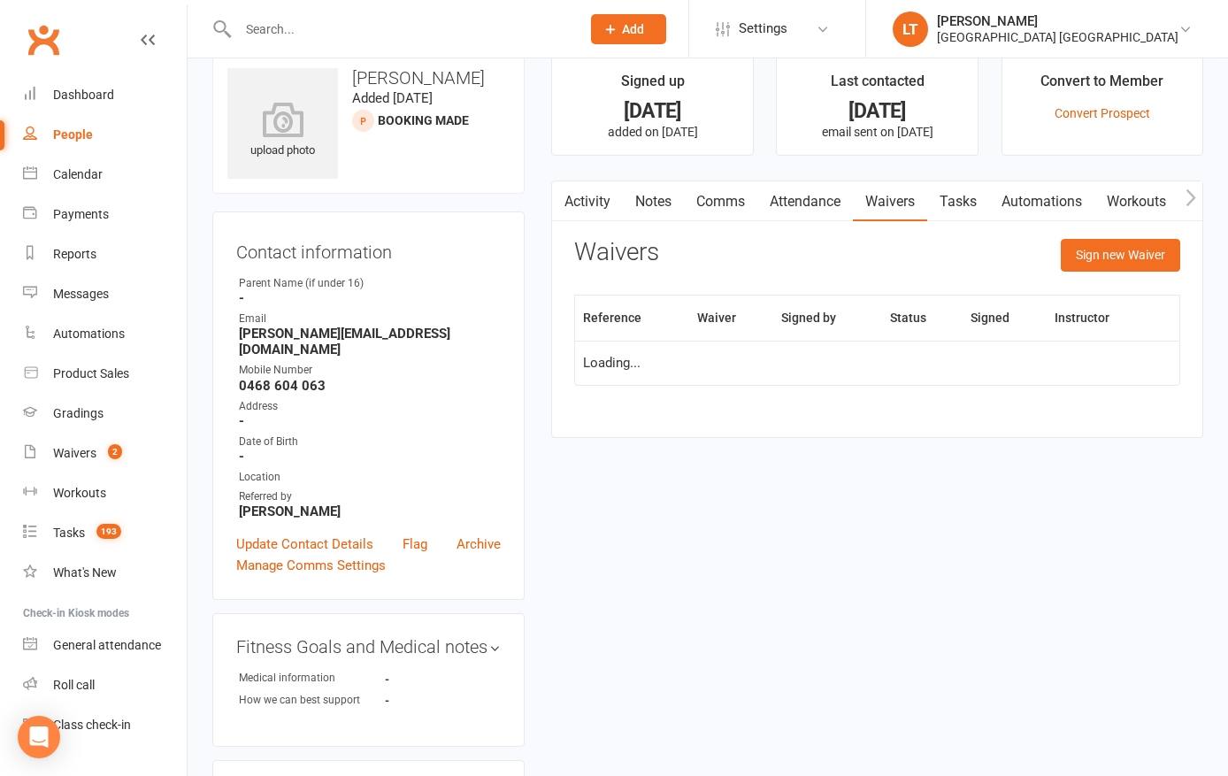
scroll to position [32, 0]
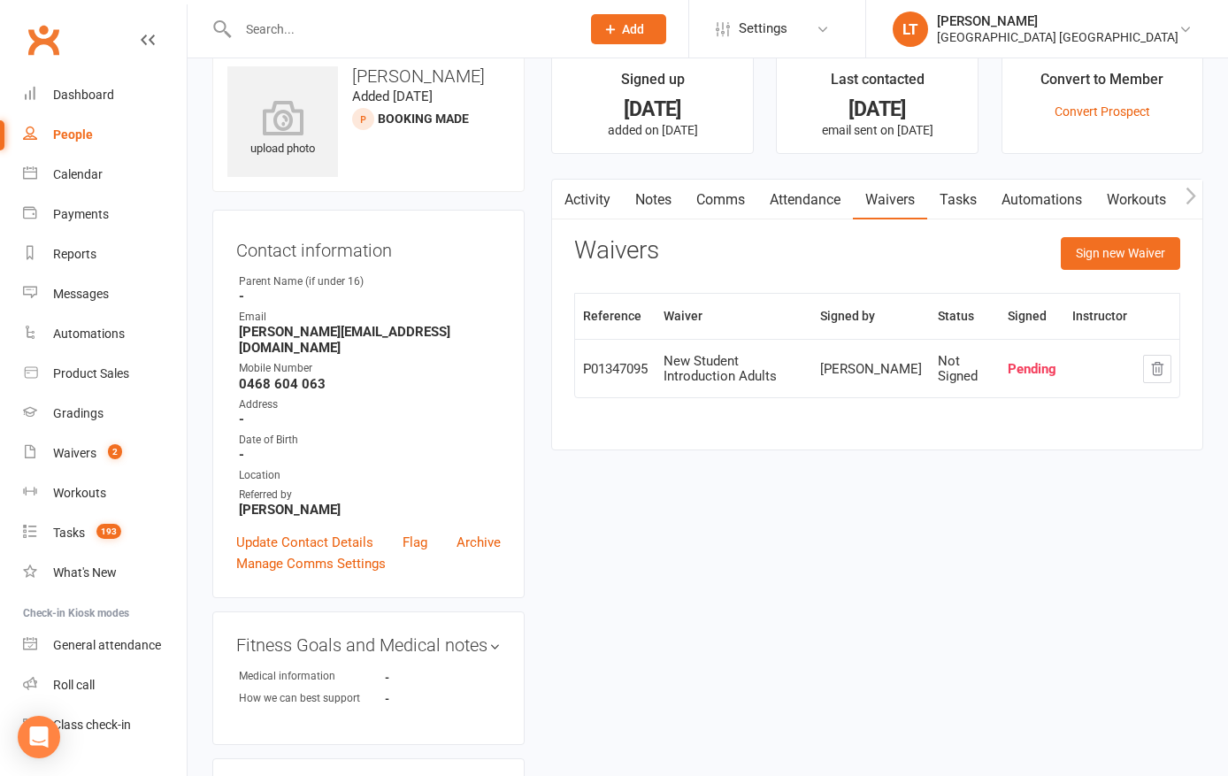
click at [1118, 252] on button "Sign new Waiver" at bounding box center [1120, 253] width 119 height 32
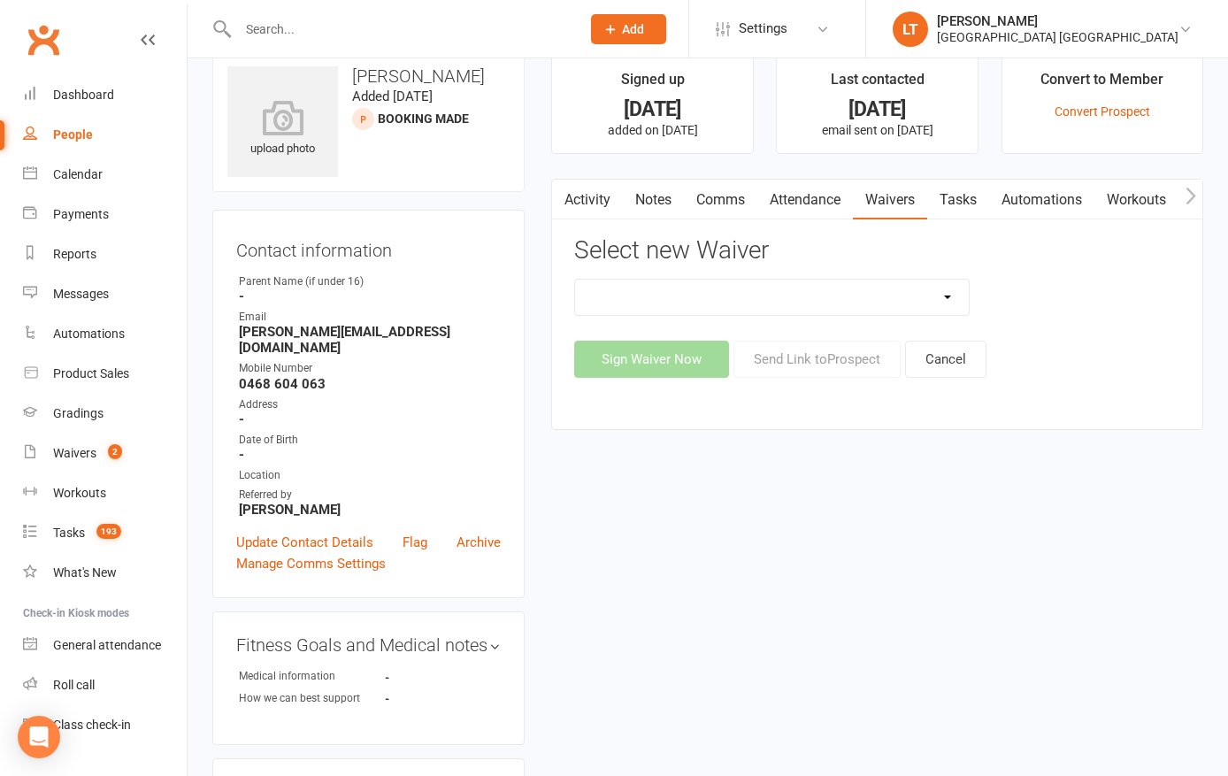
click at [872, 300] on select "App membership only Cancellation Form Change to payment frequency Fitness Chall…" at bounding box center [771, 297] width 393 height 35
select select "9884"
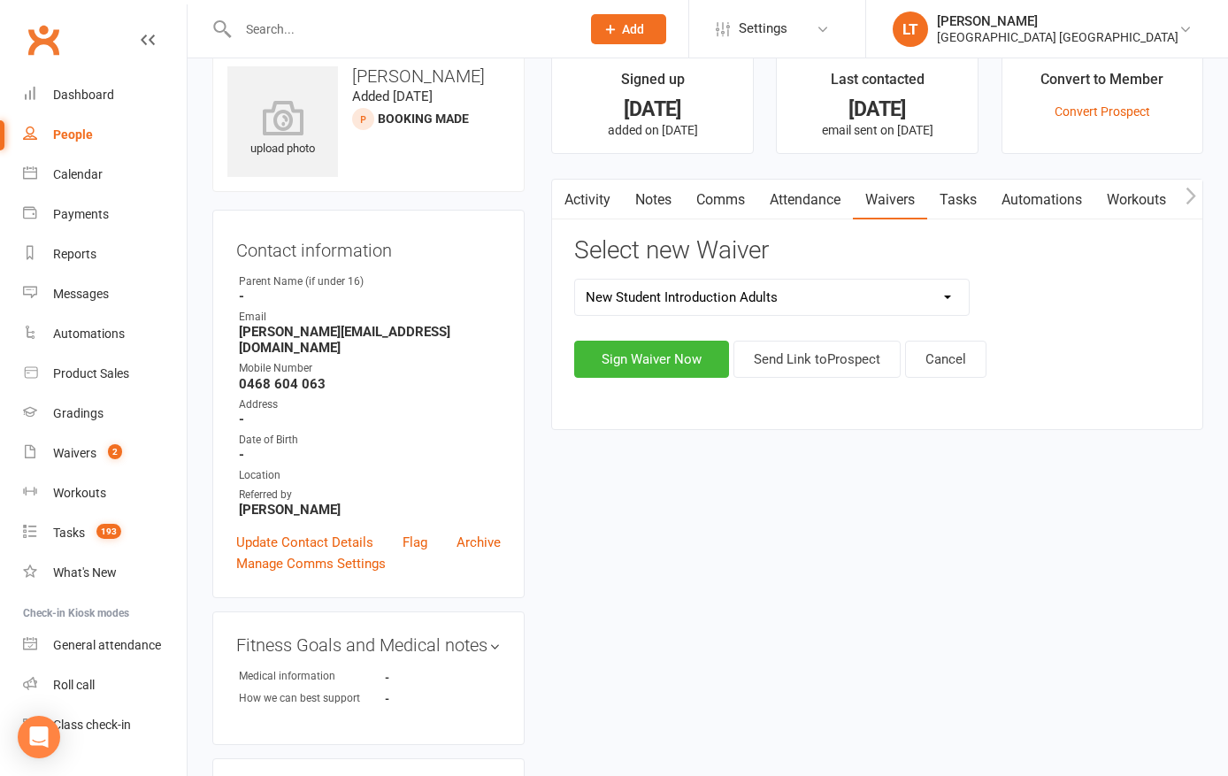
click at [681, 348] on button "Sign Waiver Now" at bounding box center [651, 359] width 155 height 37
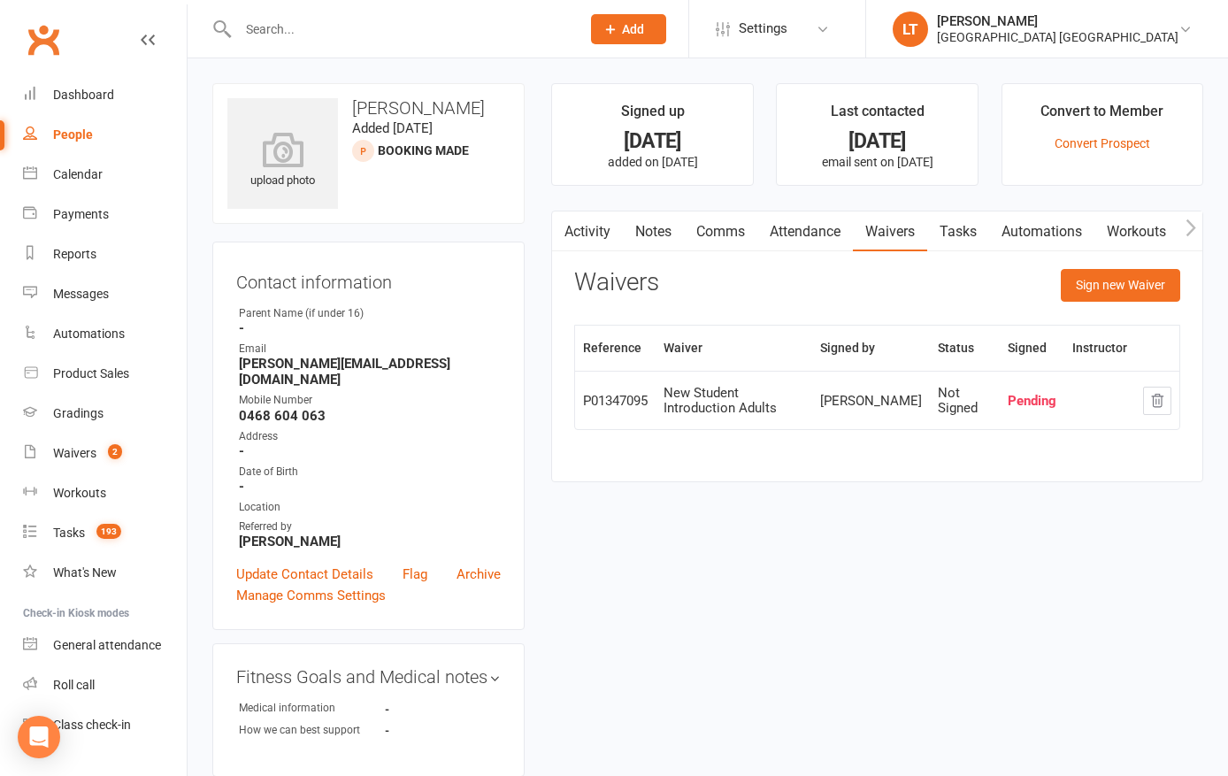
click at [1120, 292] on button "Sign new Waiver" at bounding box center [1120, 285] width 119 height 32
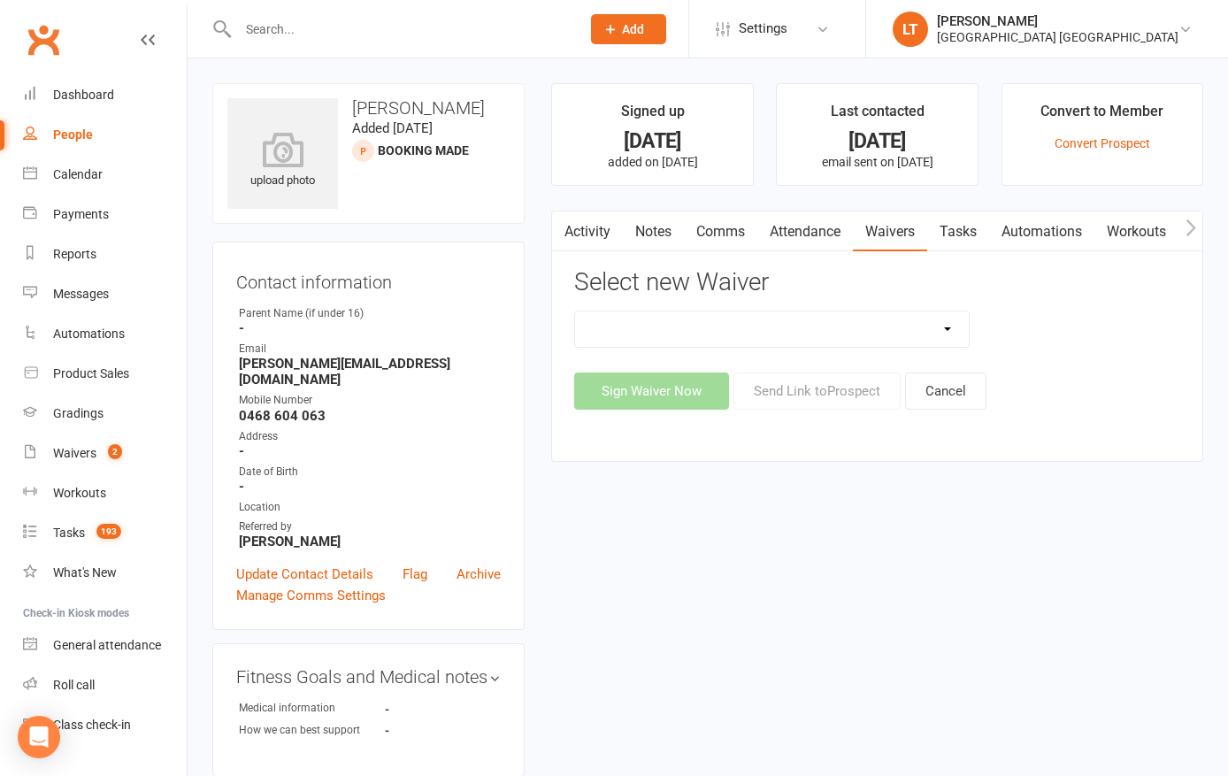
click at [935, 323] on select "App membership only Cancellation Form Change to payment frequency Fitness Chall…" at bounding box center [771, 328] width 393 height 35
select select "5245"
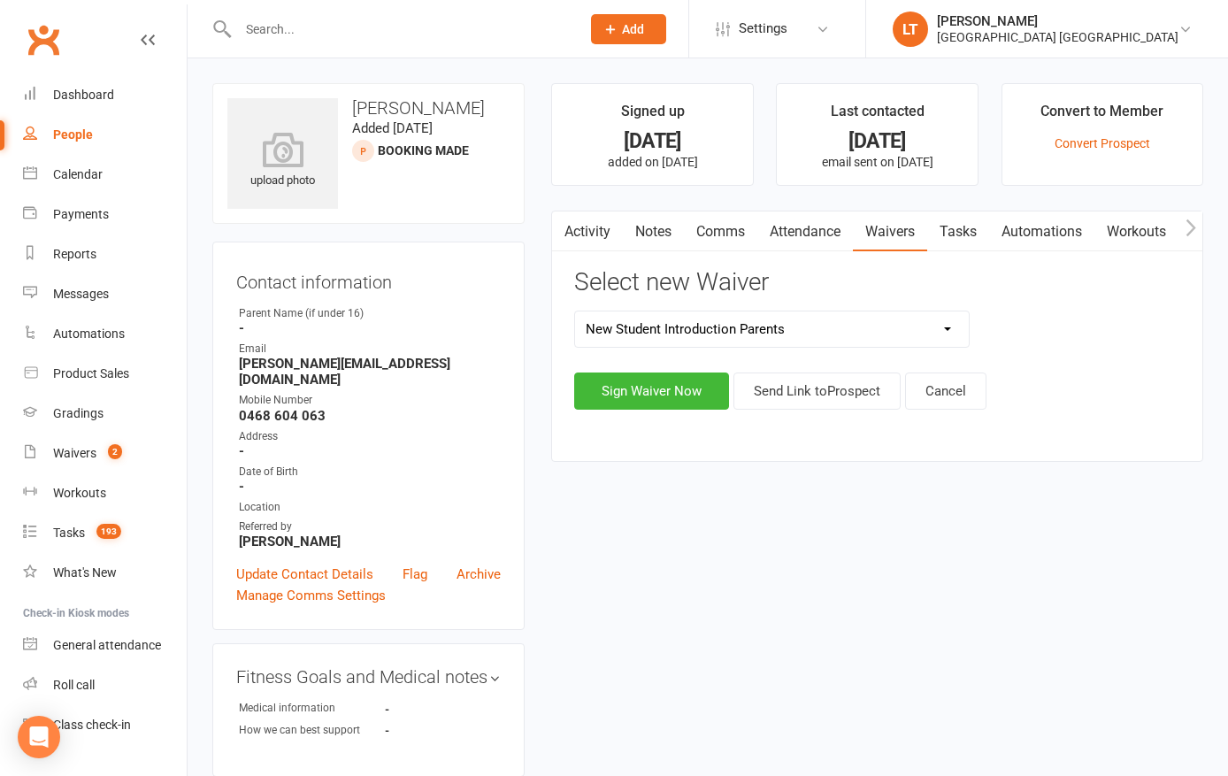
click at [844, 380] on button "Send Link to [GEOGRAPHIC_DATA]" at bounding box center [816, 390] width 167 height 37
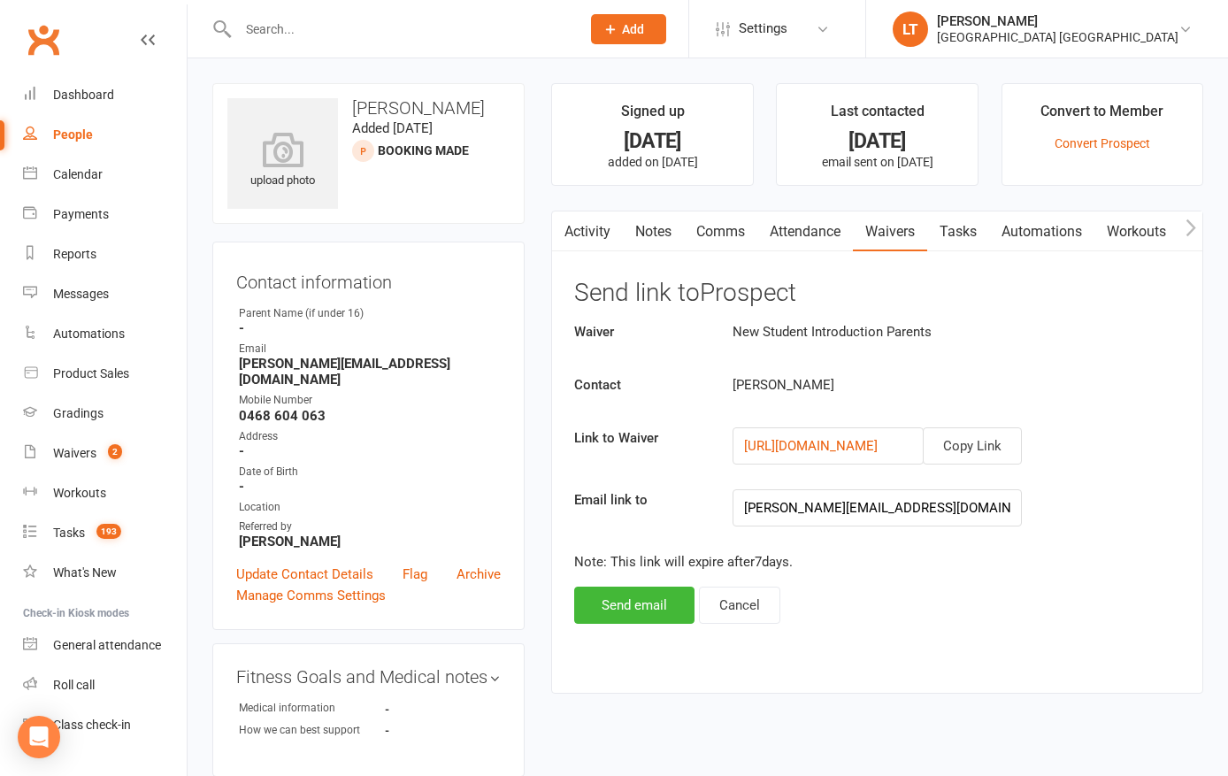
click at [647, 601] on button "Send email" at bounding box center [634, 604] width 120 height 37
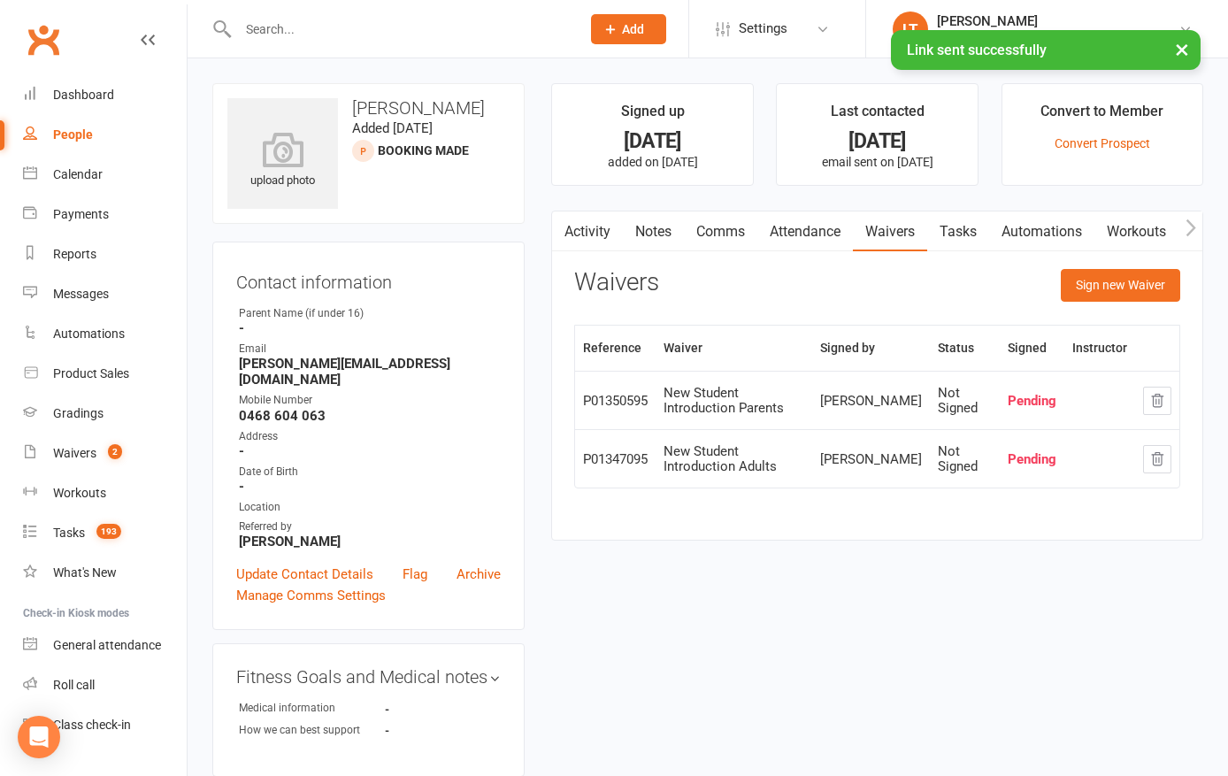
click at [1180, 48] on button "×" at bounding box center [1182, 49] width 32 height 38
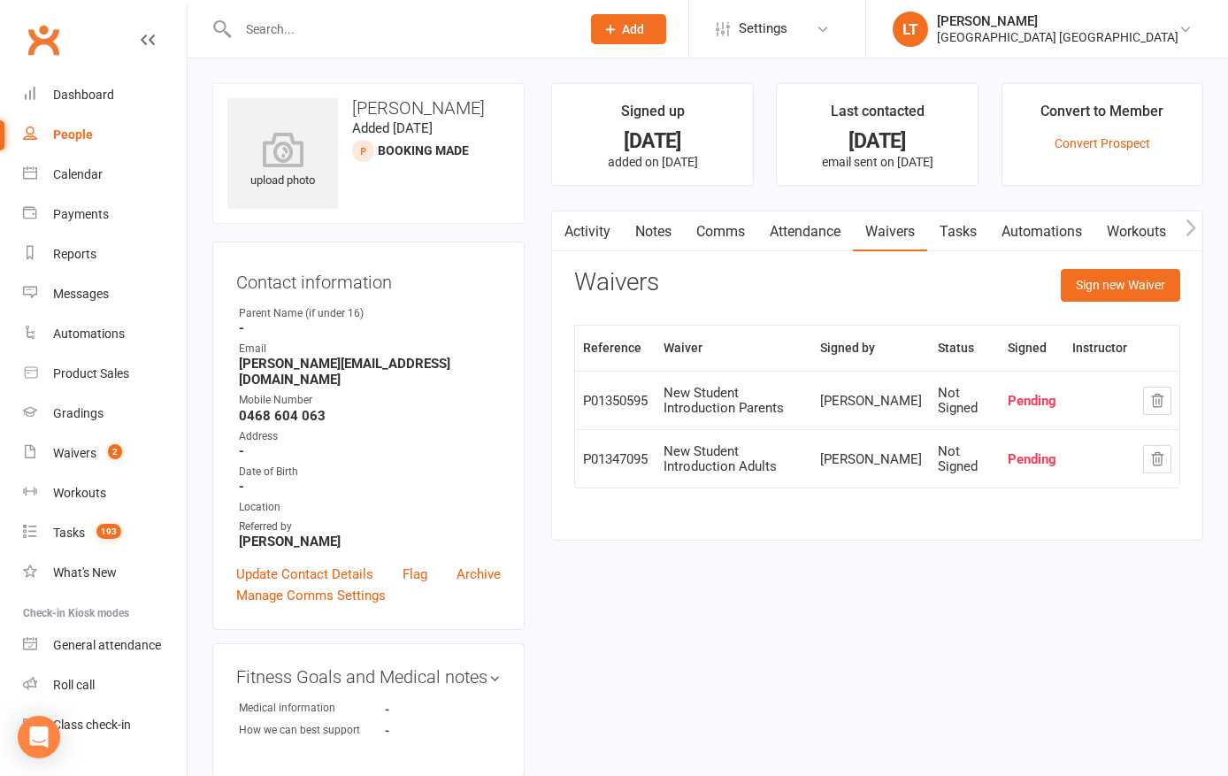
click at [92, 80] on link "Dashboard" at bounding box center [105, 95] width 164 height 40
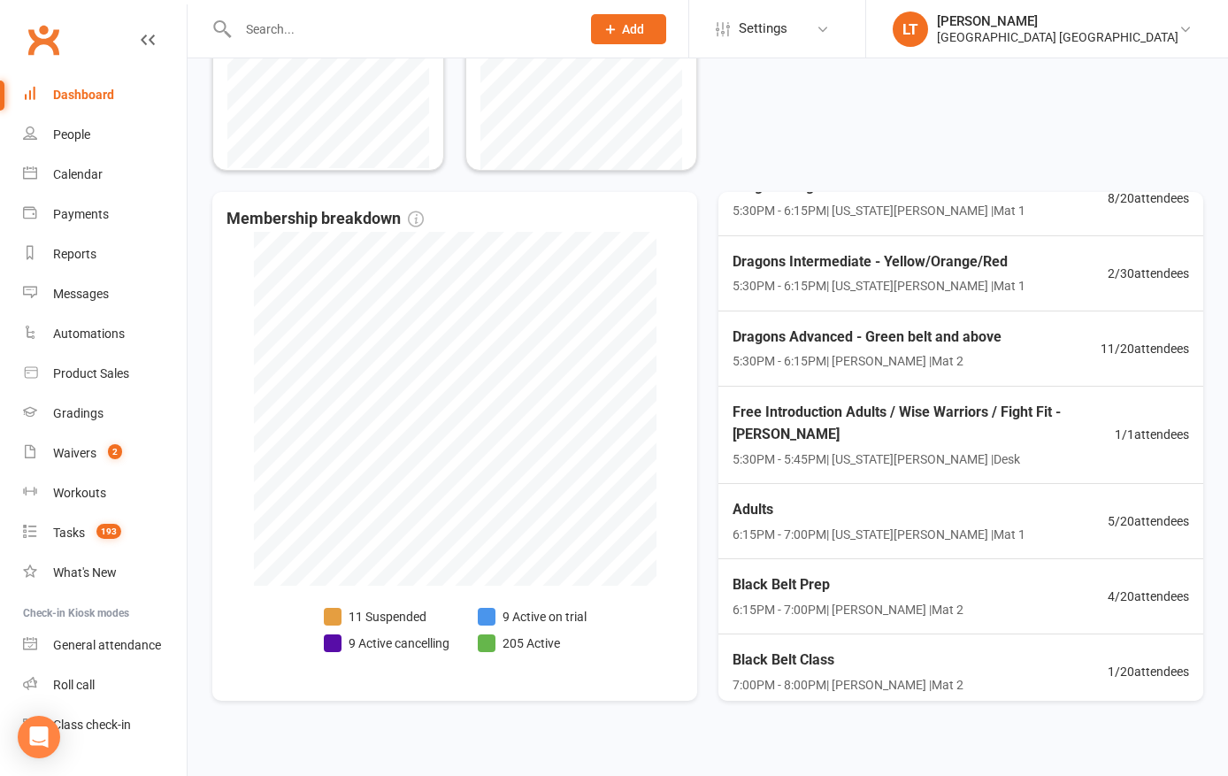
scroll to position [241, 0]
click at [759, 514] on span "Adults" at bounding box center [878, 510] width 293 height 23
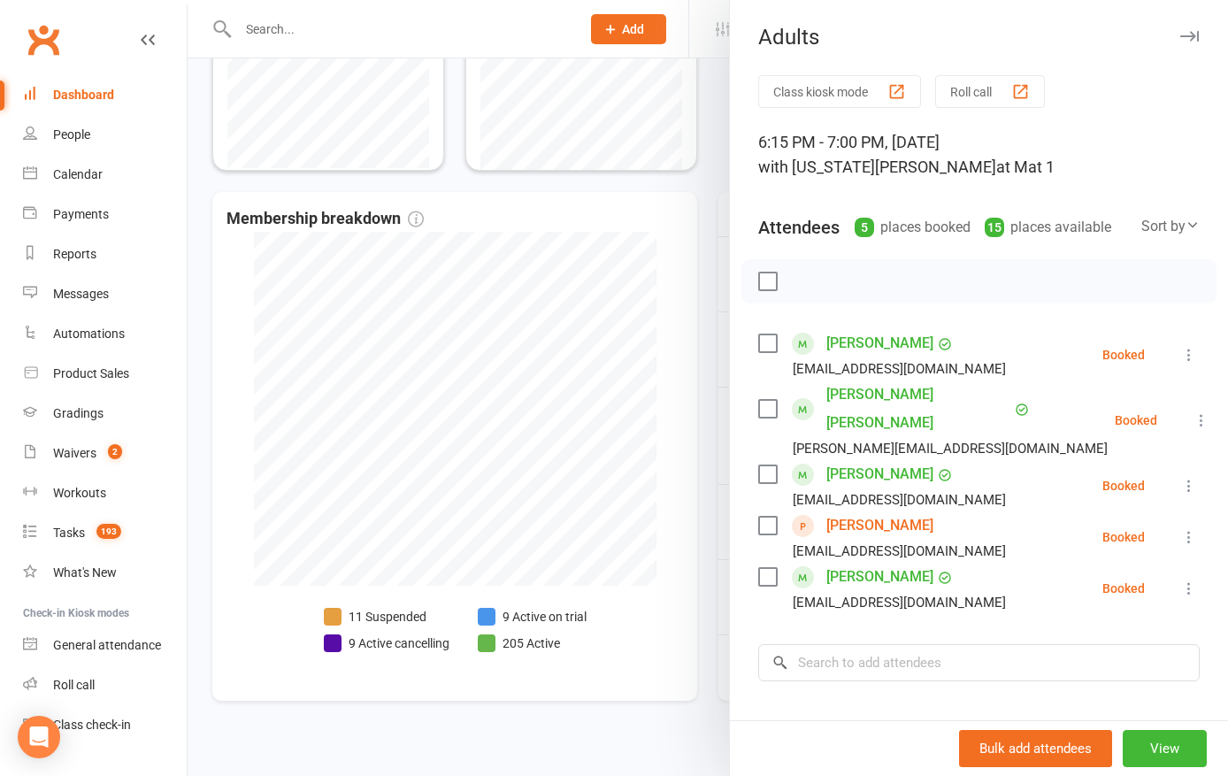
click at [1189, 39] on icon "button" at bounding box center [1189, 36] width 19 height 11
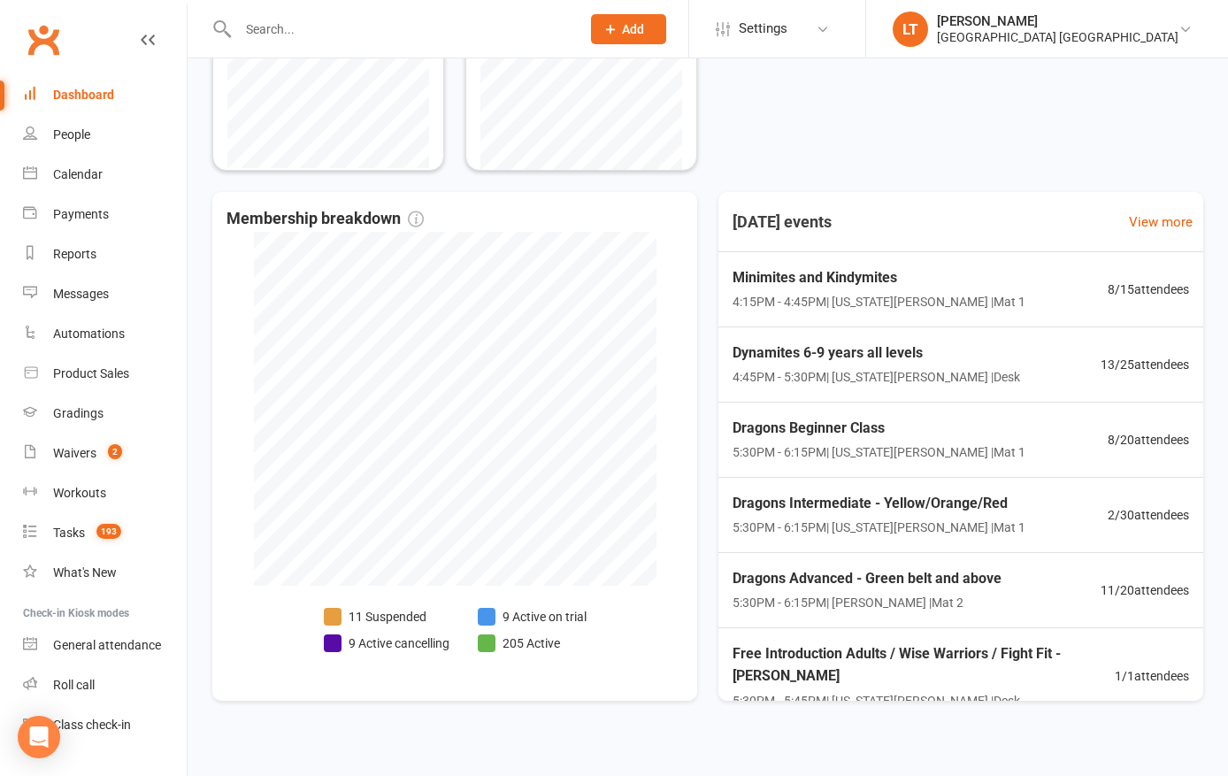
scroll to position [0, 0]
click at [83, 179] on div "Calendar" at bounding box center [78, 174] width 50 height 14
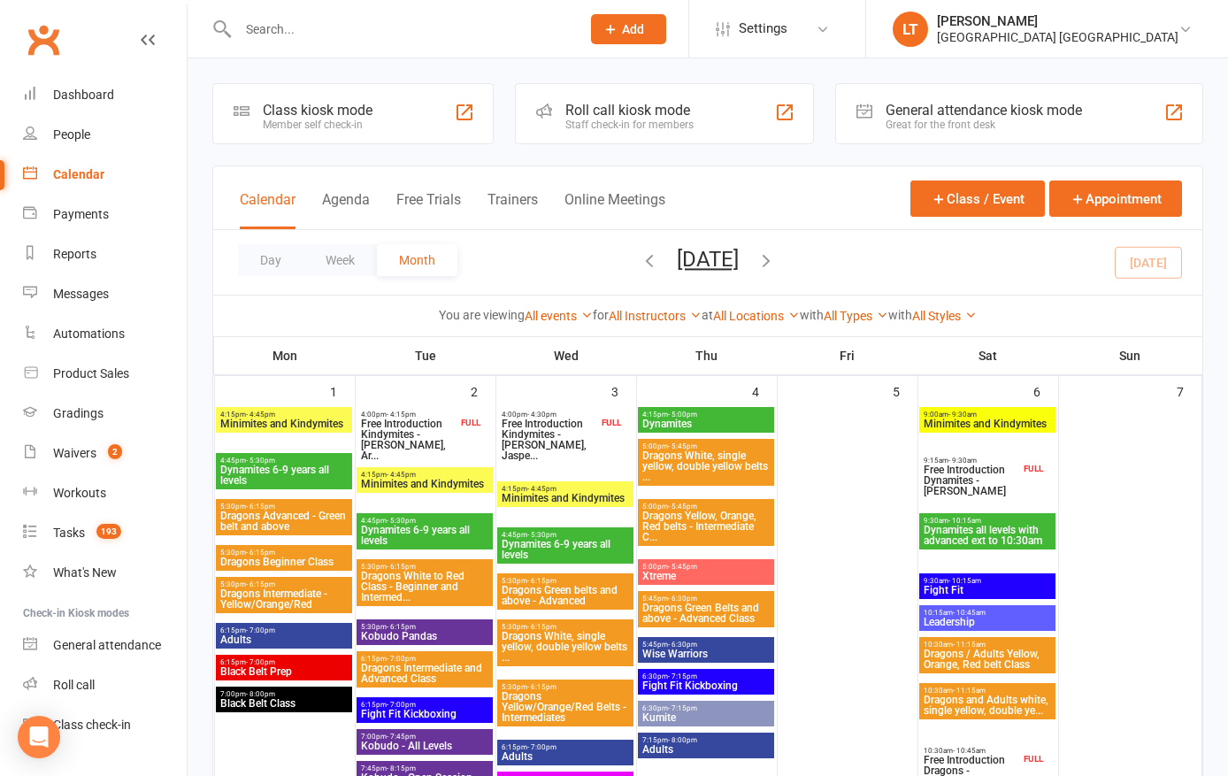
click at [1119, 195] on button "Appointment" at bounding box center [1115, 198] width 133 height 36
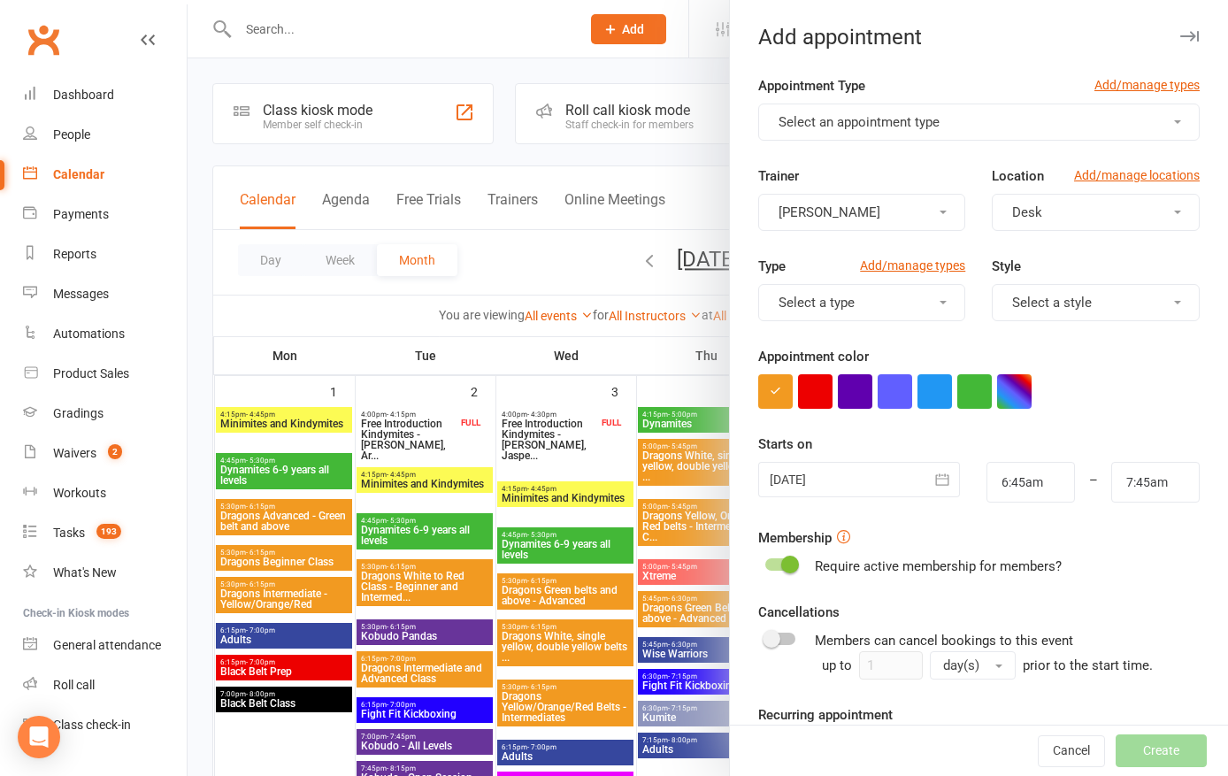
click at [930, 125] on span "Select an appointment type" at bounding box center [858, 122] width 161 height 16
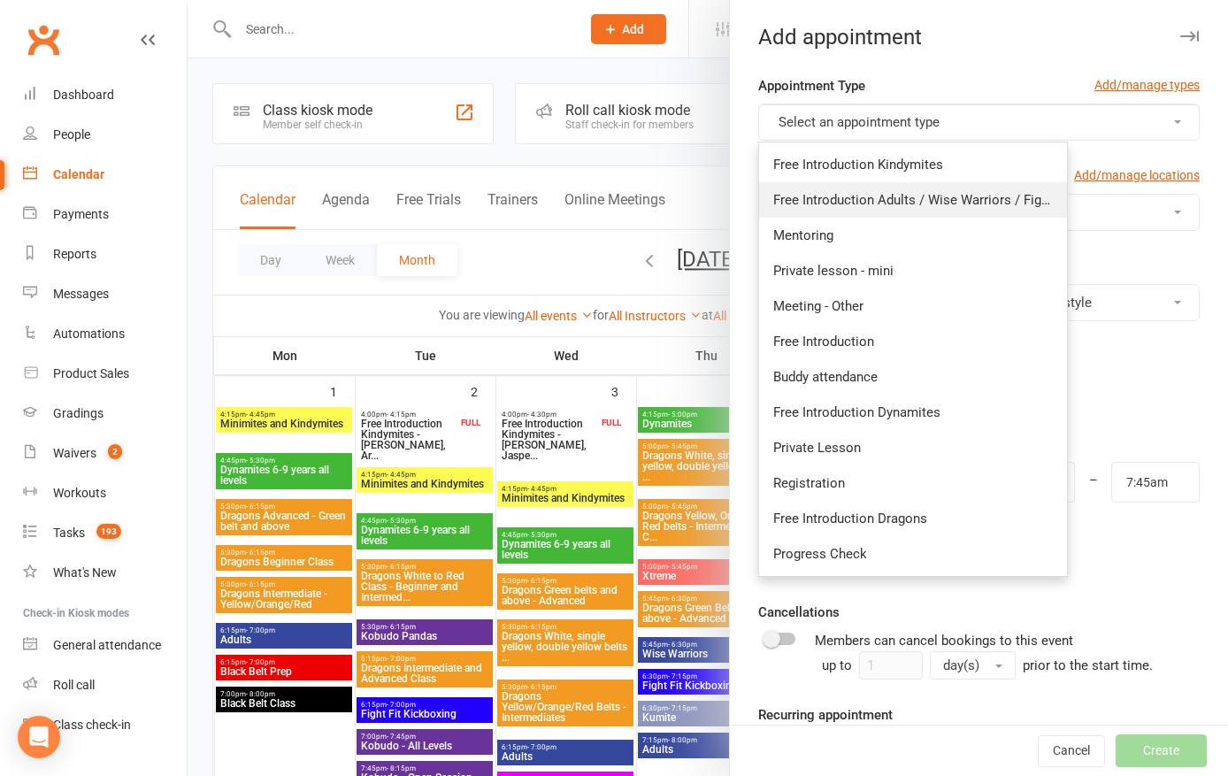
click at [996, 200] on span "Free Introduction Adults / Wise Warriors / Fight Fit" at bounding box center [922, 200] width 298 height 16
type input "7:10am"
checkbox input "true"
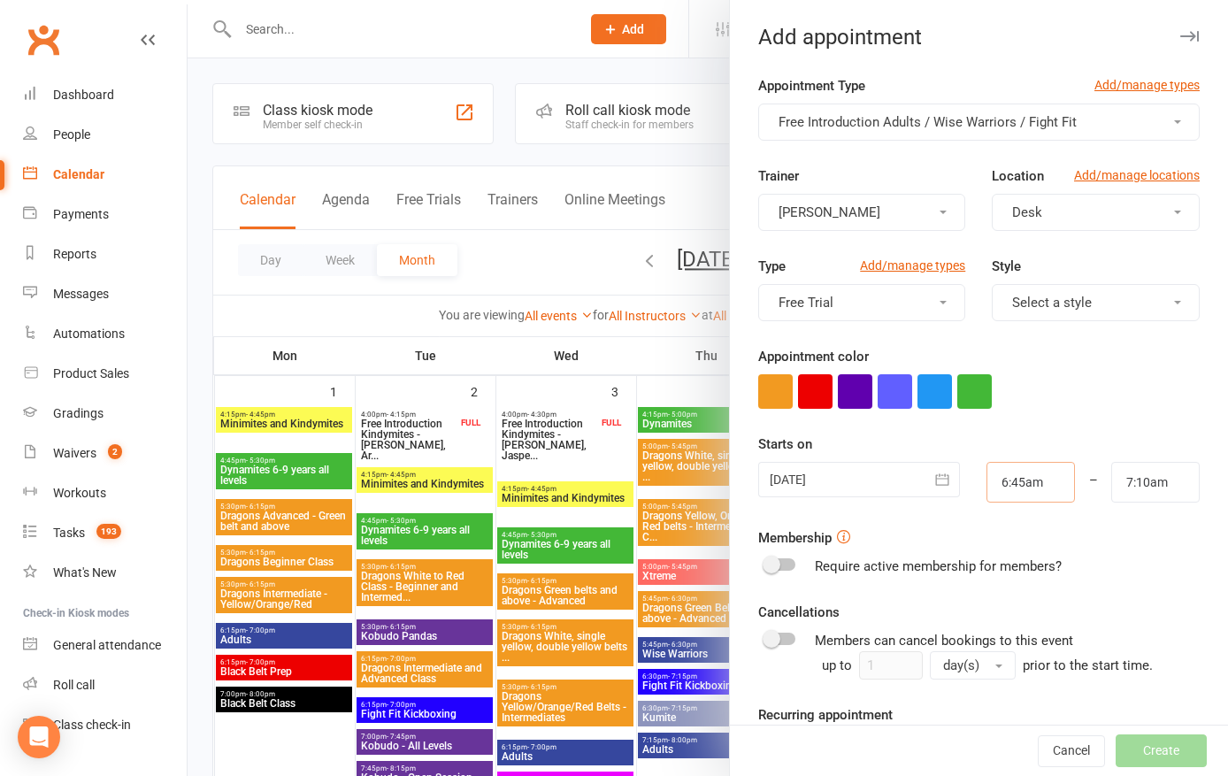
click at [1035, 483] on input "6:45am" at bounding box center [1030, 482] width 88 height 41
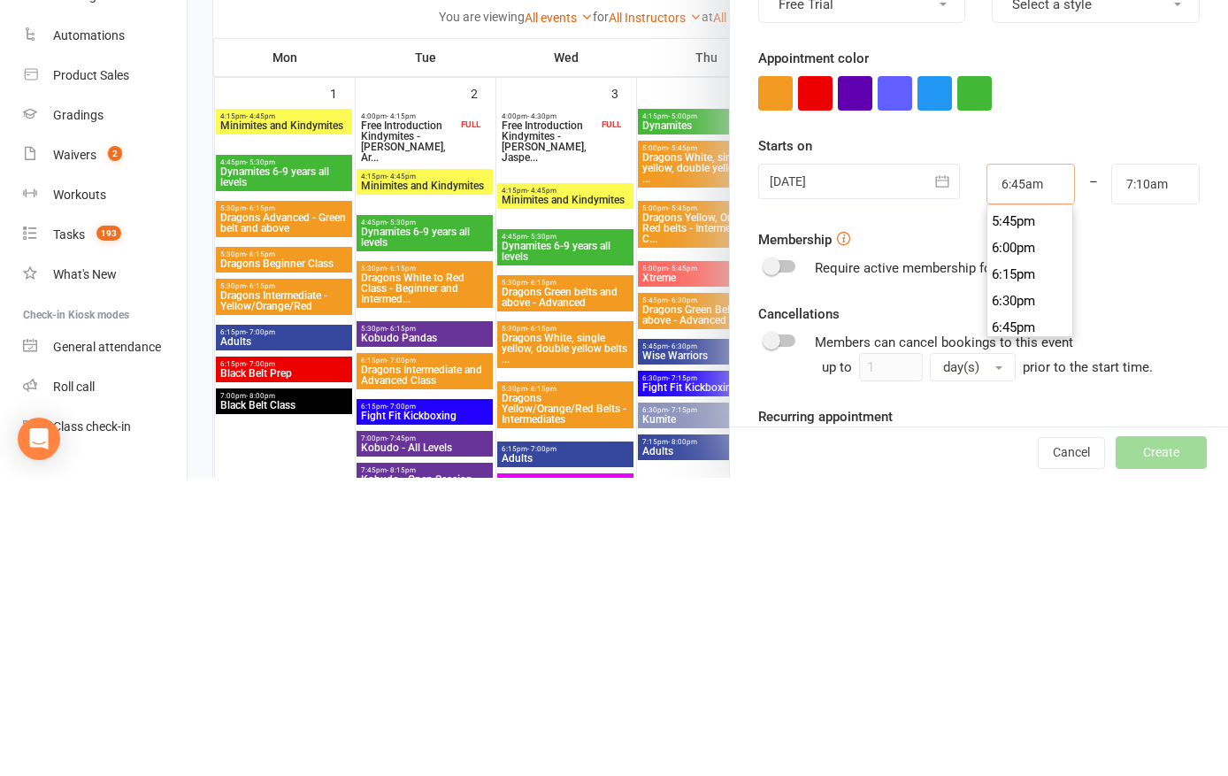
scroll to position [1874, 0]
click at [1022, 566] on li "6:15pm" at bounding box center [1029, 579] width 85 height 27
type input "6:15pm"
click at [1158, 462] on input "7:10am" at bounding box center [1155, 482] width 88 height 41
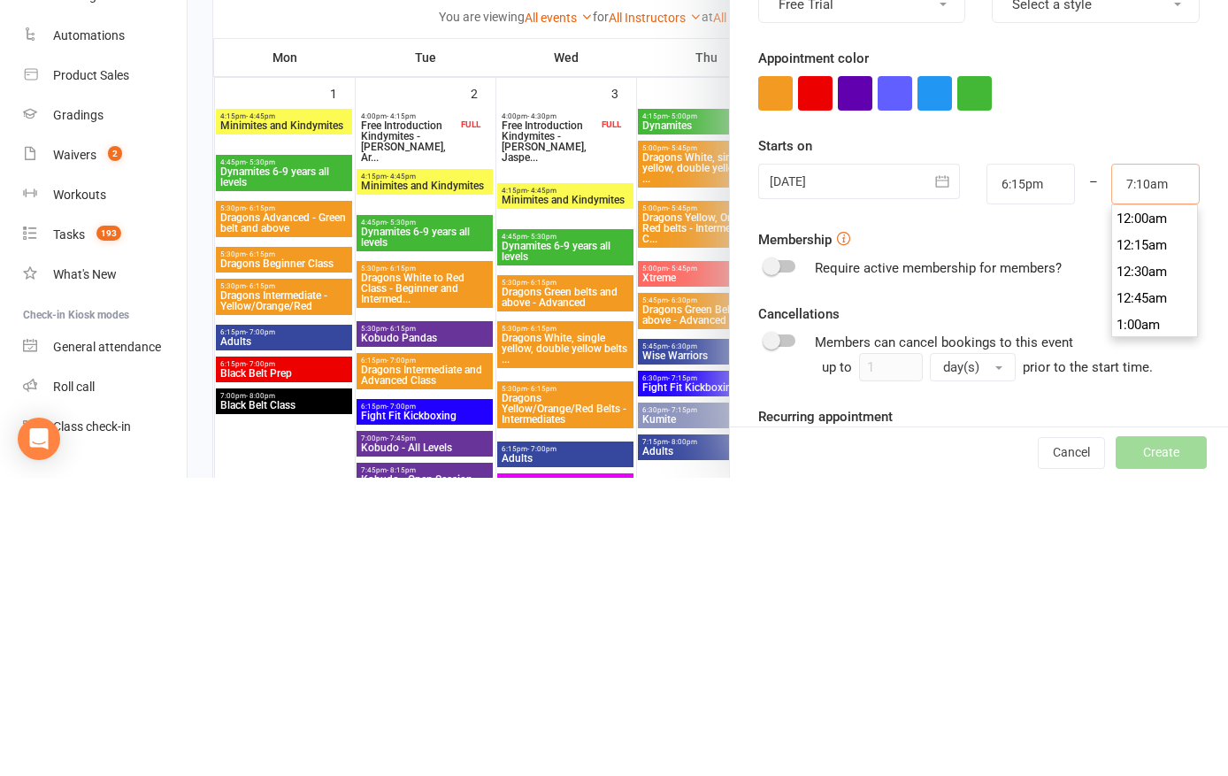
scroll to position [743, 0]
click at [1148, 503] on li "7:00am" at bounding box center [1154, 516] width 85 height 27
type input "7:00am"
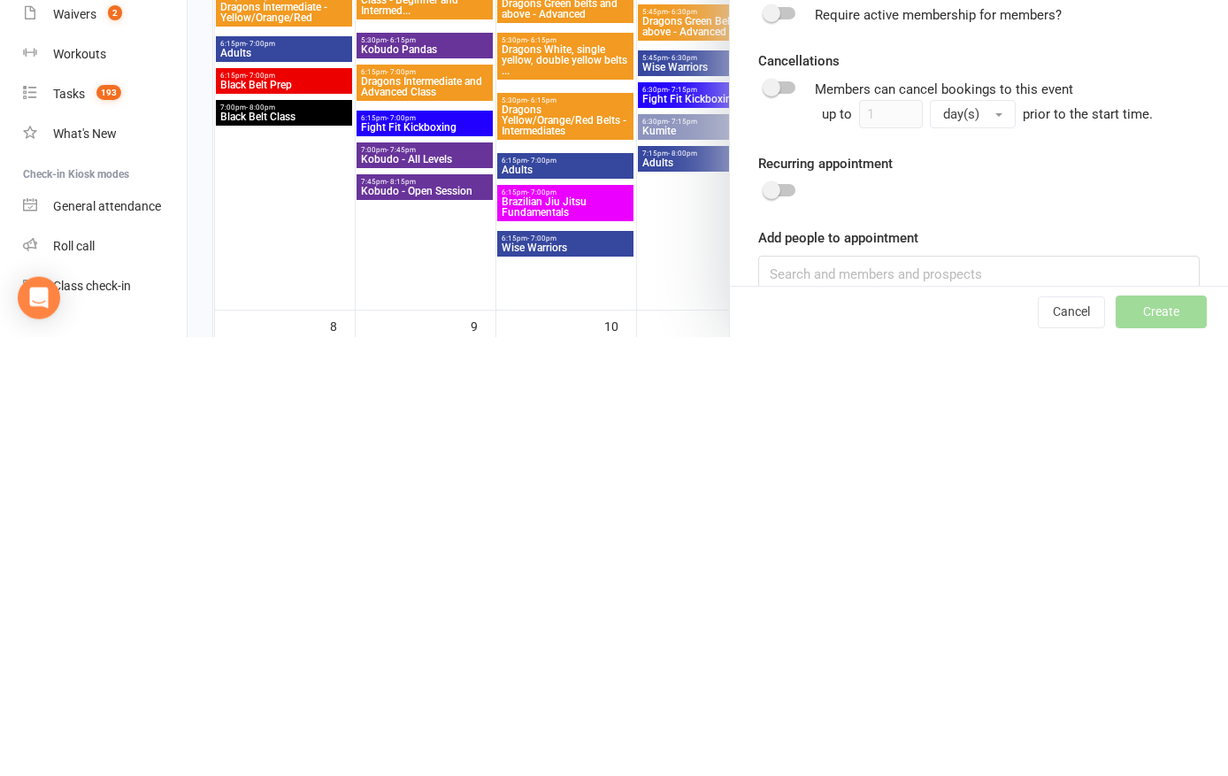
scroll to position [155, 0]
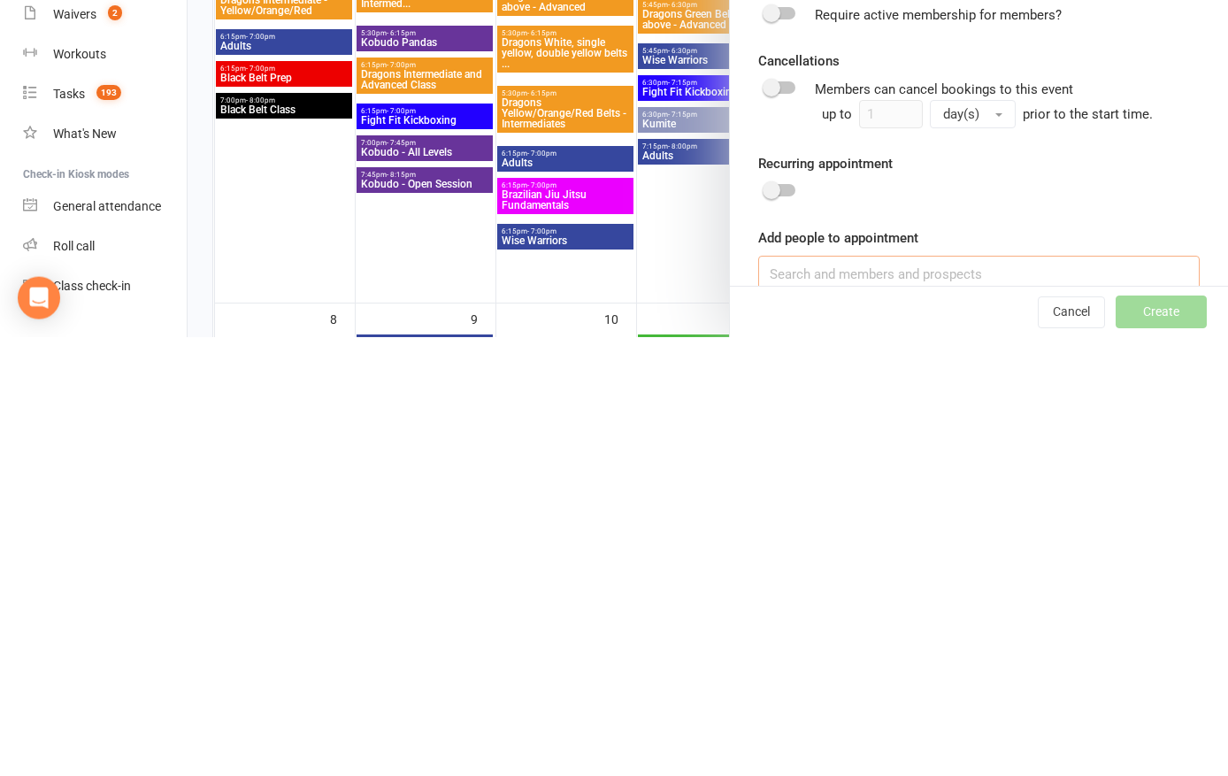
click at [802, 694] on input at bounding box center [978, 712] width 441 height 37
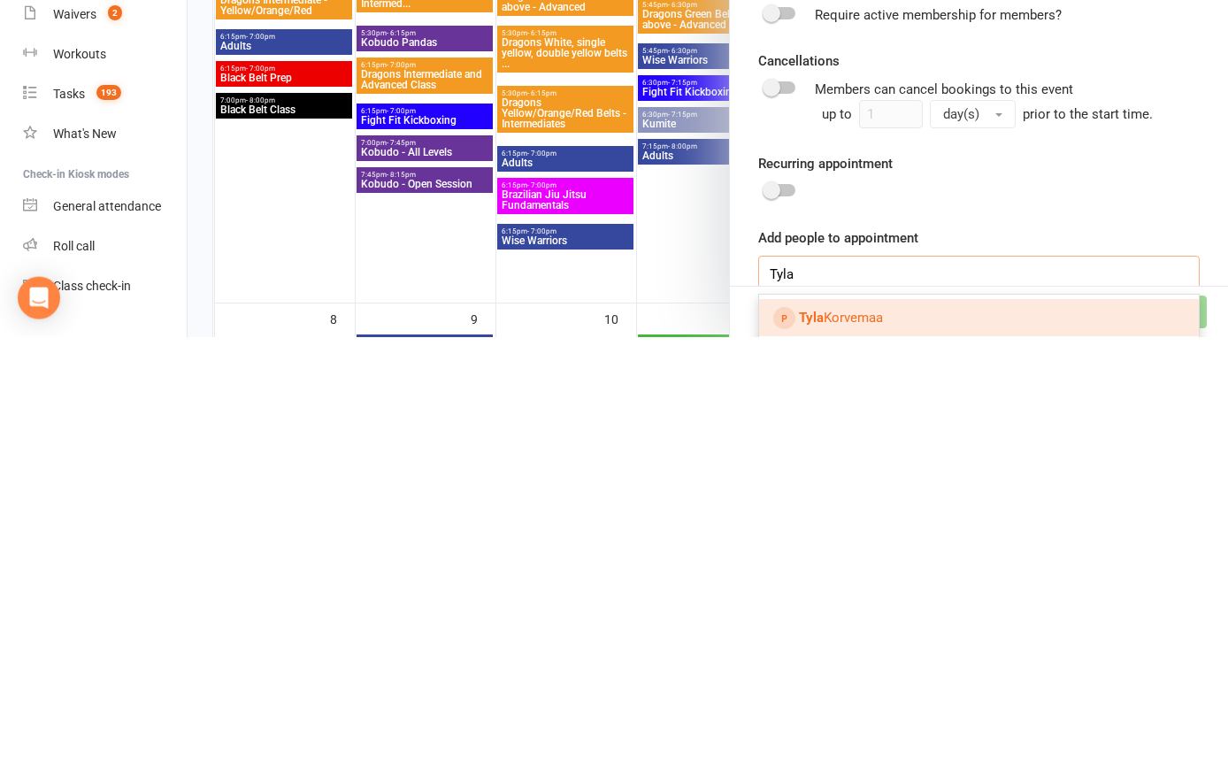
type input "Tyla"
click at [1072, 738] on link "[PERSON_NAME]" at bounding box center [979, 756] width 440 height 37
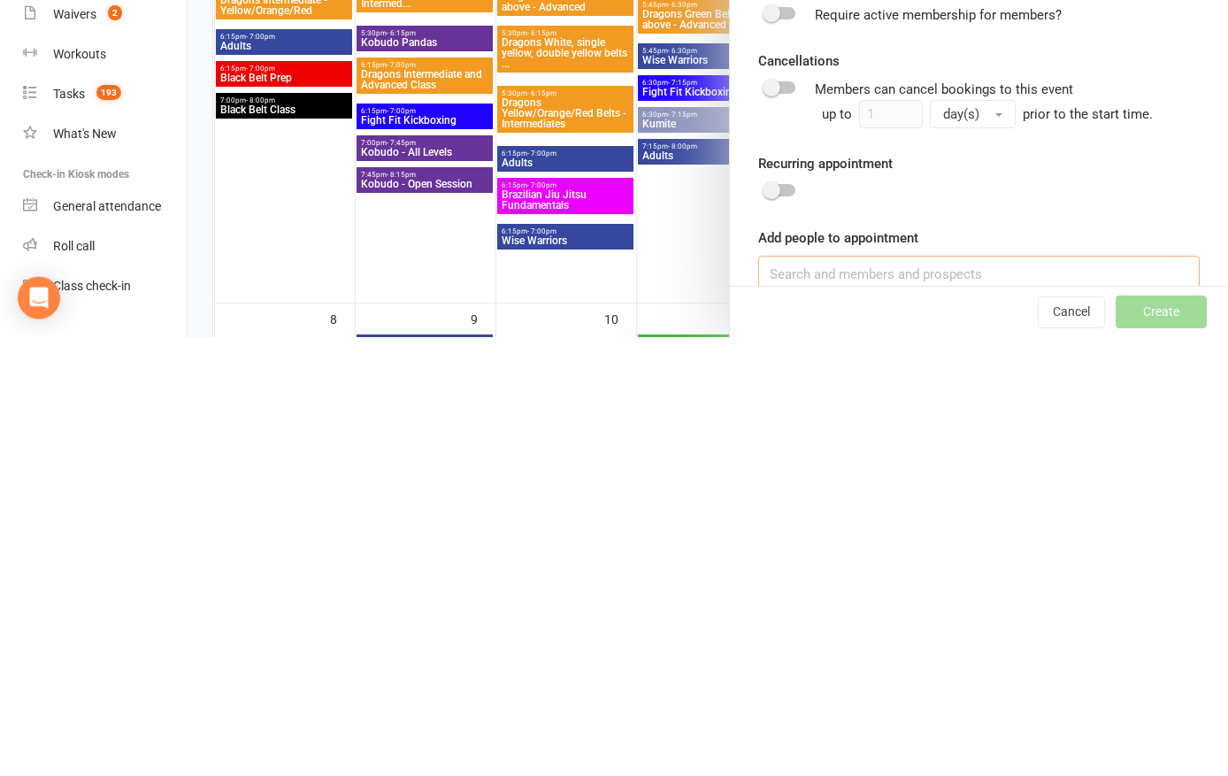
scroll to position [594, 0]
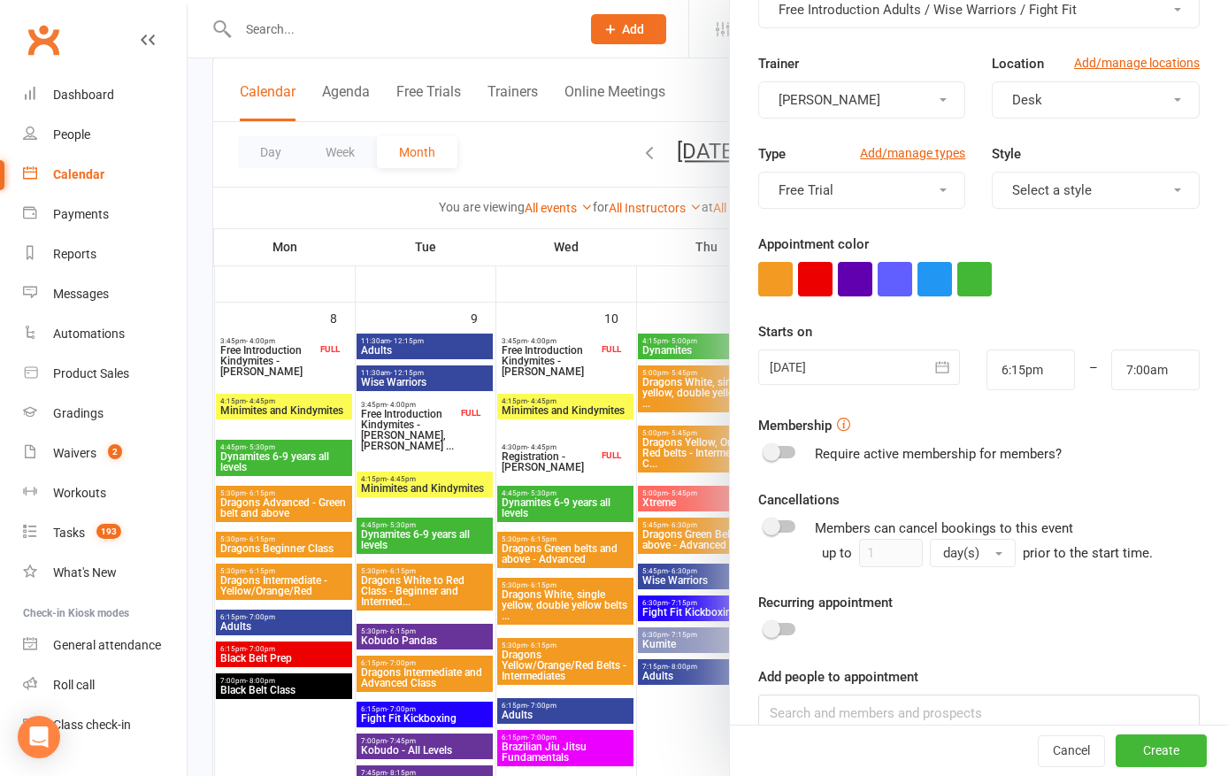
click at [1158, 767] on button "Create" at bounding box center [1160, 751] width 91 height 32
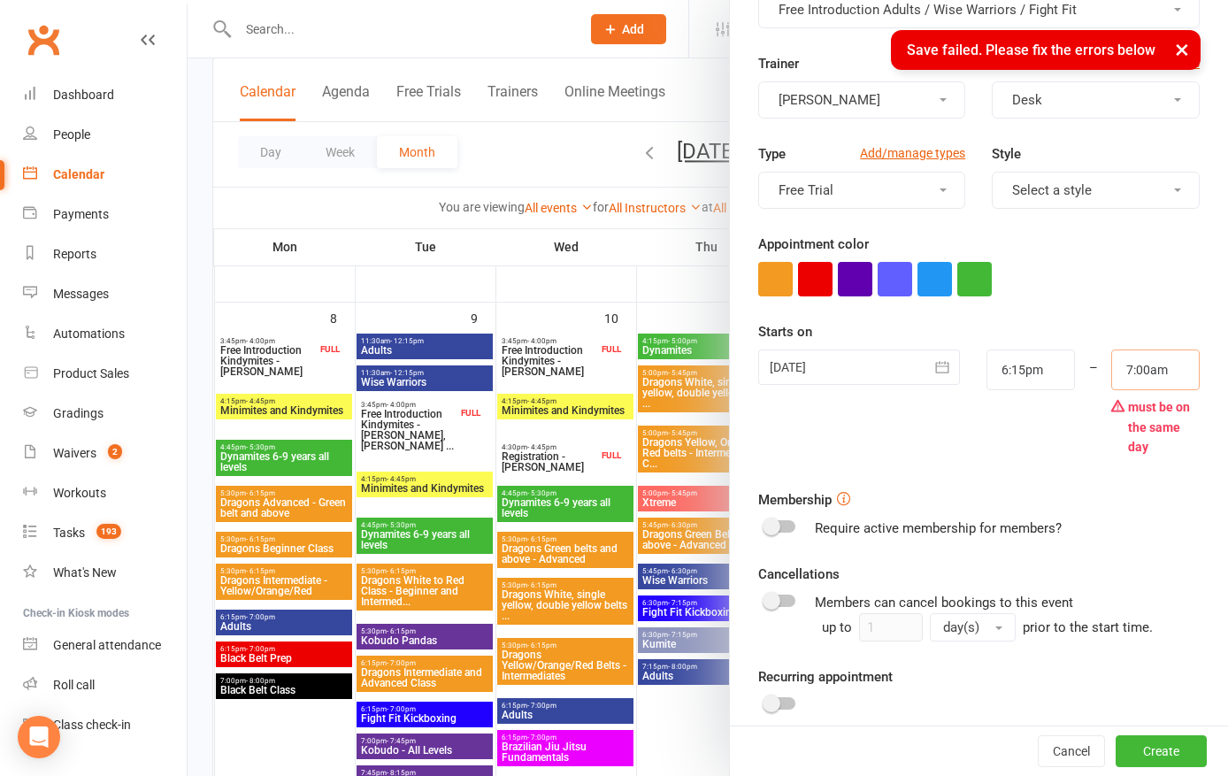
click at [1158, 365] on input "7:00am" at bounding box center [1155, 369] width 88 height 41
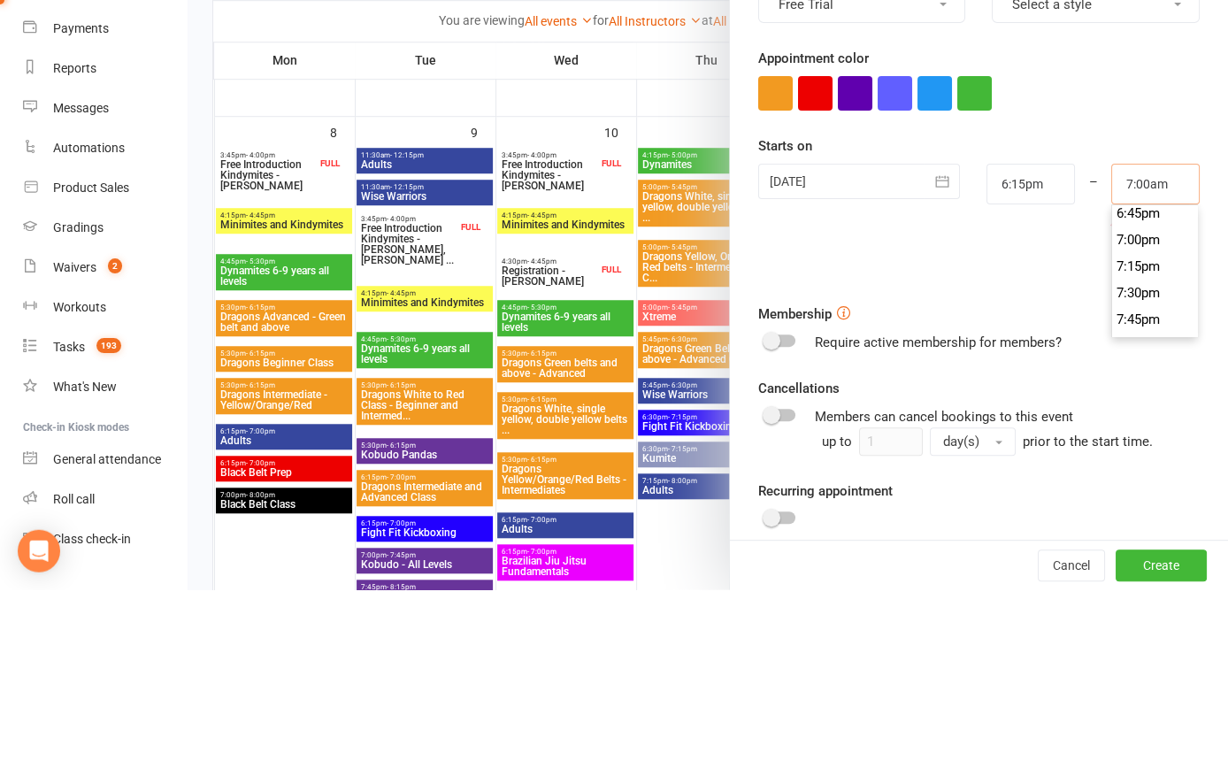
scroll to position [1996, 0]
click at [1153, 411] on li "7:00pm" at bounding box center [1154, 424] width 85 height 27
type input "7:00pm"
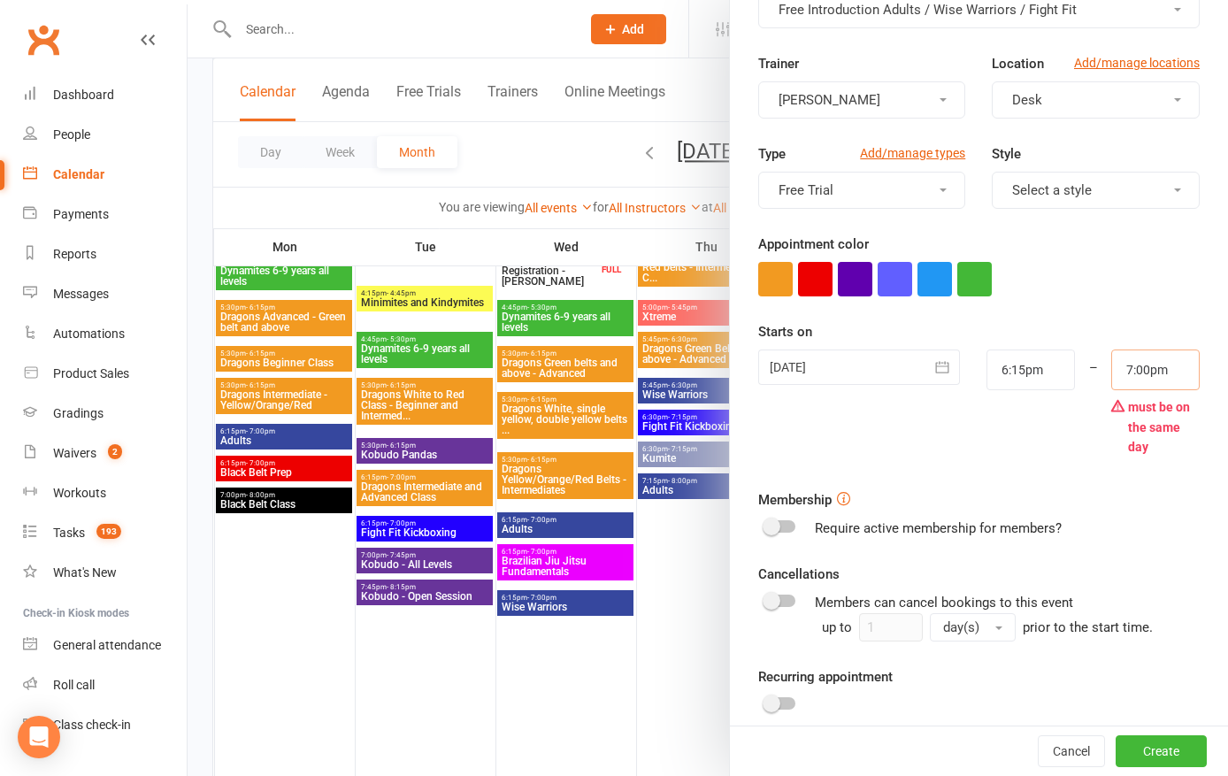
scroll to position [1990, 0]
click at [1153, 767] on button "Create" at bounding box center [1160, 751] width 91 height 32
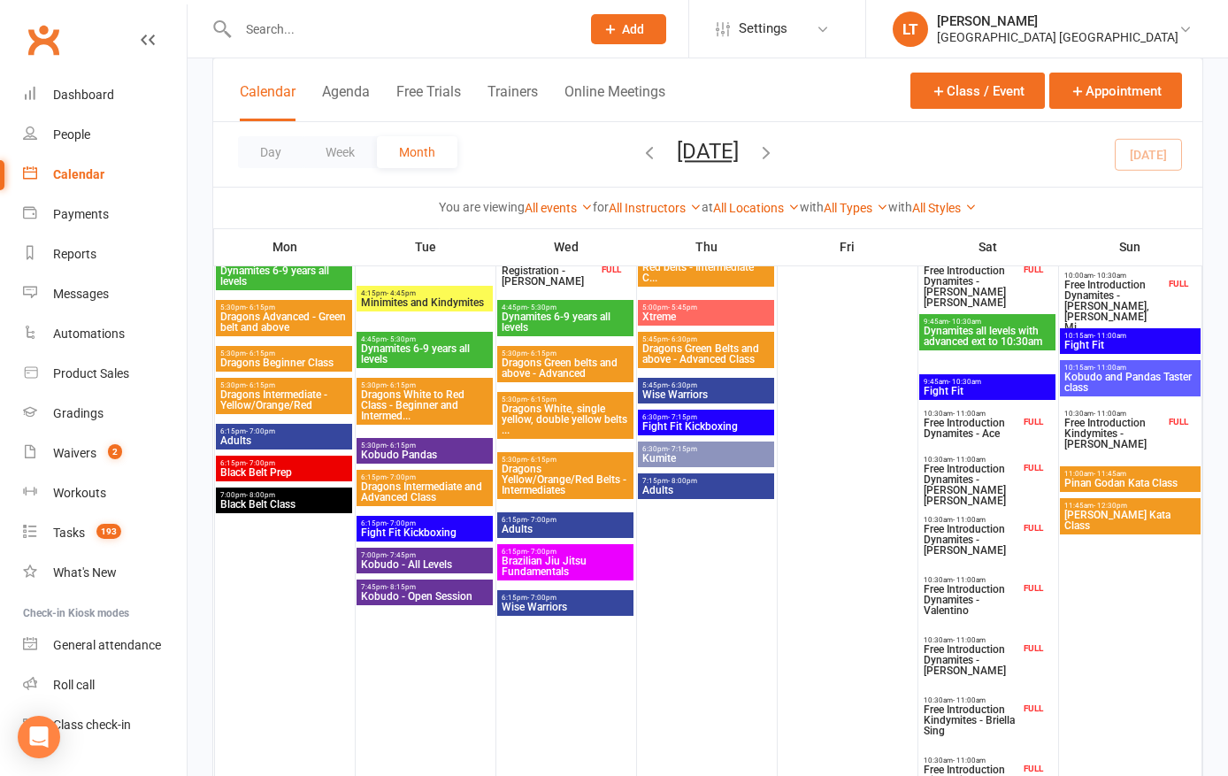
click at [1166, 775] on div at bounding box center [1131, 624] width 140 height 952
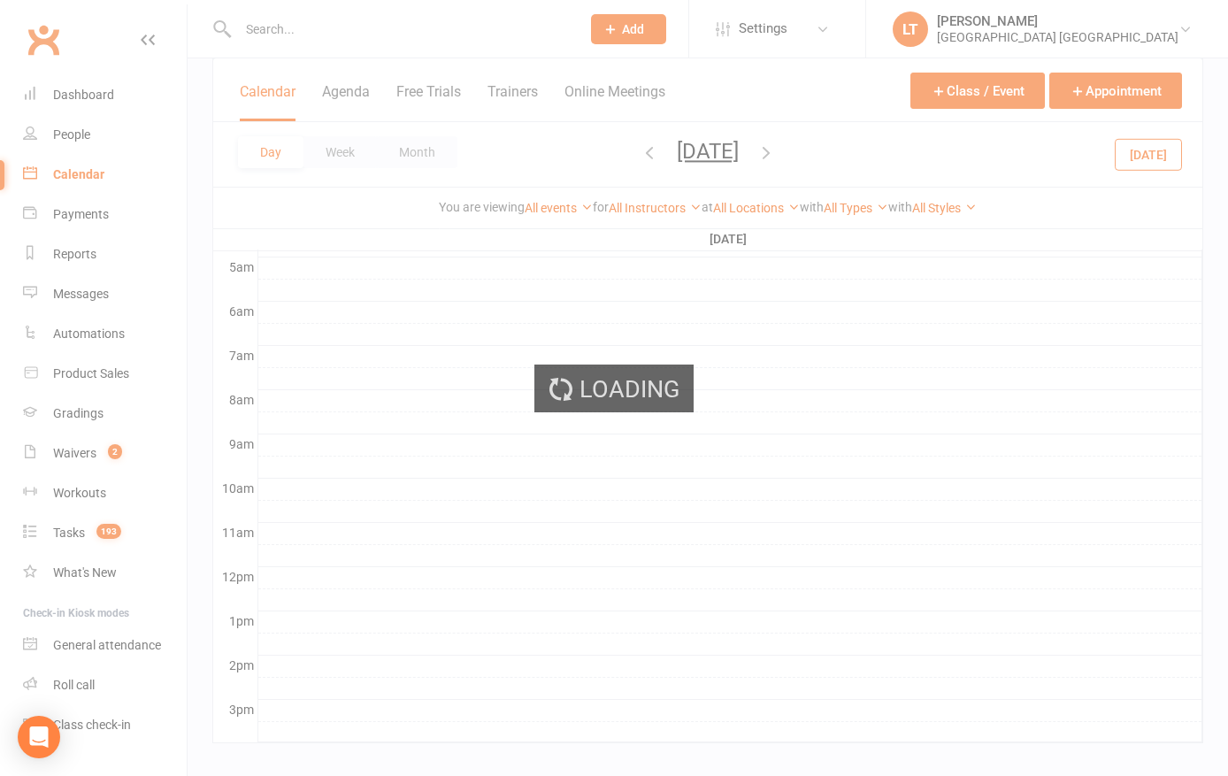
scroll to position [0, 0]
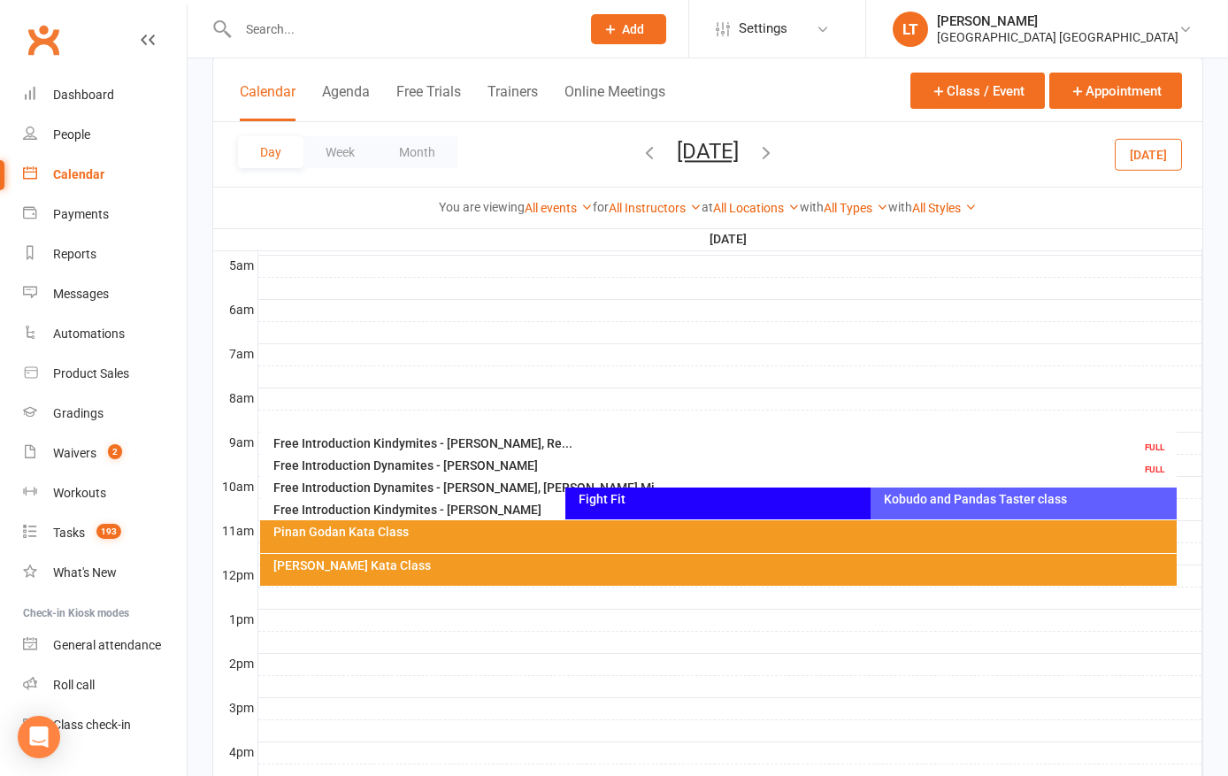
click at [776, 154] on icon "button" at bounding box center [765, 151] width 19 height 19
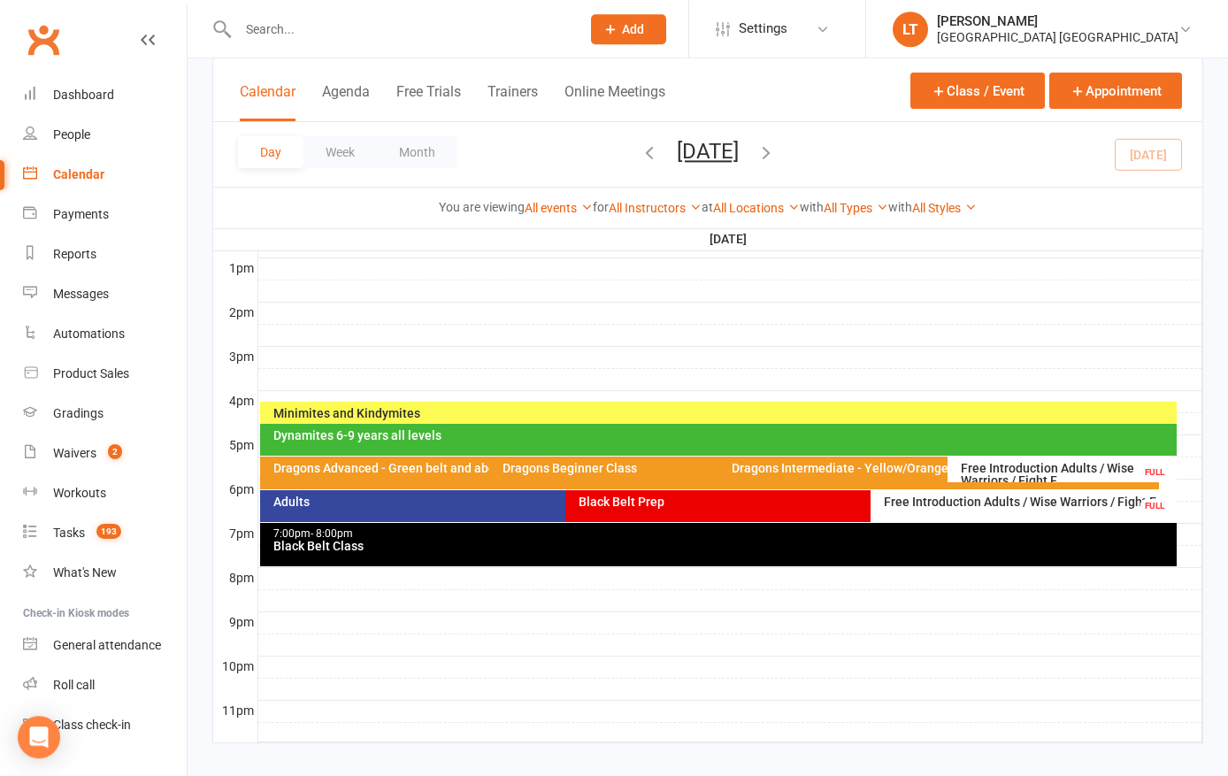
scroll to position [678, 0]
click at [345, 105] on button "Agenda" at bounding box center [346, 102] width 48 height 38
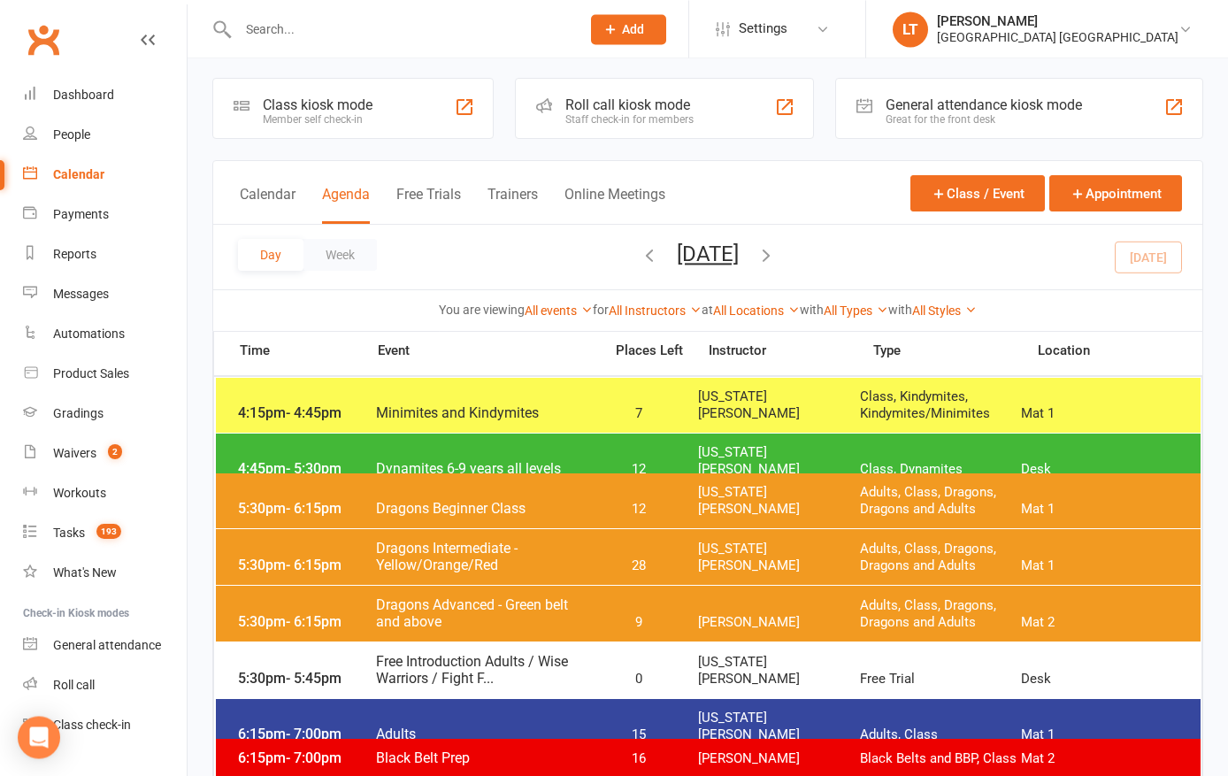
scroll to position [0, 0]
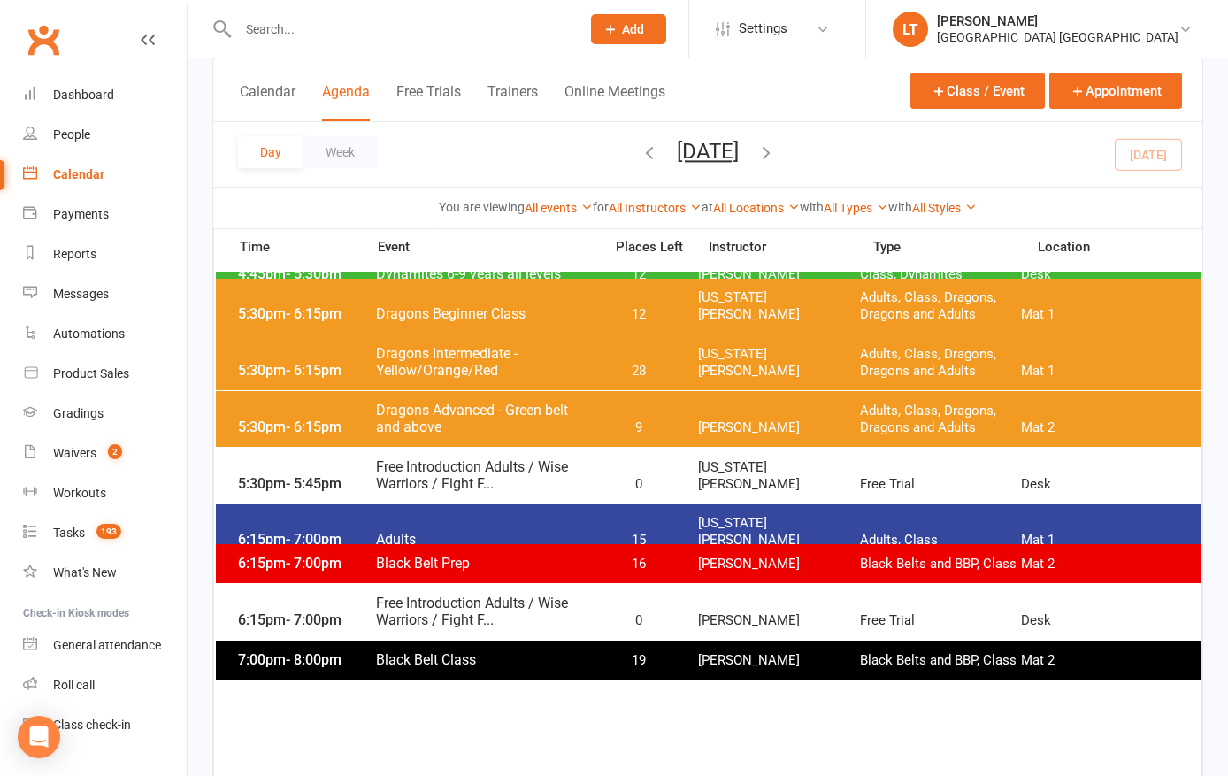
click at [1110, 638] on div "6:15pm - 7:00pm Free Introduction Adults / Wise Warriors / Fight F... 0 [PERSON…" at bounding box center [708, 612] width 985 height 56
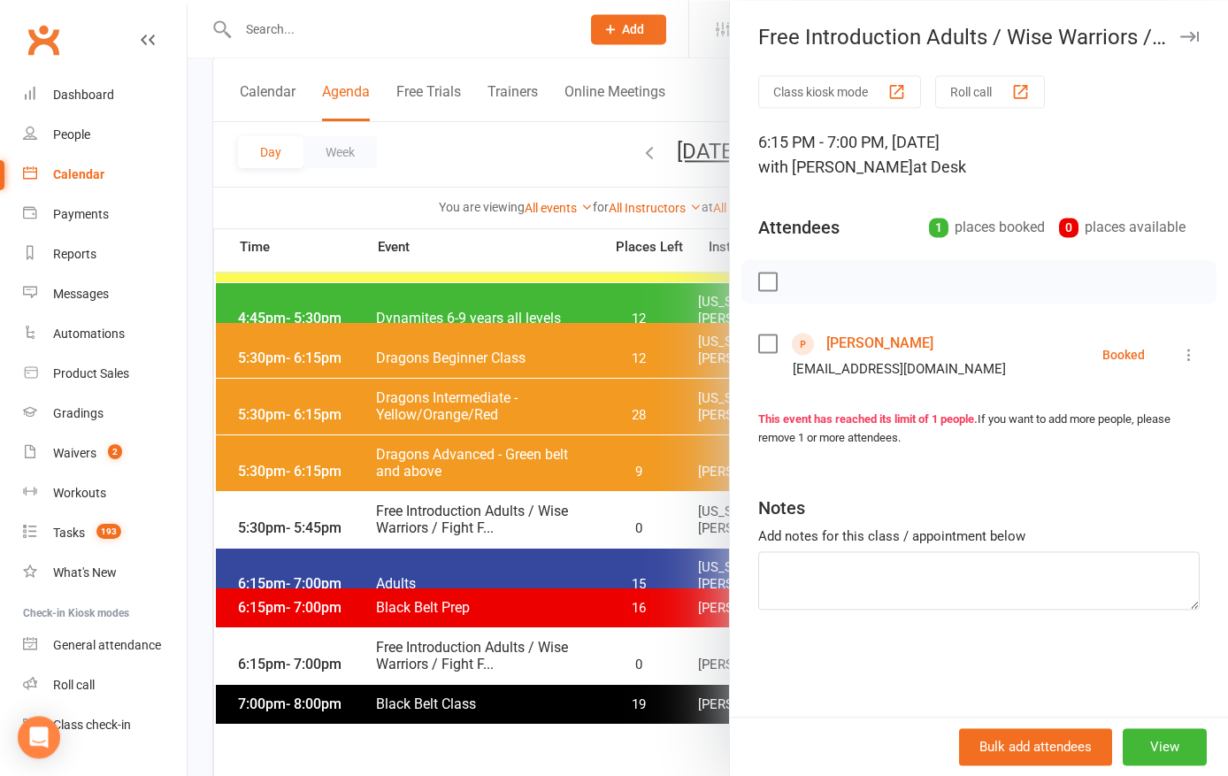
click at [1191, 35] on icon "button" at bounding box center [1189, 36] width 19 height 11
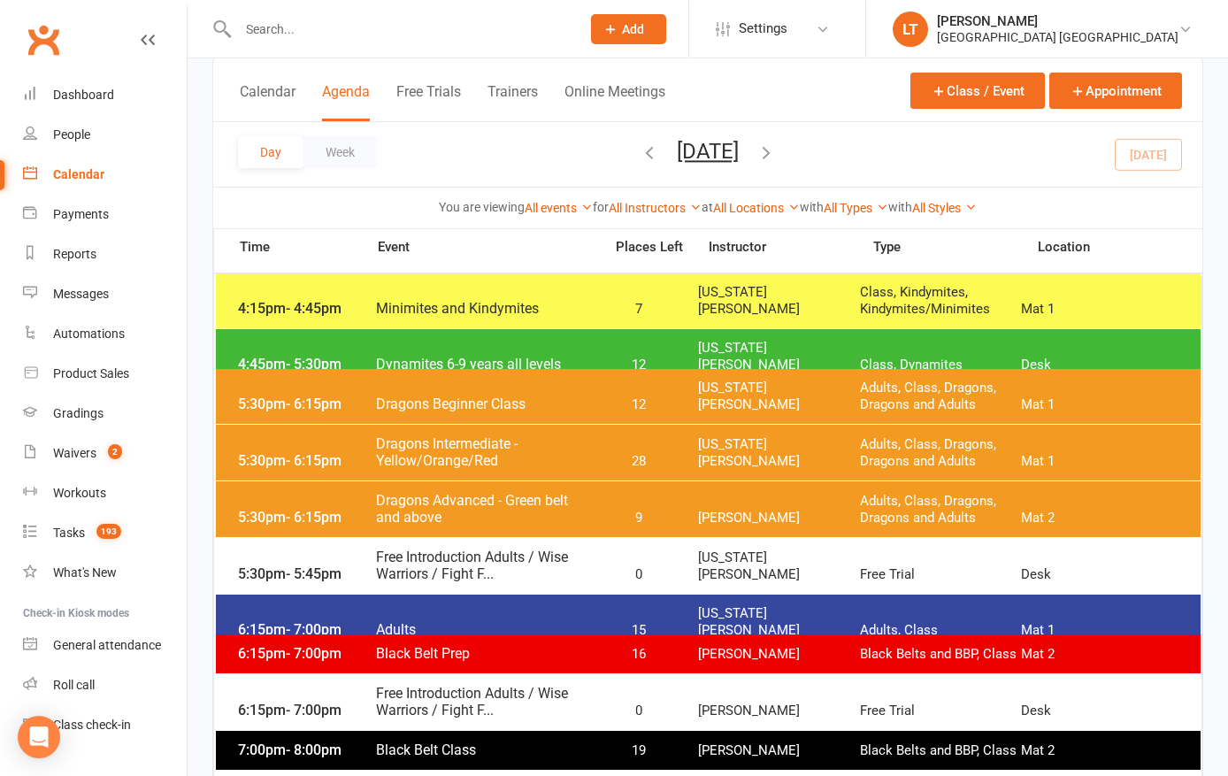
scroll to position [124, 0]
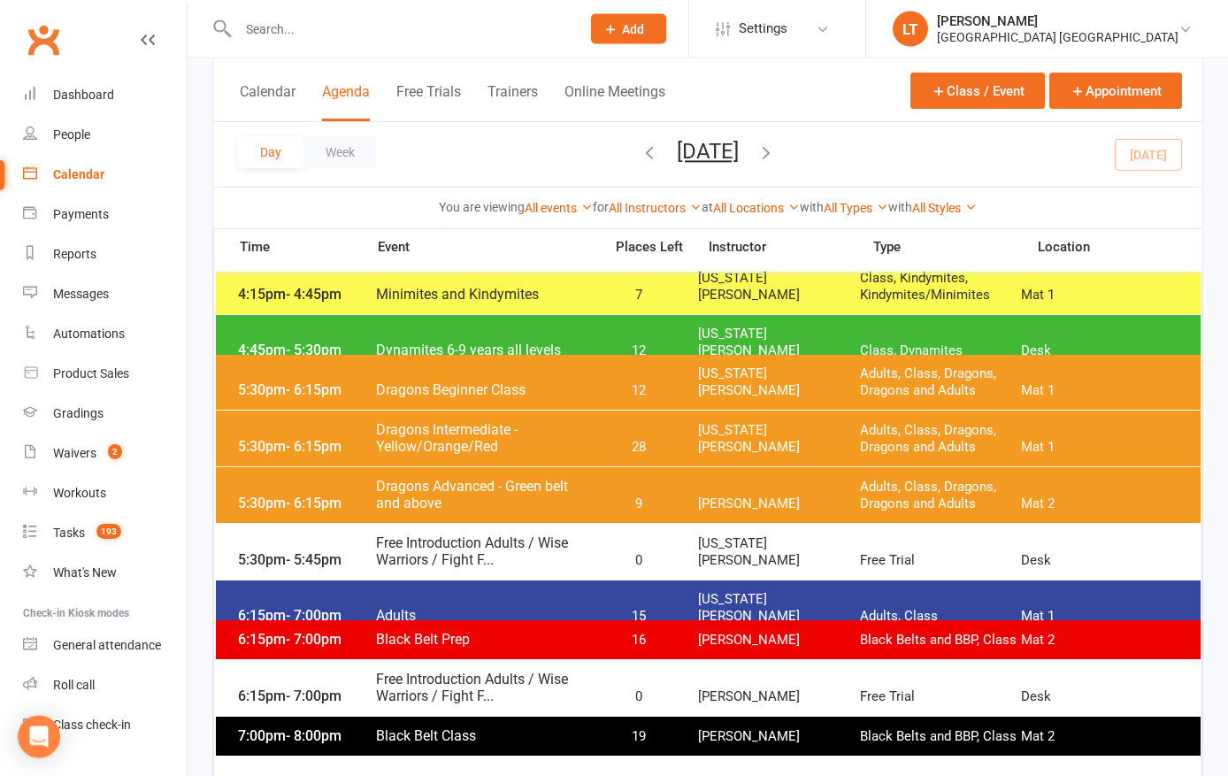
click at [89, 98] on div "Dashboard" at bounding box center [83, 95] width 61 height 14
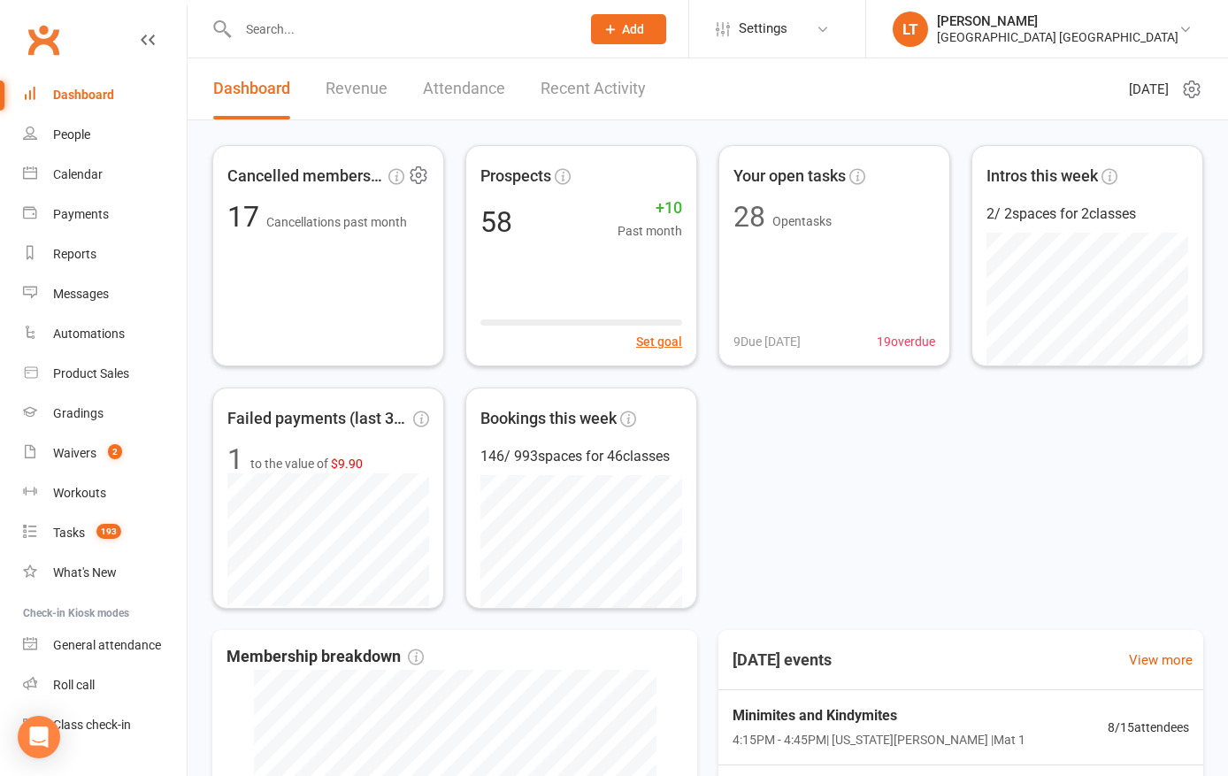
click at [363, 284] on div "Cancelled members past mon... 17 Cancellations past month" at bounding box center [328, 255] width 232 height 221
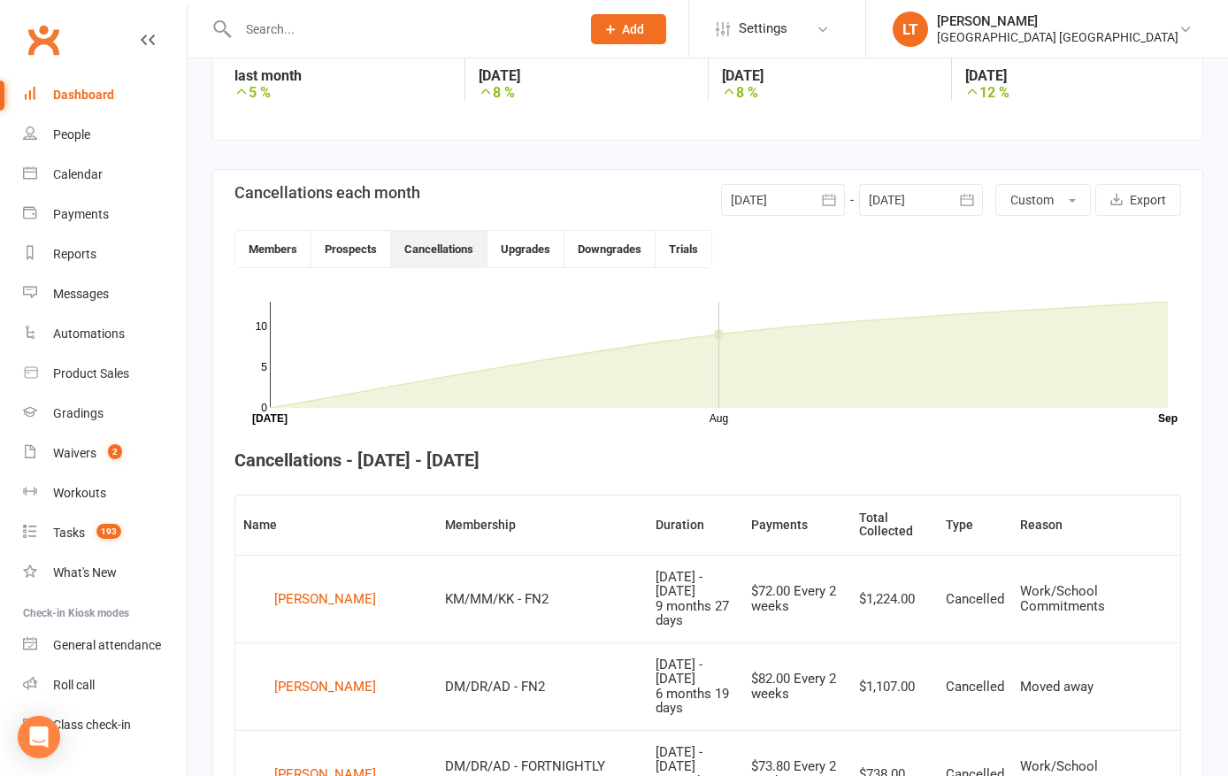
scroll to position [312, 0]
click at [804, 200] on div at bounding box center [783, 202] width 124 height 32
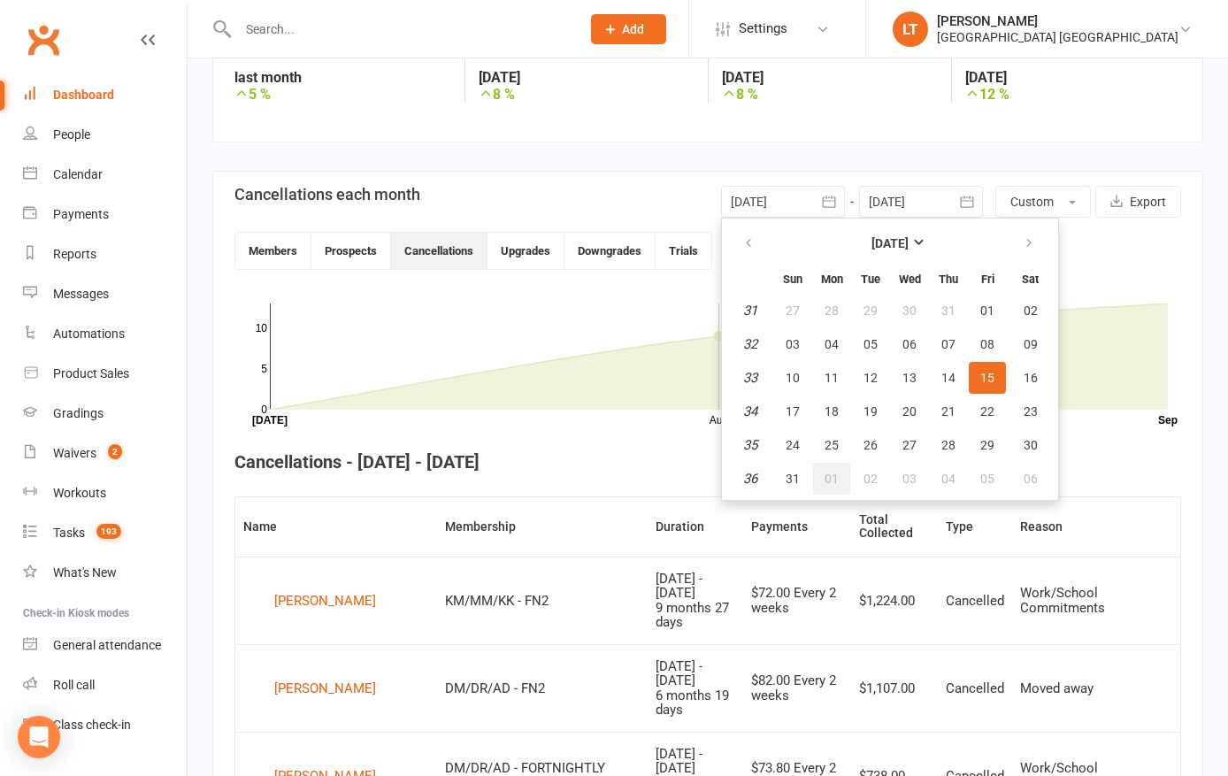
click at [821, 481] on button "01" at bounding box center [831, 479] width 37 height 32
type input "[DATE]"
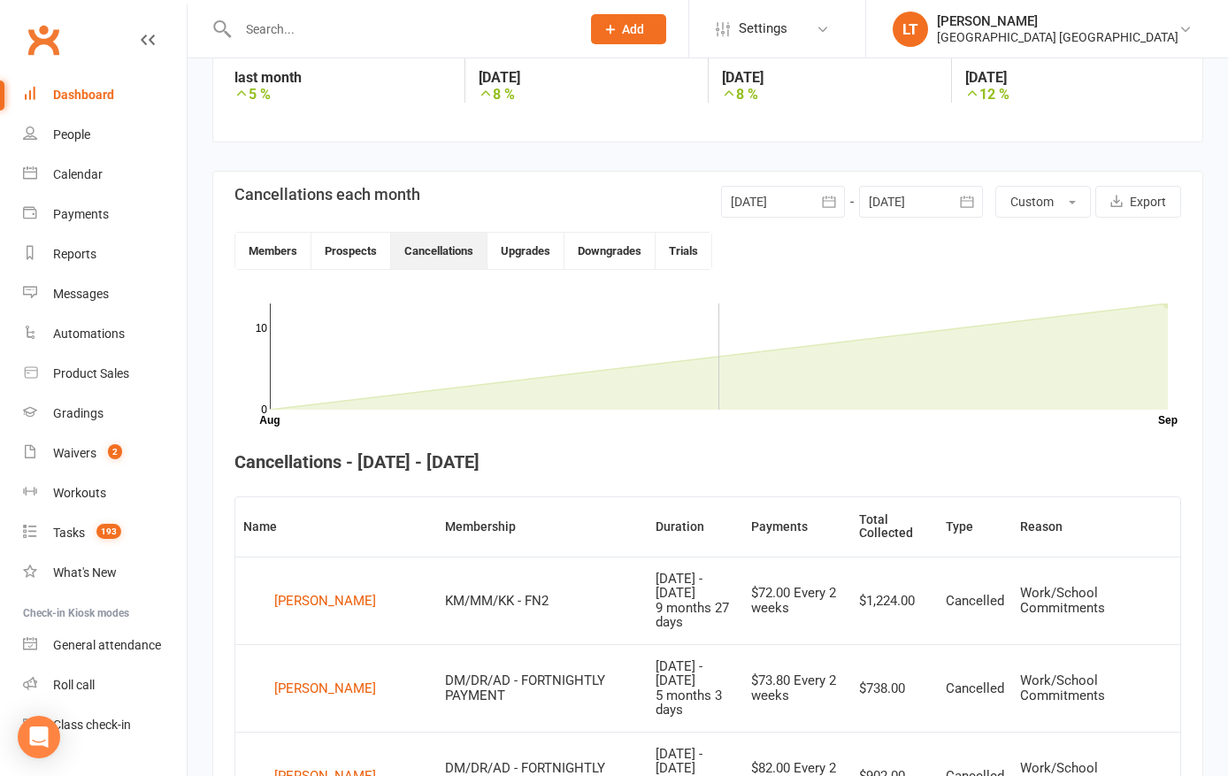
click at [932, 201] on div at bounding box center [921, 202] width 124 height 32
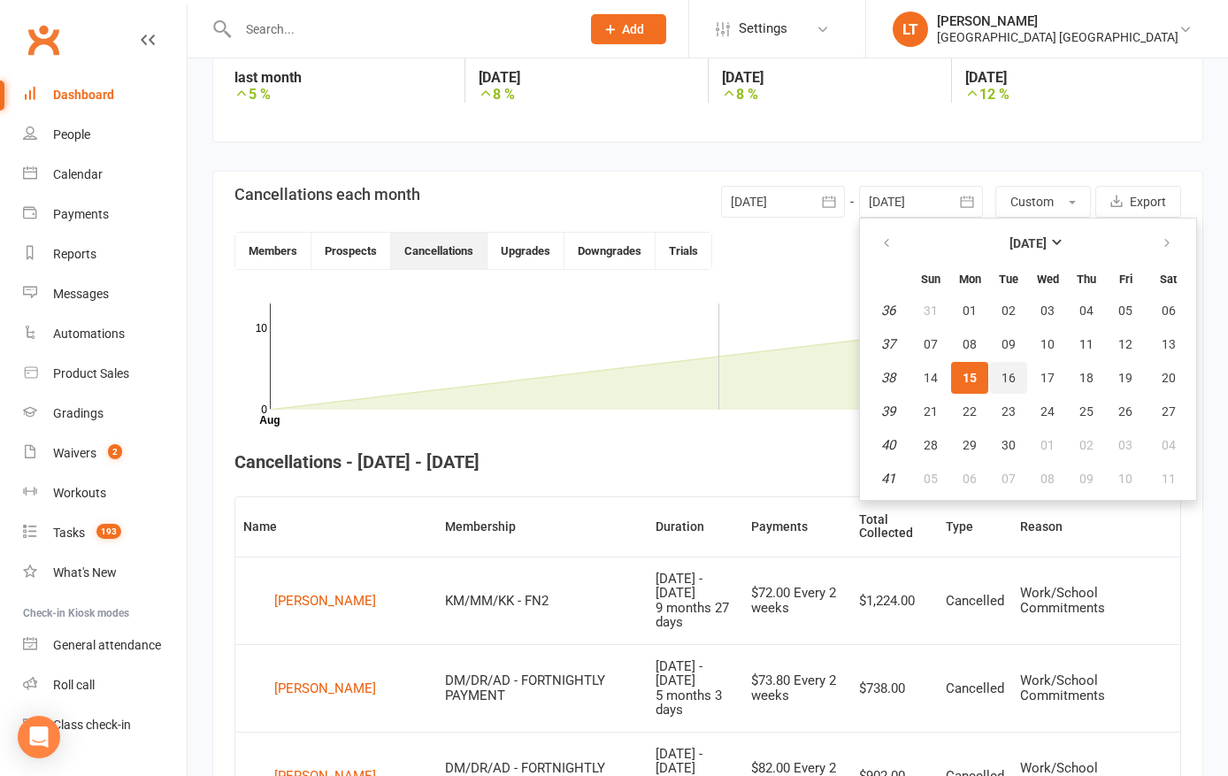
click at [1009, 375] on span "16" at bounding box center [1008, 378] width 14 height 14
type input "[DATE]"
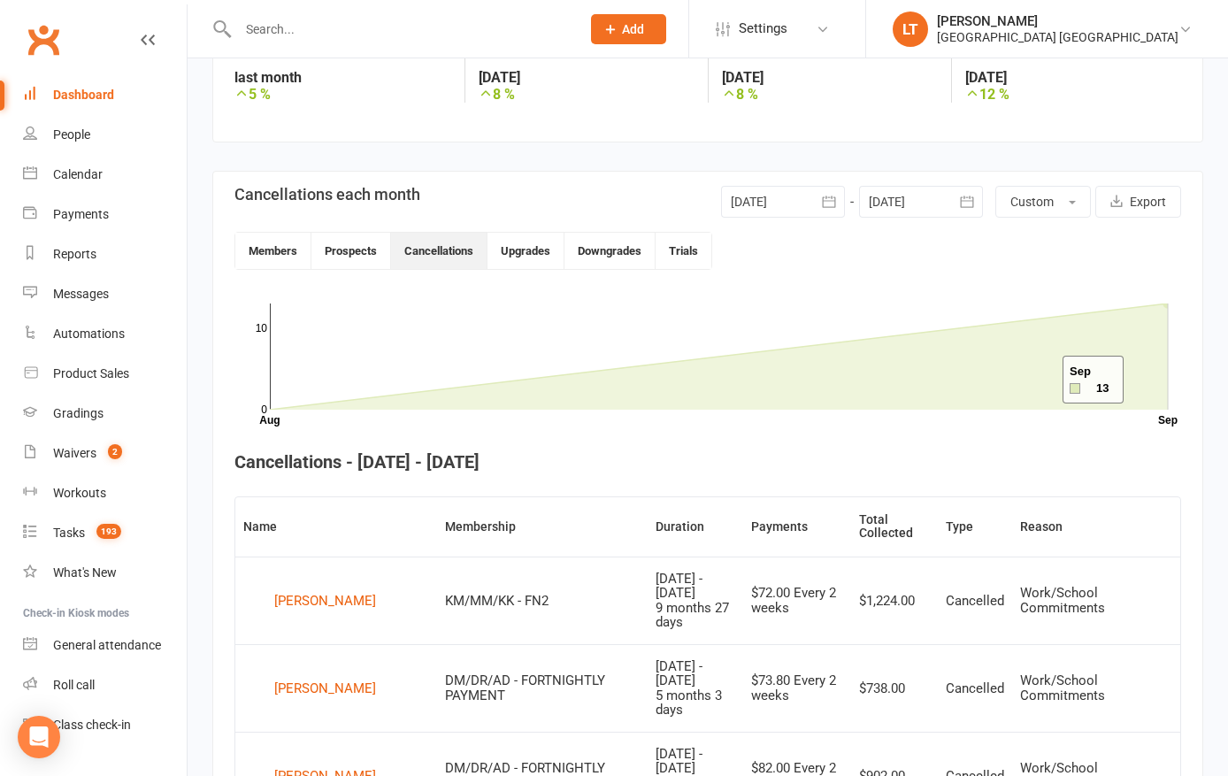
click at [1145, 380] on icon at bounding box center [719, 356] width 898 height 106
click at [276, 263] on button "Members" at bounding box center [273, 251] width 76 height 36
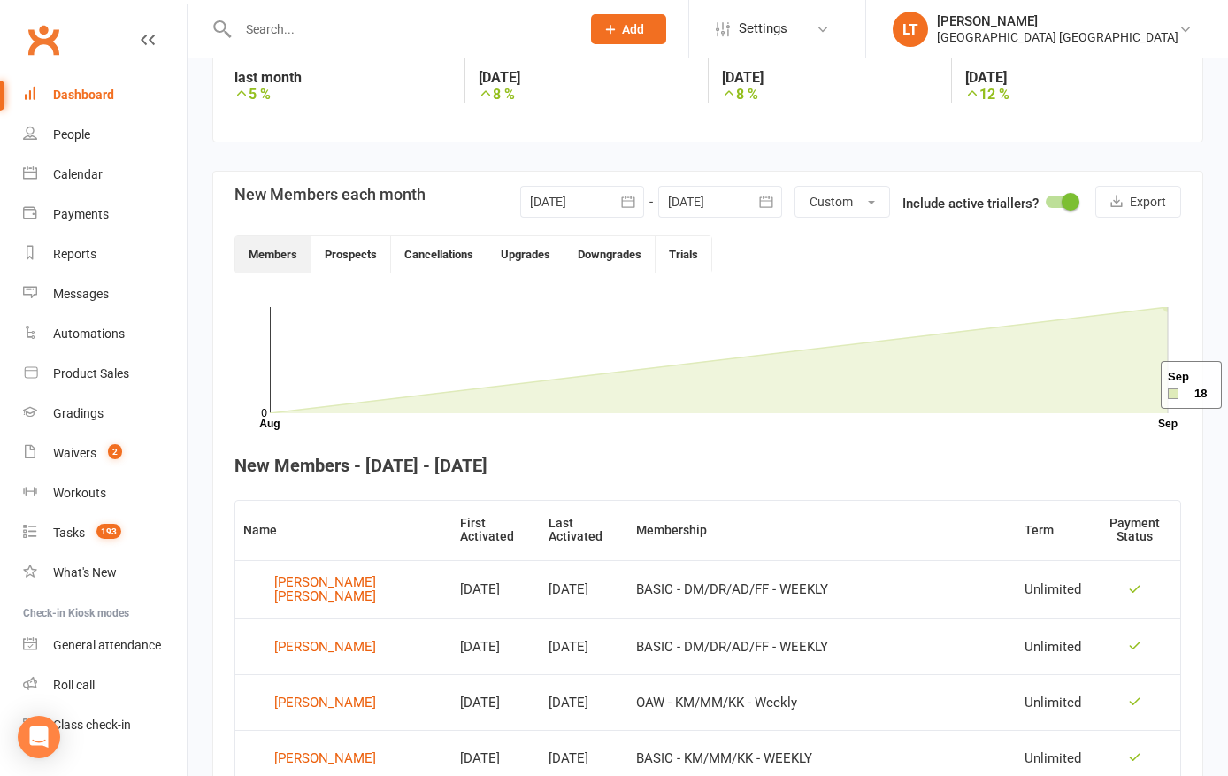
click at [1138, 386] on icon at bounding box center [719, 360] width 898 height 106
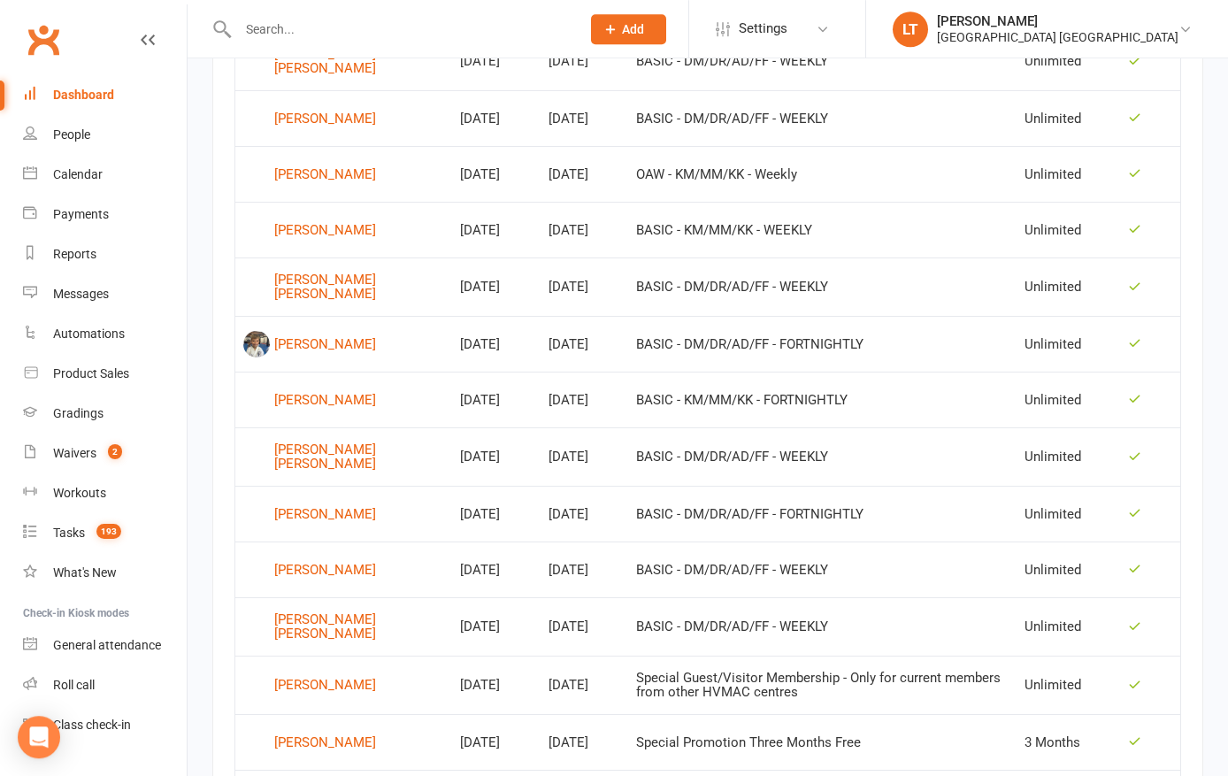
scroll to position [862, 0]
